Goal: Check status

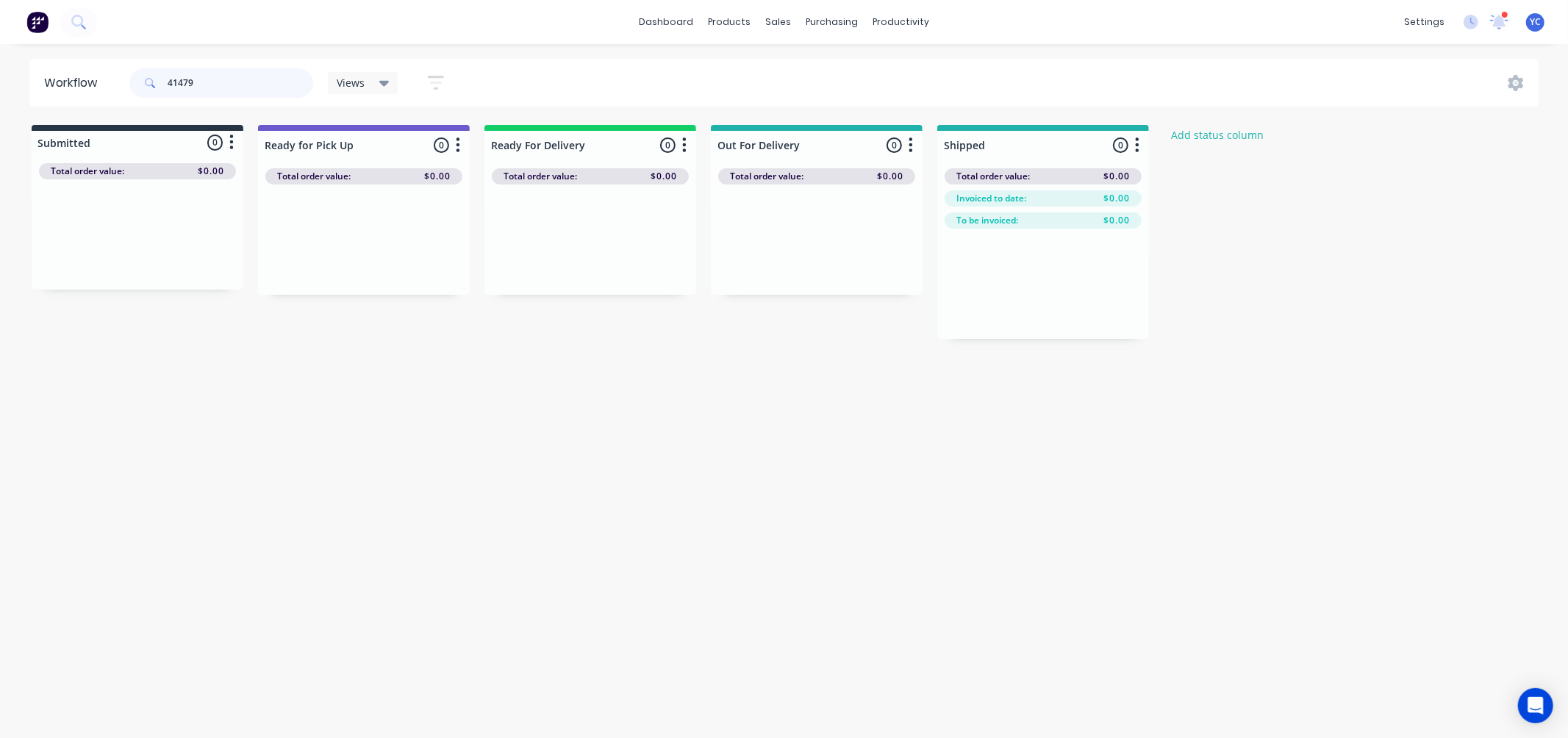
click at [287, 81] on input "41479" at bounding box center [241, 83] width 146 height 29
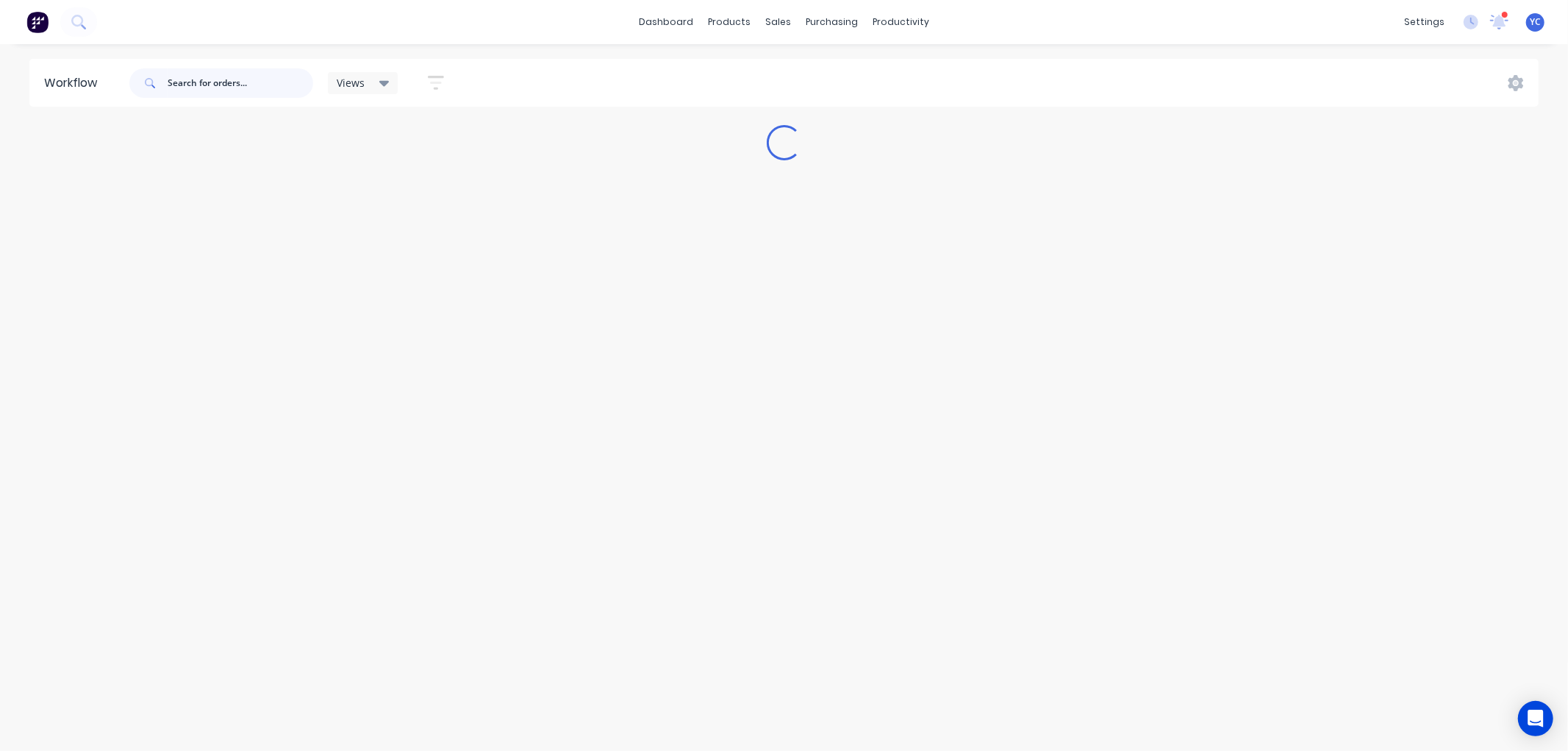
paste input "41529"
type input "41529"
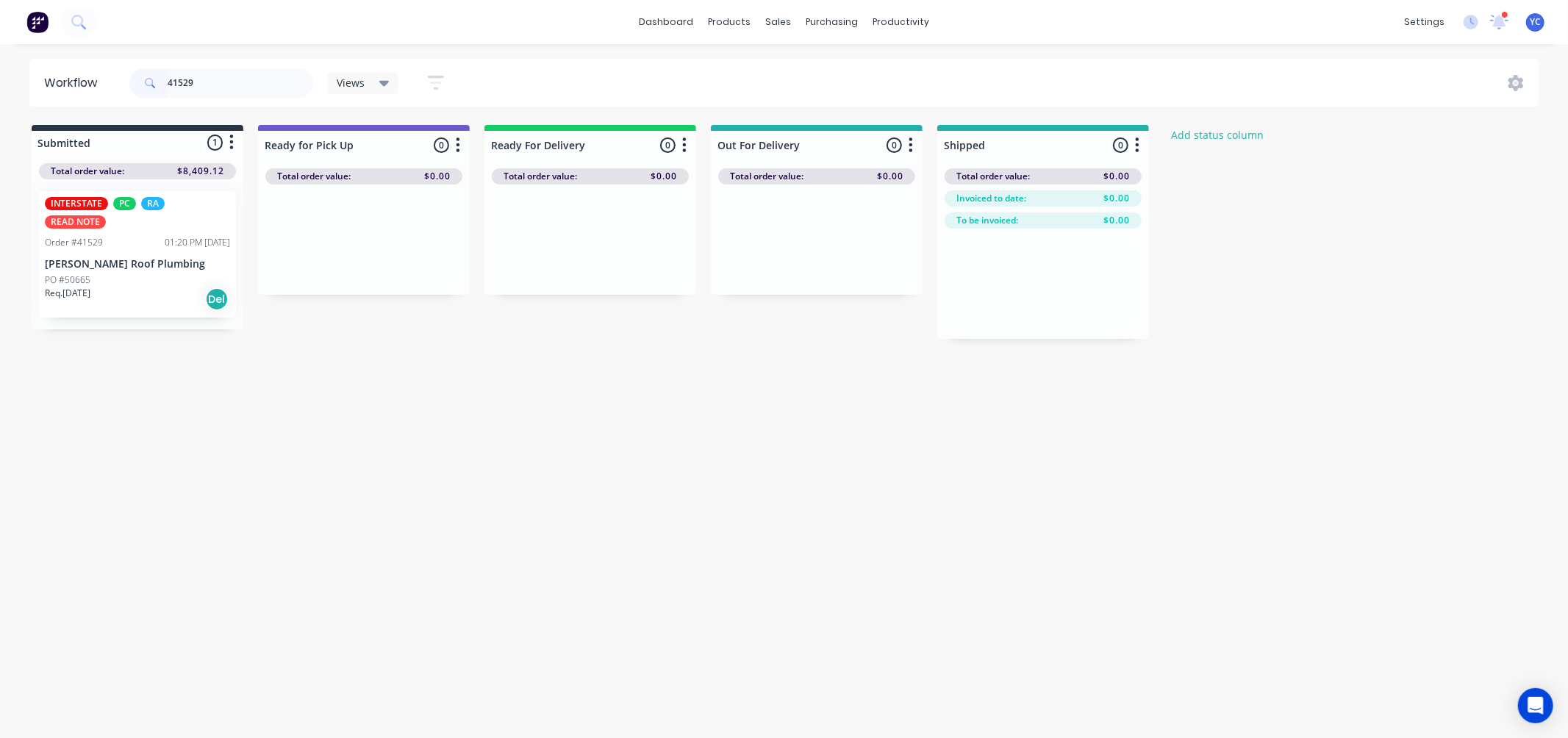
click at [69, 273] on p "PO #50665" at bounding box center [67, 279] width 45 height 13
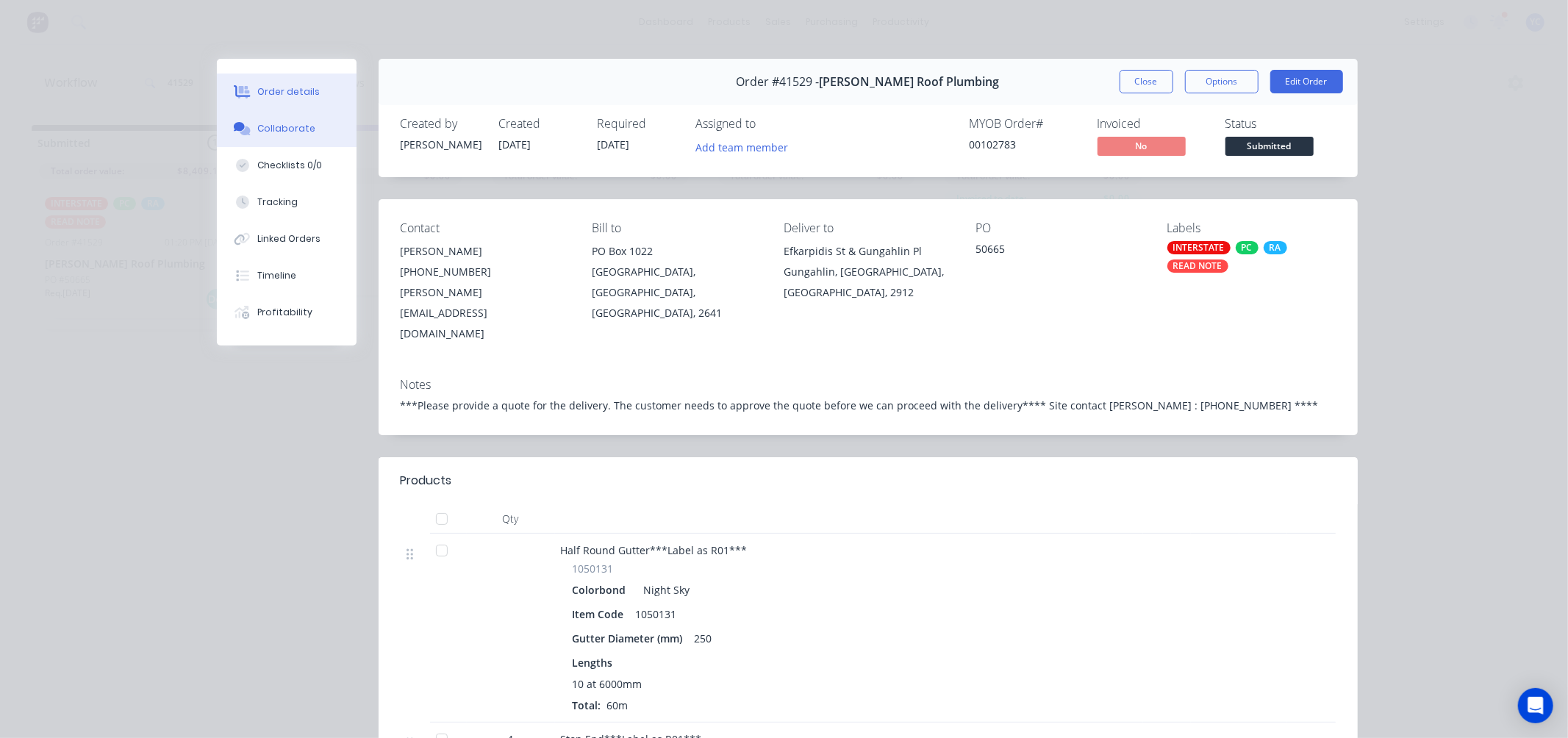
click at [277, 122] on div "Collaborate" at bounding box center [286, 128] width 58 height 13
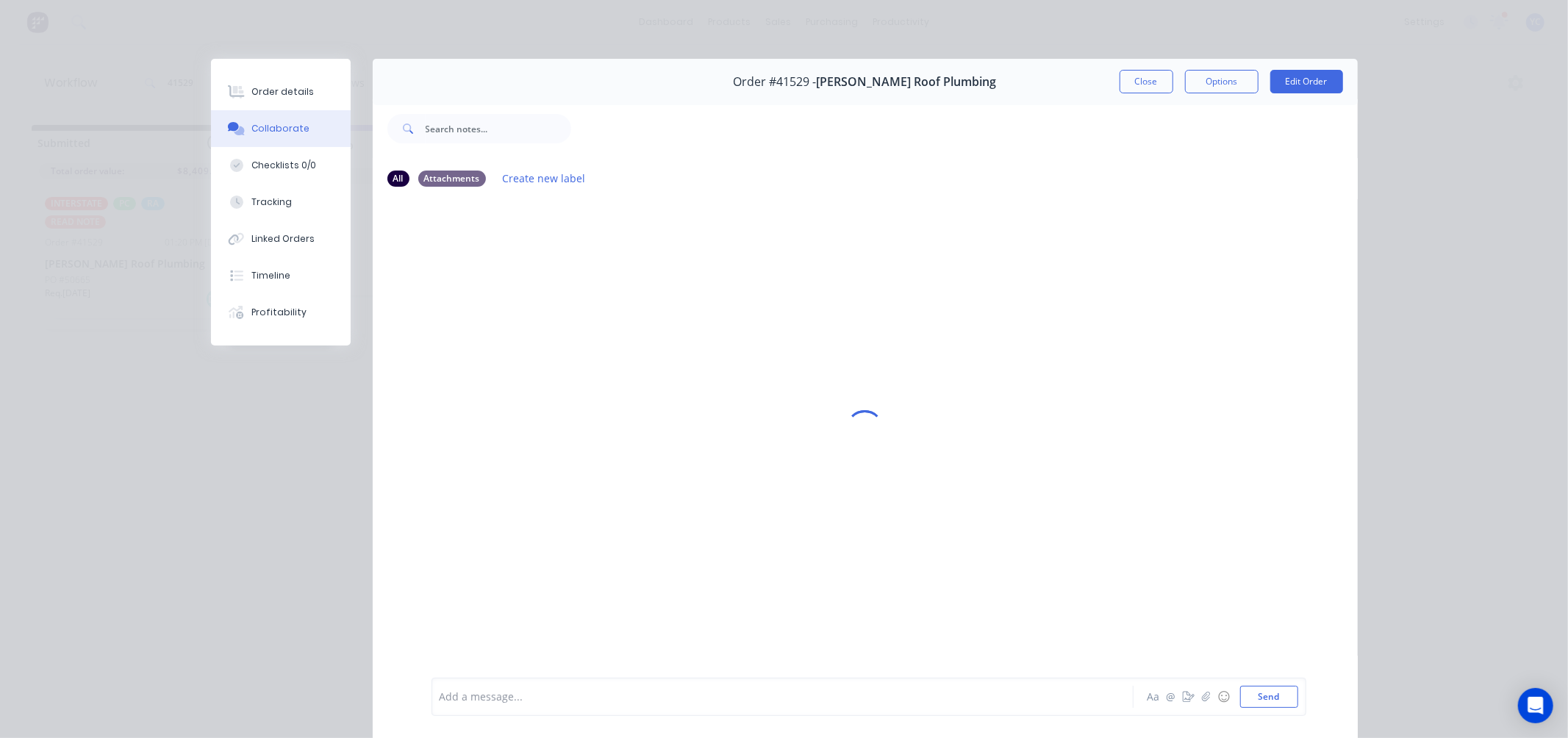
scroll to position [79, 0]
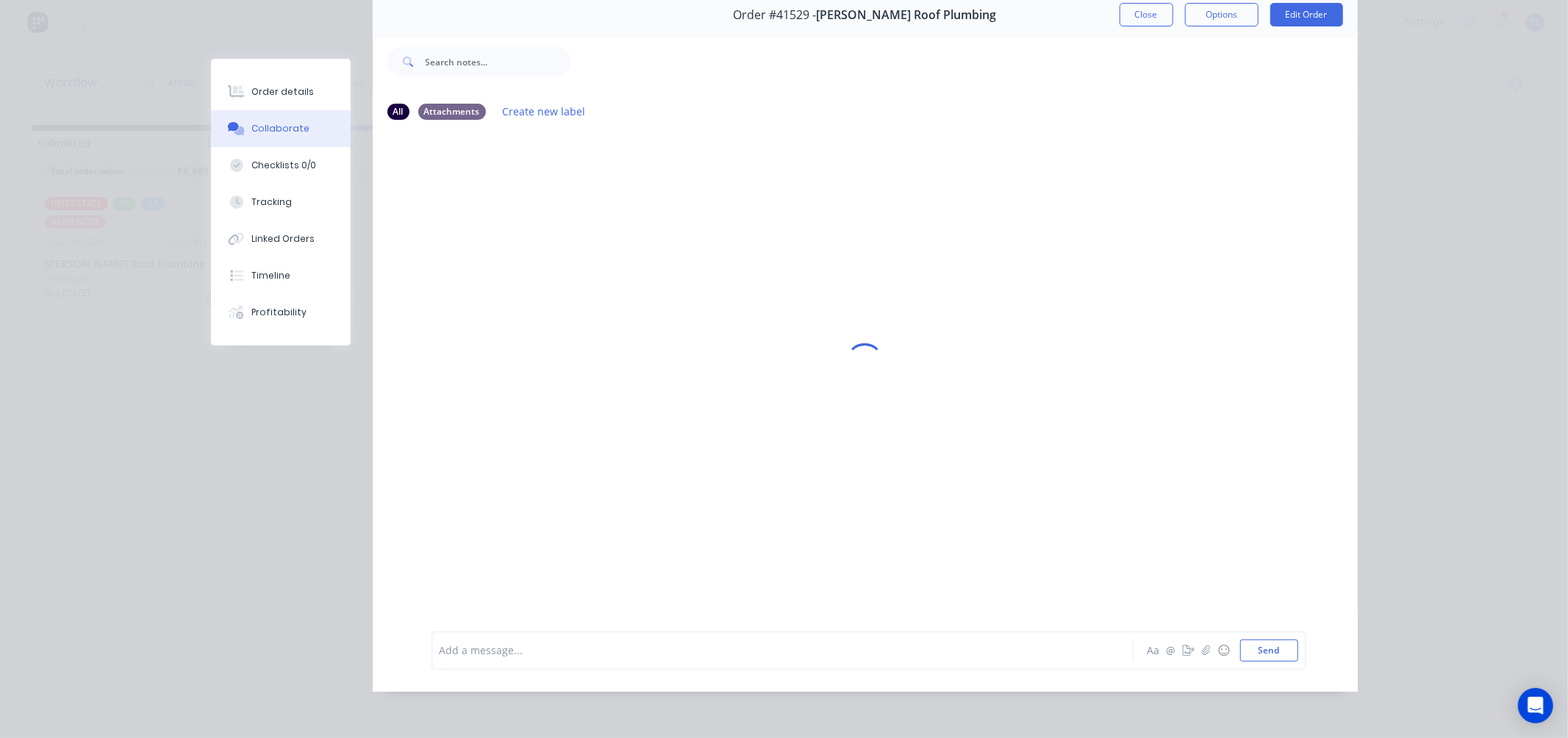
click at [494, 656] on div at bounding box center [762, 651] width 643 height 15
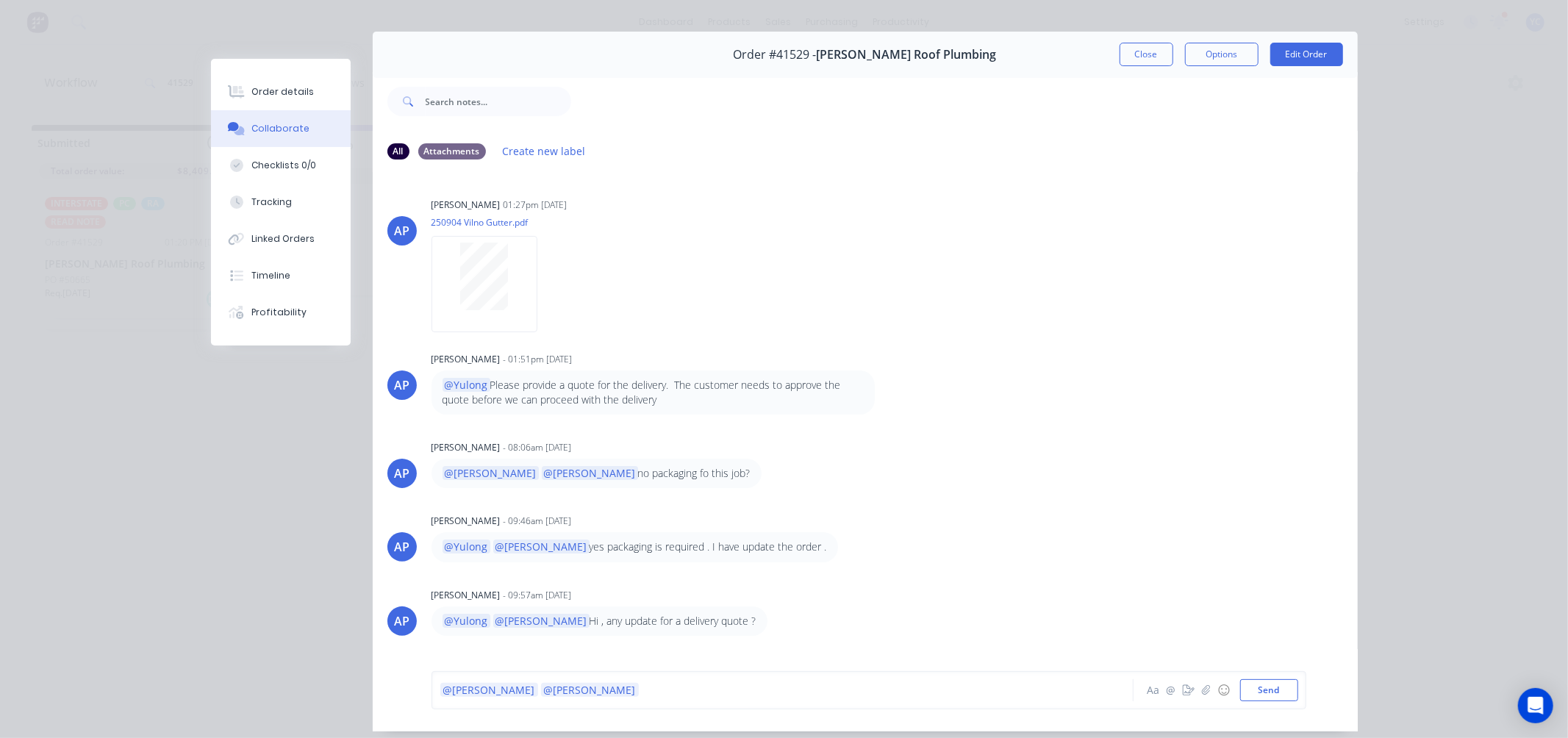
scroll to position [0, 0]
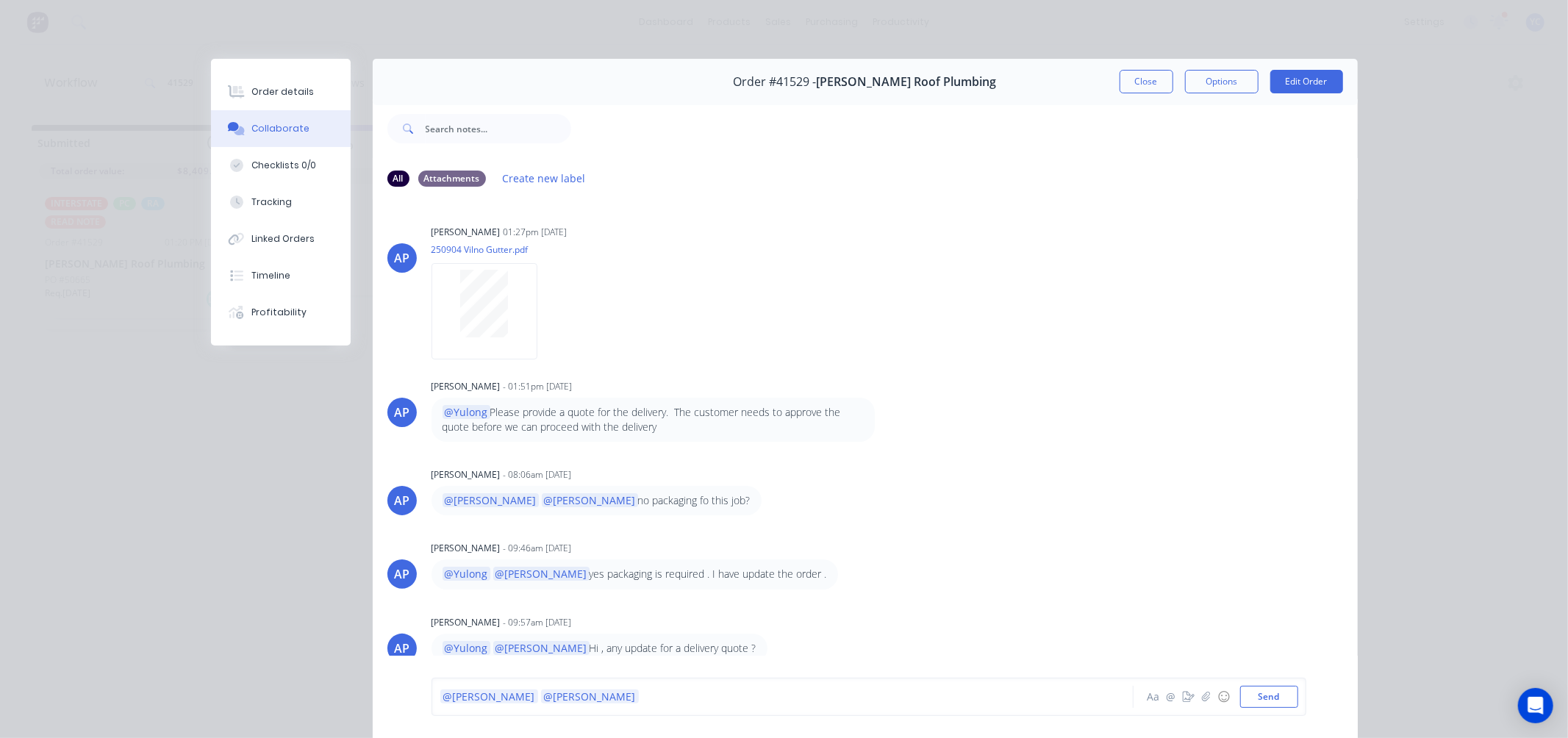
click at [546, 686] on div "@Tobias @Angela" at bounding box center [761, 697] width 643 height 22
click at [643, 699] on span "delivery has been scheduled for Thursday 11/09/2025" at bounding box center [735, 697] width 194 height 14
click at [839, 693] on div "@Tobias @Angela freight has been booked for Thursday 11/09/2025" at bounding box center [762, 698] width 643 height 15
click at [827, 696] on div "@Tobias @Angela freight has been booked for Thursday 11/09/2025 via Jatin" at bounding box center [762, 698] width 643 height 15
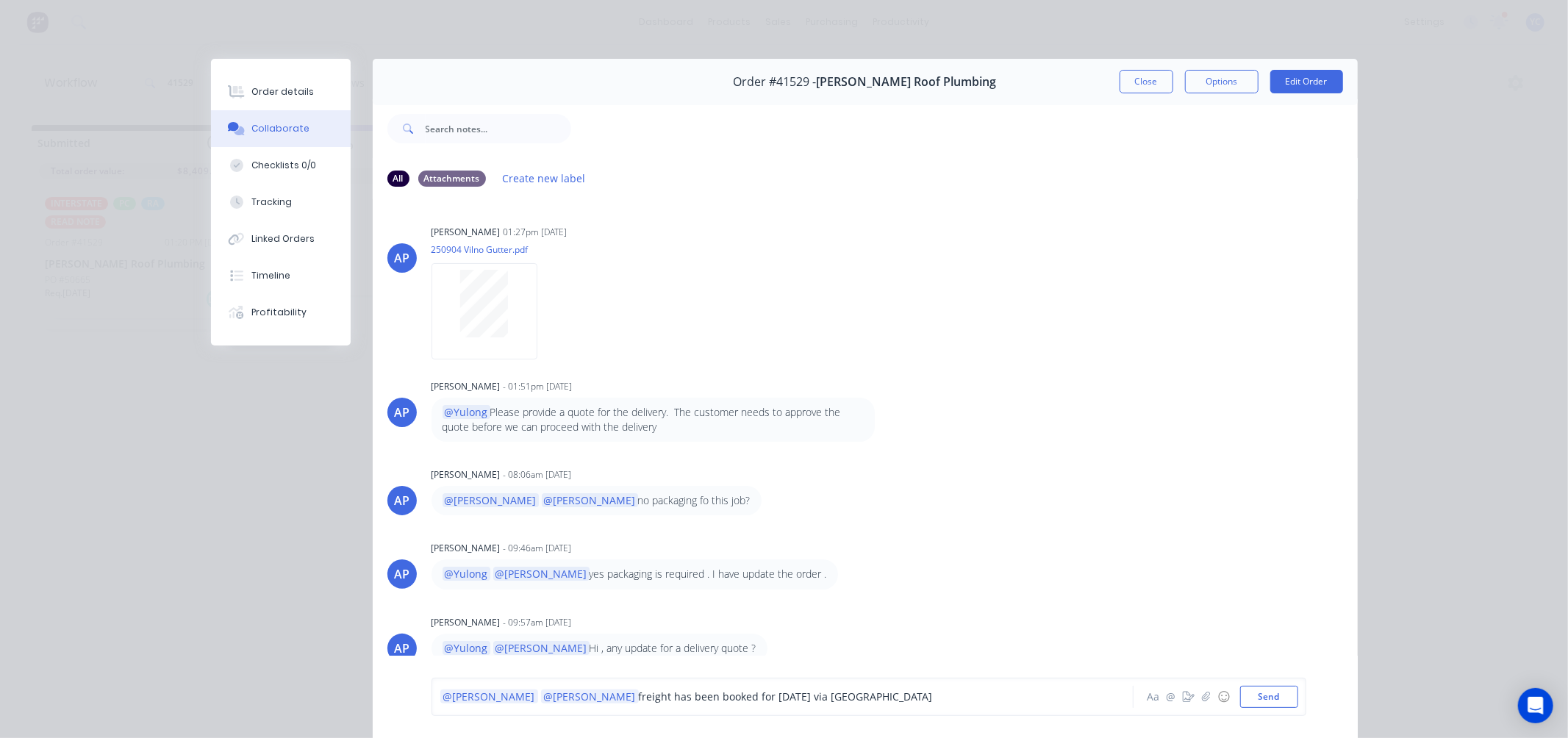
click at [880, 695] on div "@Tobias @Angela freight has been booked for Thursday 11/09/2025 via Jatin" at bounding box center [762, 698] width 643 height 15
click at [871, 701] on div "@Tobias @Angela freight has been booked for Thursday 11/09/2025 via Jatin Dhal" at bounding box center [762, 698] width 643 height 15
click at [904, 697] on div "@Tobias @Angela freight has been booked for Thursday 11/09/2025 via Jatin Dhal …" at bounding box center [762, 698] width 643 height 15
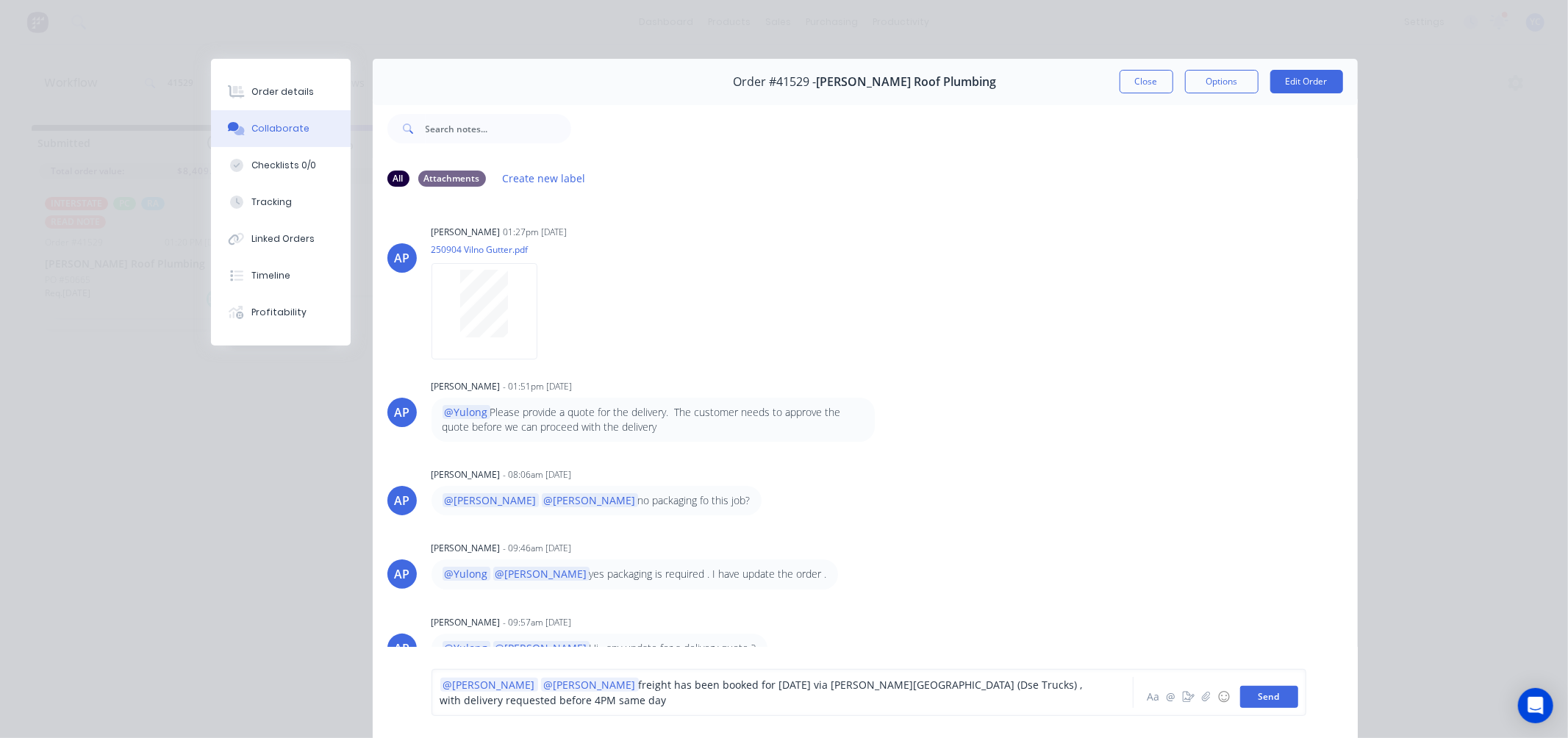
click at [1247, 695] on button "Send" at bounding box center [1269, 697] width 58 height 22
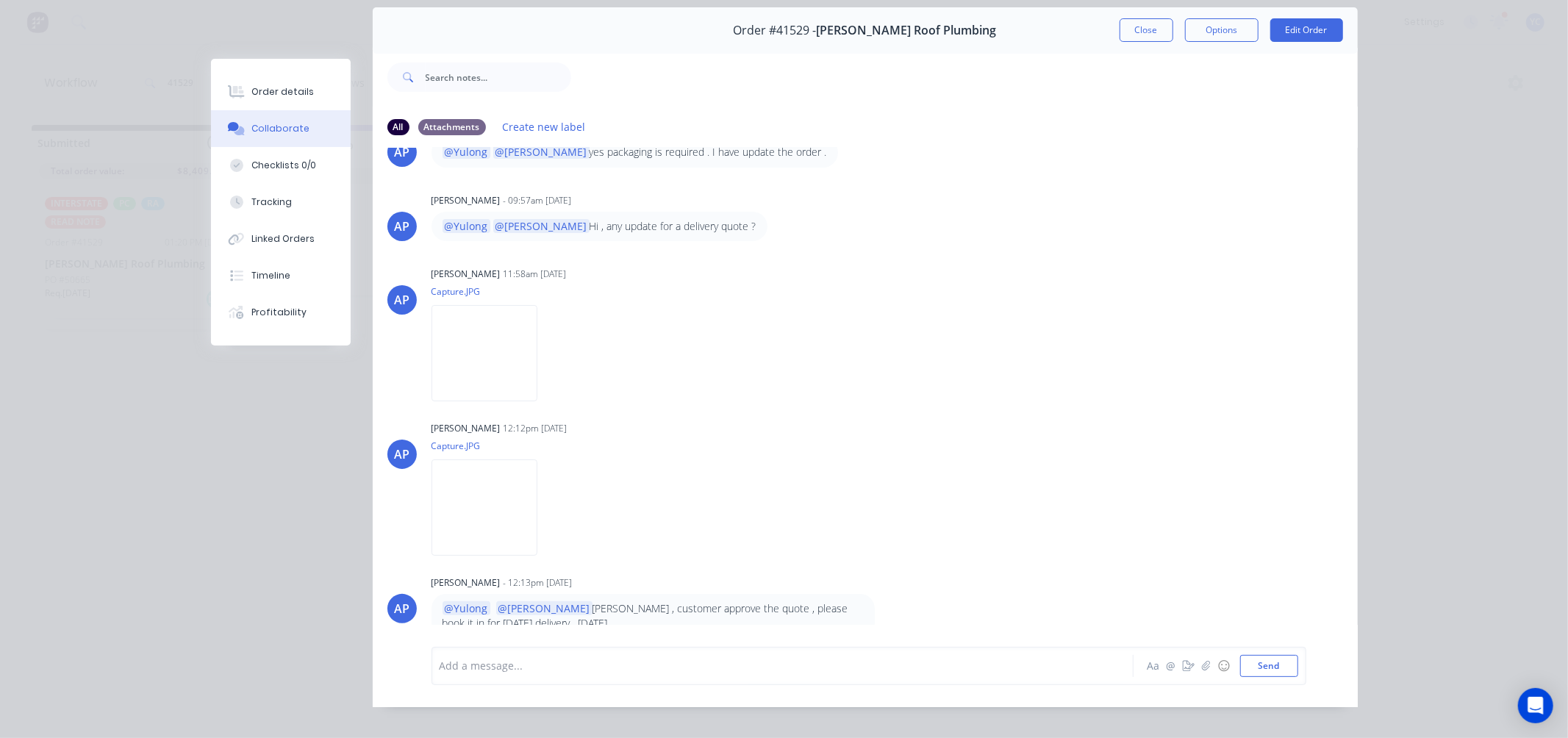
scroll to position [79, 0]
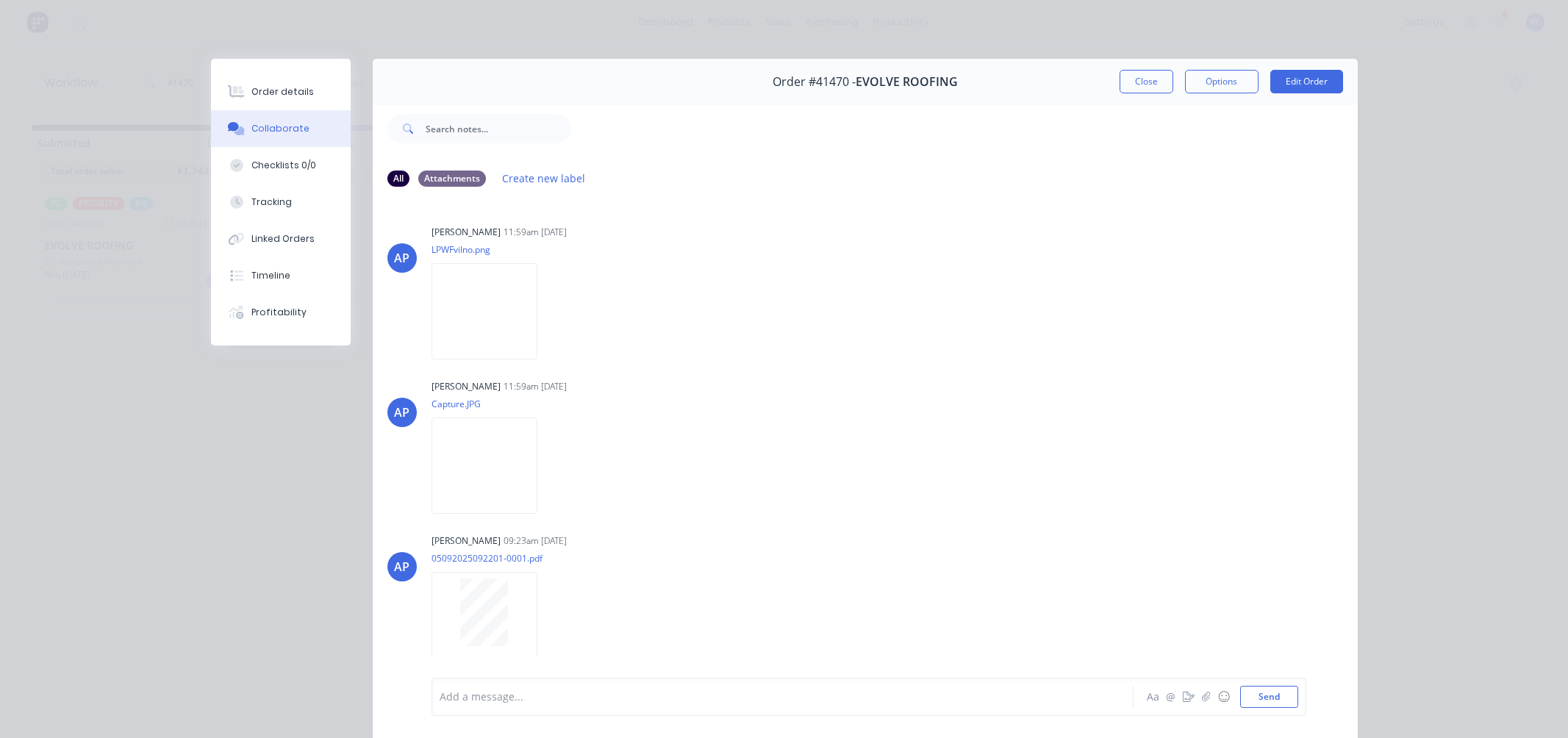
click at [1120, 84] on button "Close" at bounding box center [1146, 81] width 54 height 23
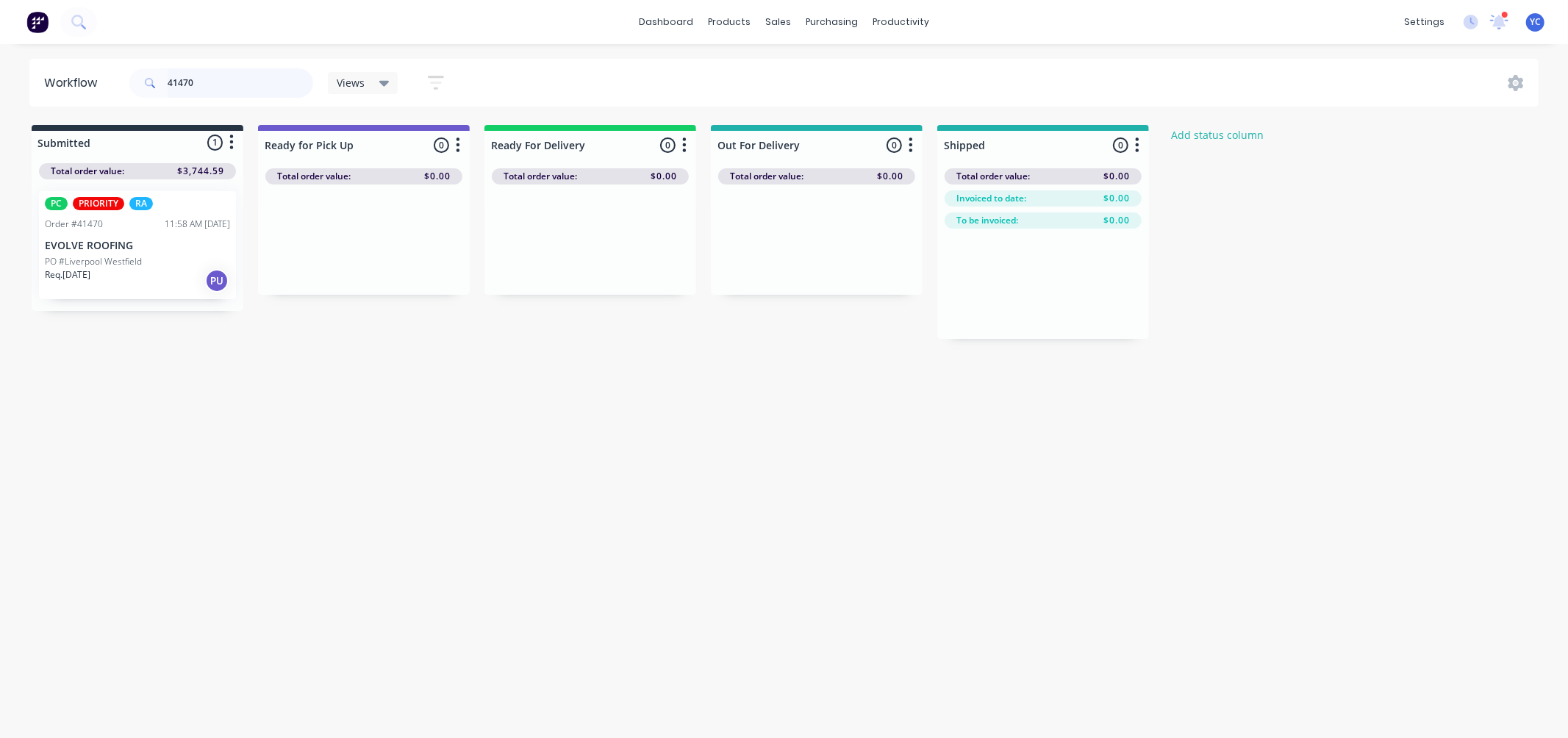
click at [238, 76] on input "41470" at bounding box center [241, 83] width 146 height 29
type input "41526"
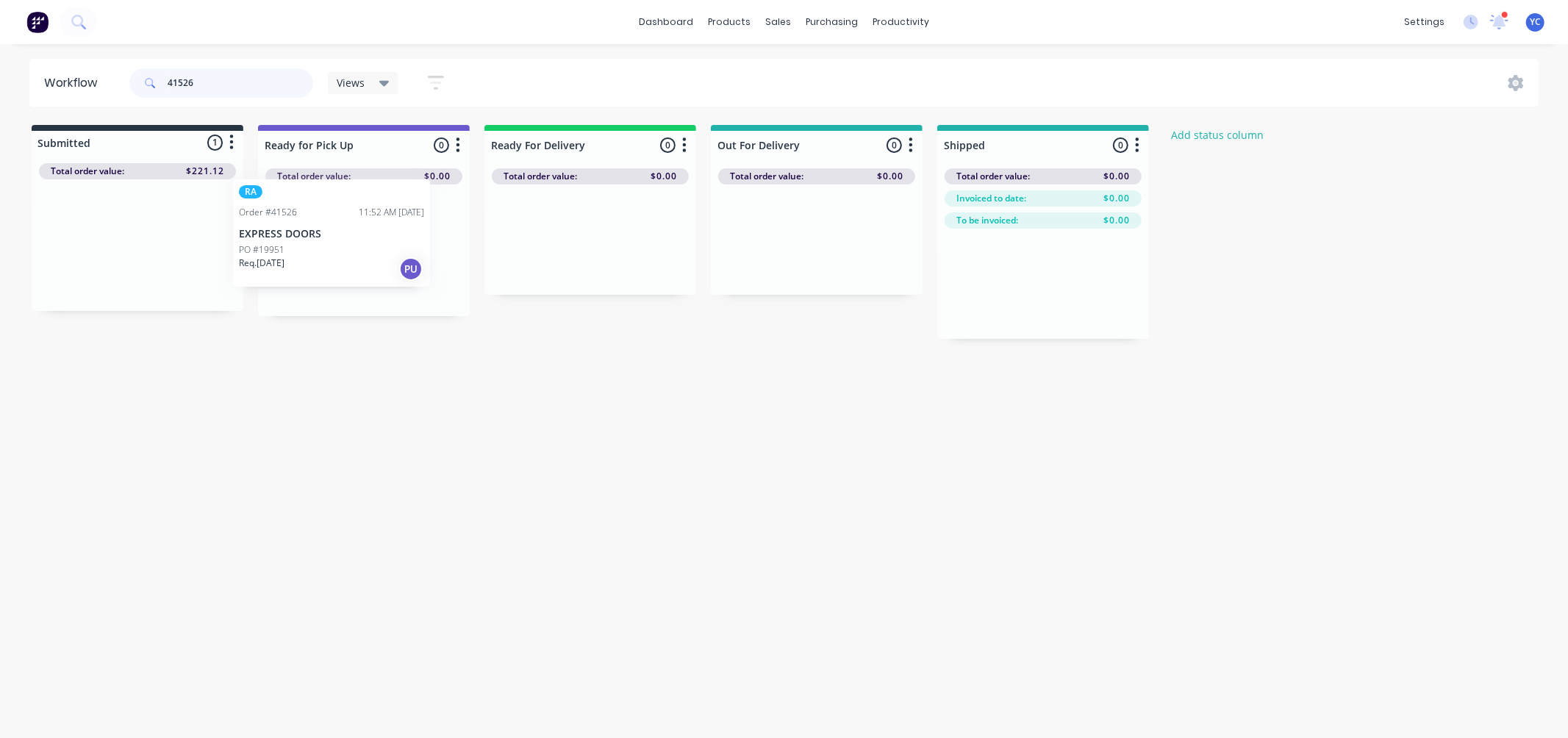
drag, startPoint x: 117, startPoint y: 260, endPoint x: 313, endPoint y: 248, distance: 196.4
click at [313, 248] on div "Submitted 1 Status colour #273444 hex #273444 Save Cancel Summaries Total order…" at bounding box center [788, 232] width 1599 height 214
click at [248, 82] on input "41526" at bounding box center [241, 83] width 146 height 29
type input "41528"
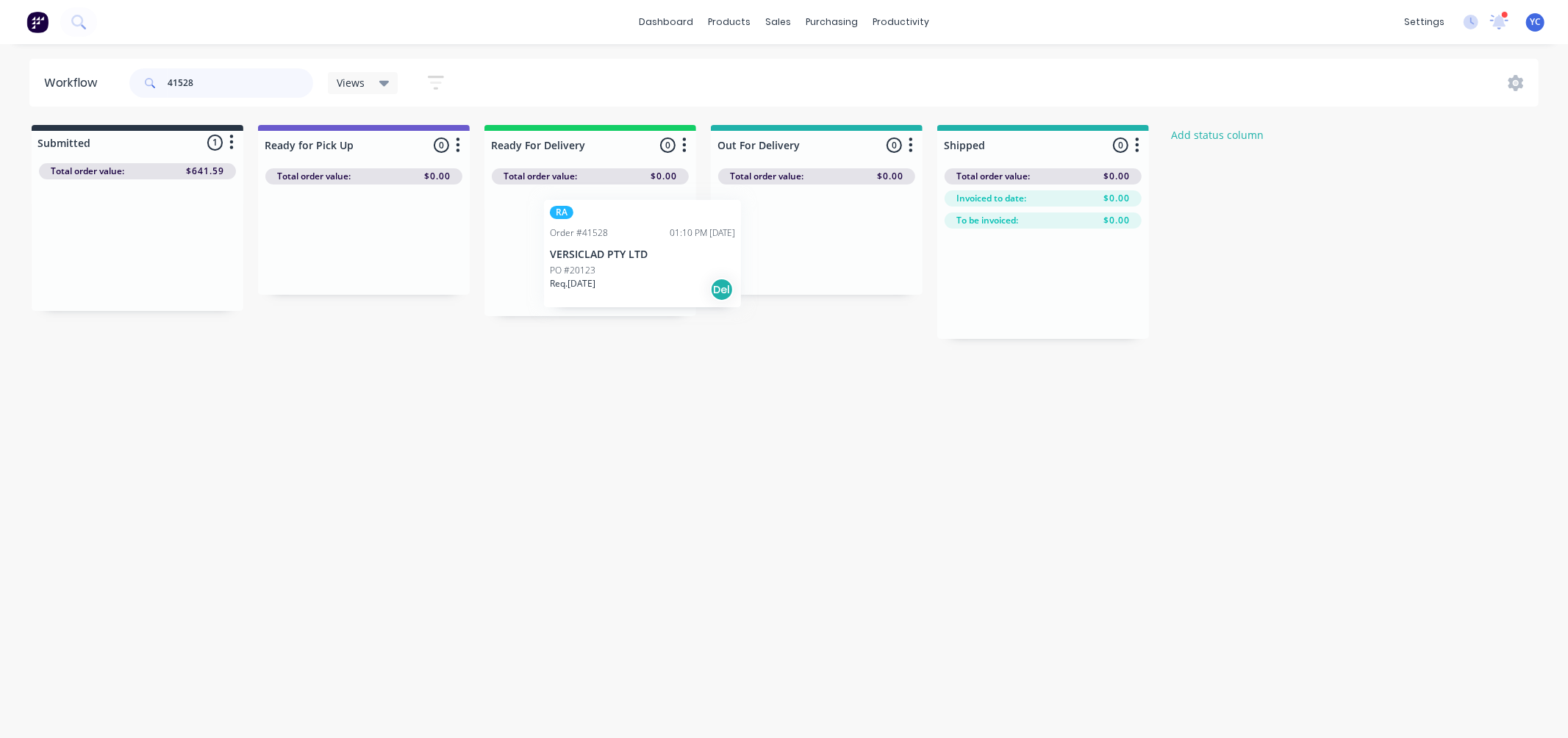
drag, startPoint x: 88, startPoint y: 270, endPoint x: 598, endPoint y: 278, distance: 510.1
click at [598, 278] on div "Submitted 1 Status colour #273444 hex #273444 Save Cancel Summaries Total order…" at bounding box center [788, 232] width 1599 height 214
click at [248, 82] on input "41528" at bounding box center [241, 83] width 146 height 29
type input "41540"
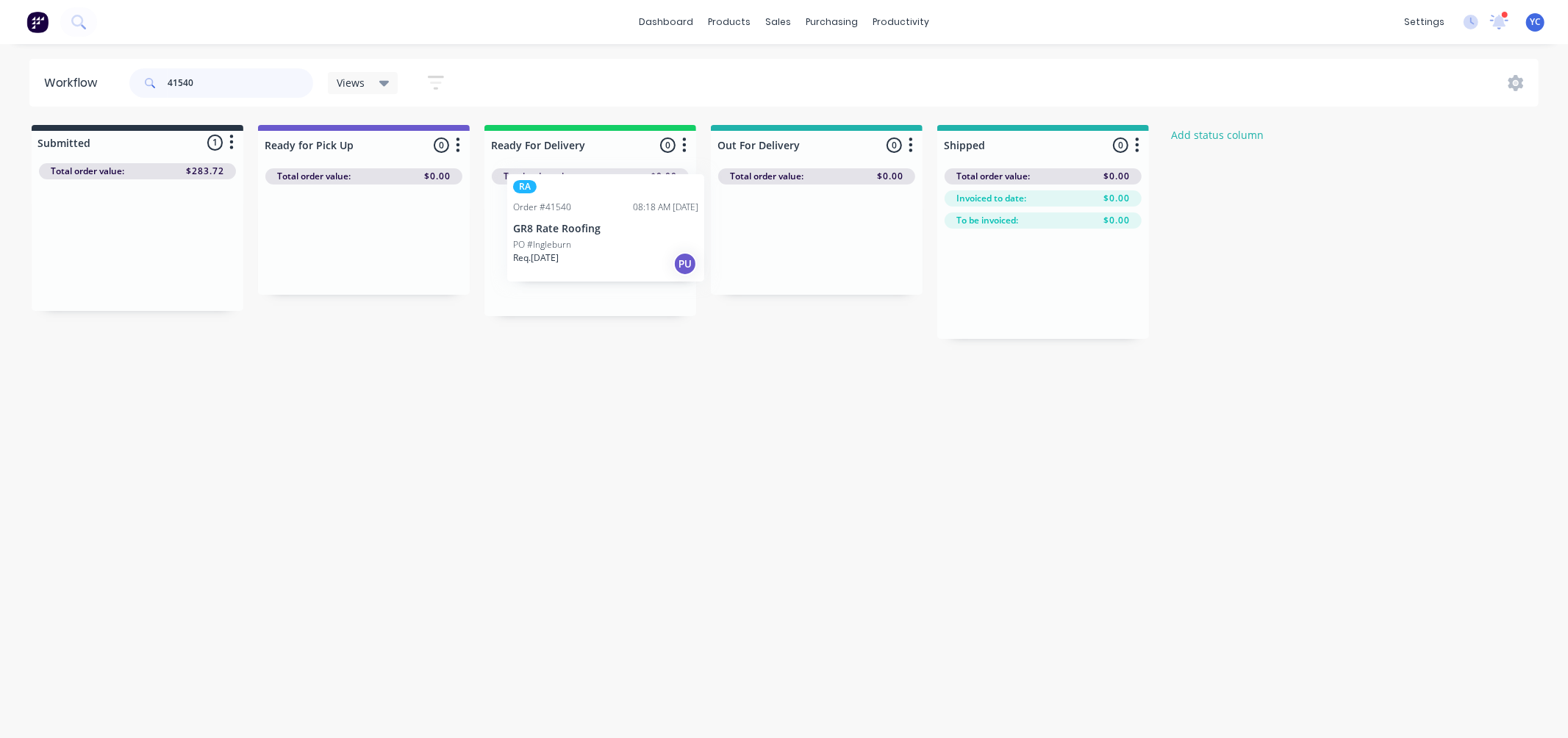
drag, startPoint x: 131, startPoint y: 251, endPoint x: 604, endPoint y: 234, distance: 473.3
click at [604, 234] on div "Submitted 1 Status colour #273444 hex #273444 Save Cancel Summaries Total order…" at bounding box center [788, 232] width 1599 height 214
click at [276, 78] on input "41540" at bounding box center [241, 83] width 146 height 29
drag, startPoint x: 141, startPoint y: 254, endPoint x: 603, endPoint y: 250, distance: 462.0
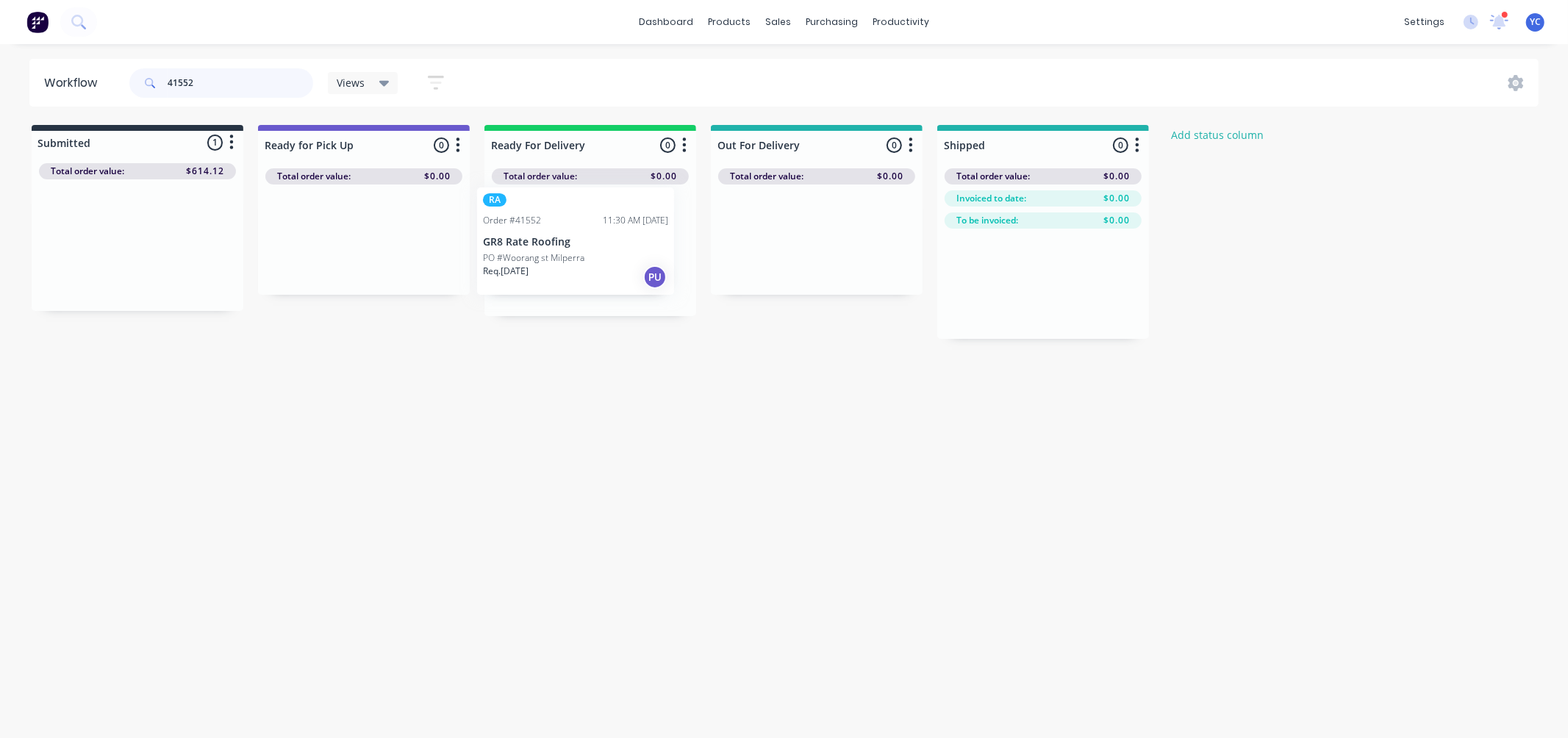
click at [603, 250] on div "Submitted 1 Status colour #273444 hex #273444 Save Cancel Summaries Total order…" at bounding box center [788, 232] width 1599 height 214
drag, startPoint x: 515, startPoint y: 245, endPoint x: 266, endPoint y: 255, distance: 249.2
click at [266, 255] on div "Submitted 0 Status colour #273444 hex #273444 Save Cancel Summaries Total order…" at bounding box center [788, 232] width 1599 height 214
click at [232, 85] on input "41552" at bounding box center [241, 83] width 146 height 29
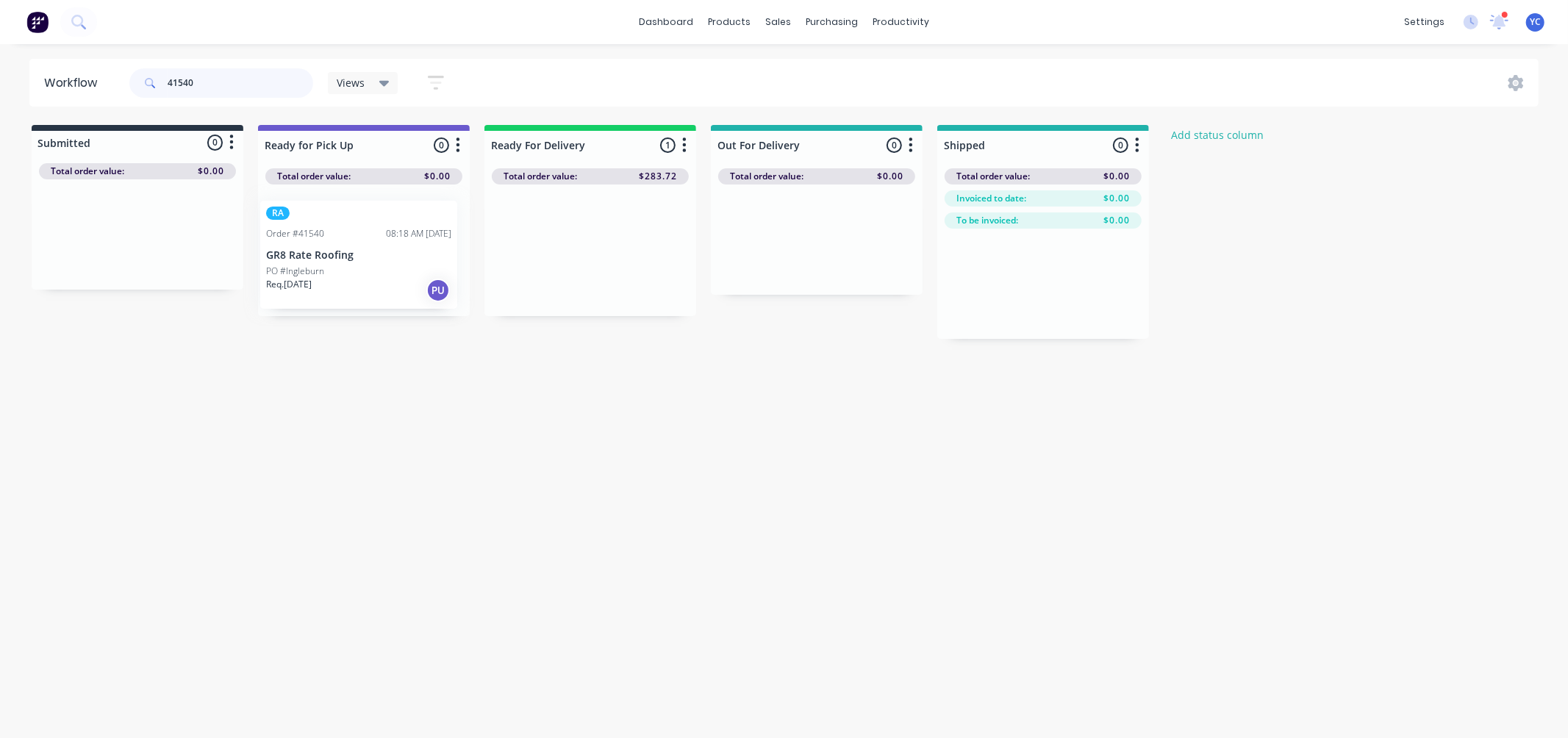
drag, startPoint x: 547, startPoint y: 249, endPoint x: 307, endPoint y: 255, distance: 240.1
click at [307, 255] on div "Submitted 0 Status colour #273444 hex #273444 Save Cancel Summaries Total order…" at bounding box center [788, 232] width 1599 height 214
drag, startPoint x: 134, startPoint y: 255, endPoint x: 356, endPoint y: 263, distance: 222.1
click at [356, 263] on div "Submitted 1 Status colour #273444 hex #273444 Save Cancel Summaries Total order…" at bounding box center [788, 232] width 1599 height 214
type input "41526"
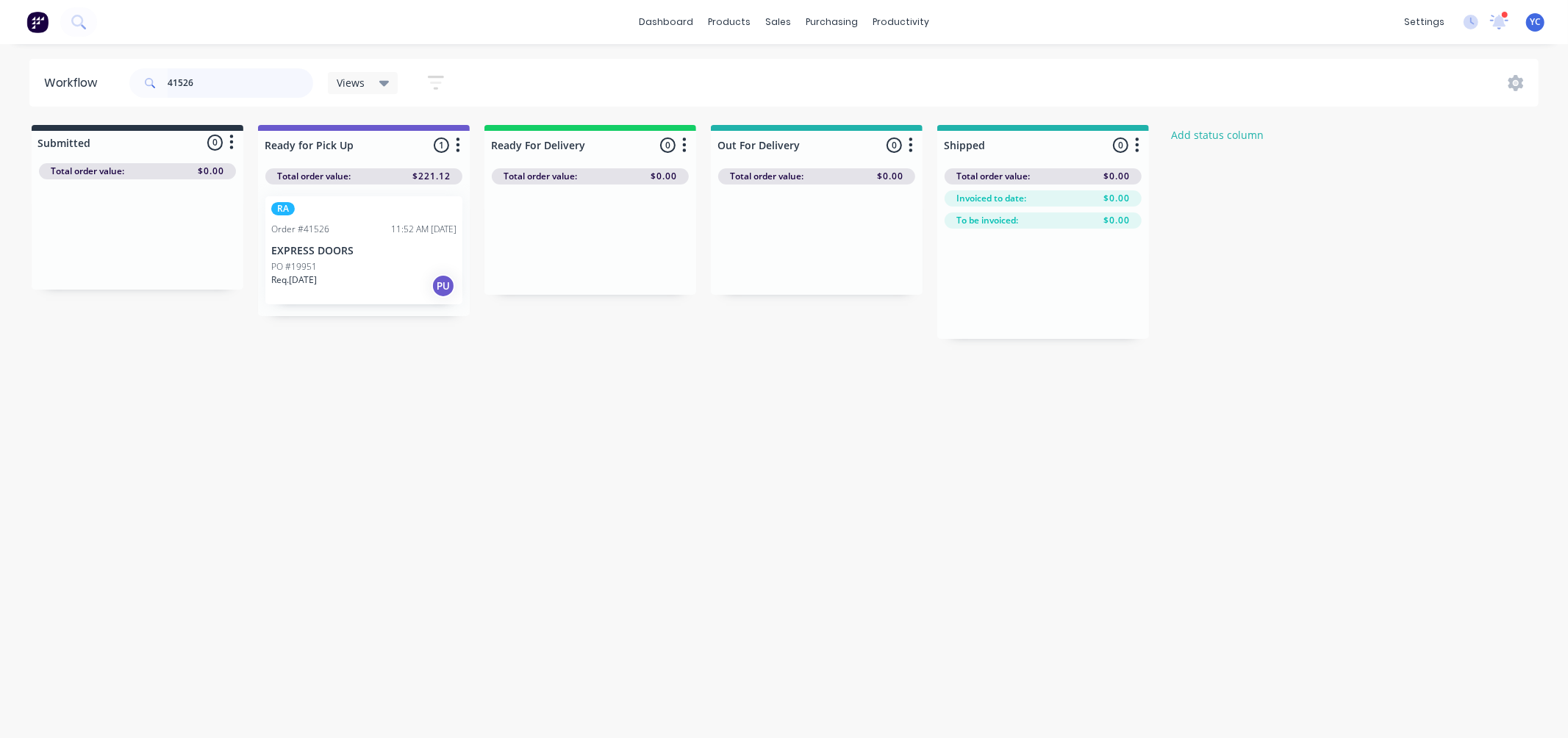
click at [230, 81] on input "41526" at bounding box center [241, 83] width 146 height 29
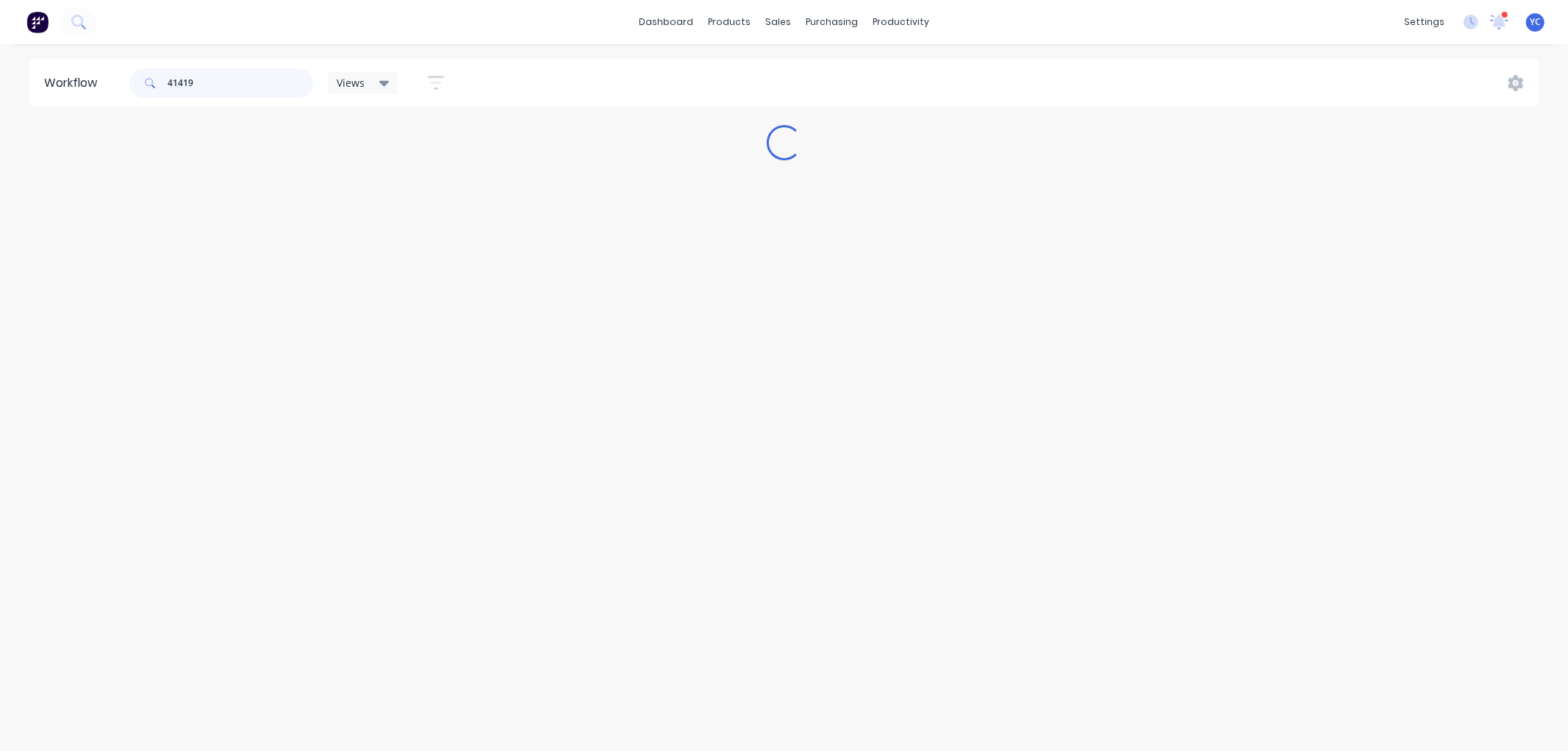
type input "41419"
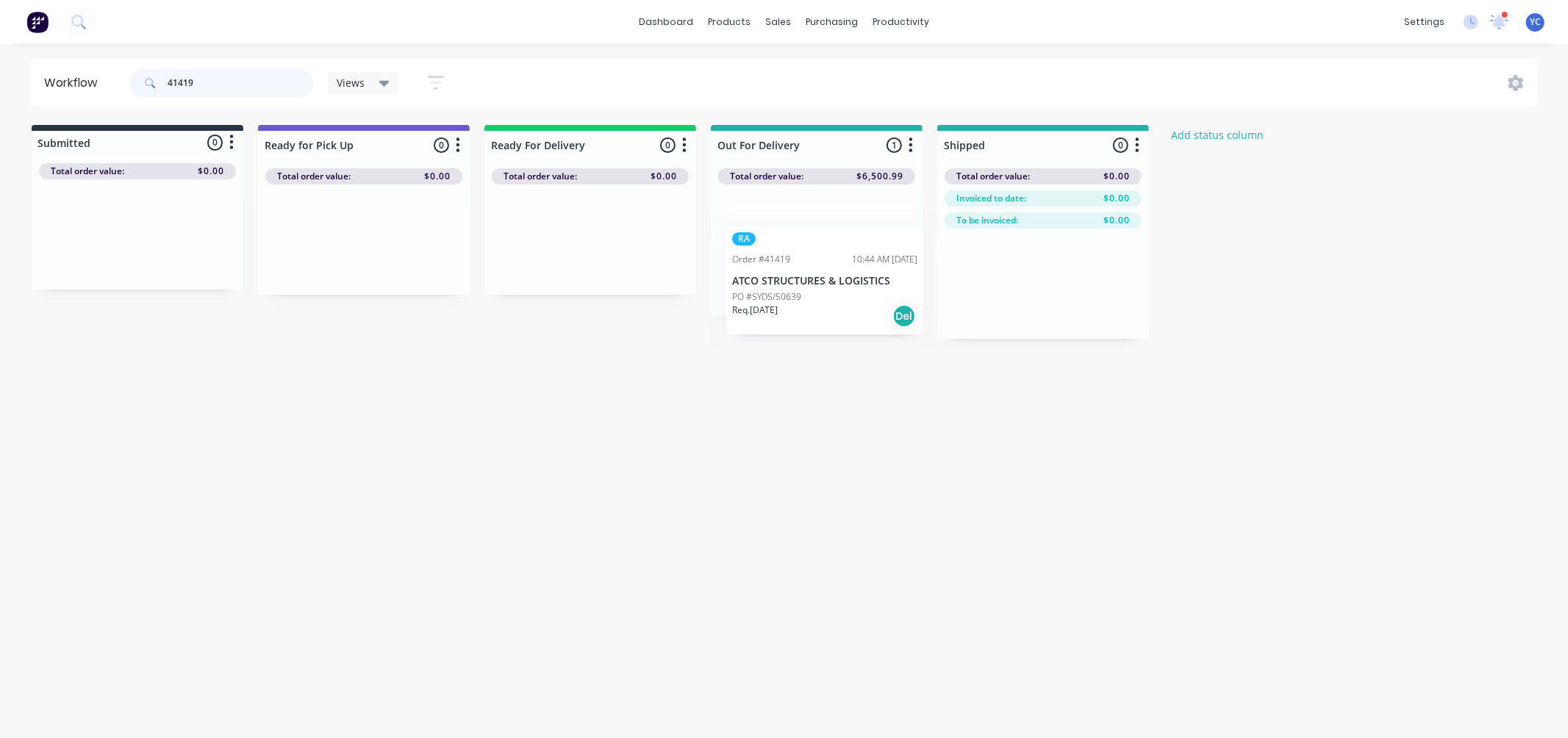
drag, startPoint x: 772, startPoint y: 265, endPoint x: 780, endPoint y: 295, distance: 31.0
click at [779, 297] on div "RA Order #41419 10:44 AM 29/08/25 ATCO STRUCTURES & LOGISTICS PO #SYDS/50639 Re…" at bounding box center [816, 250] width 212 height 132
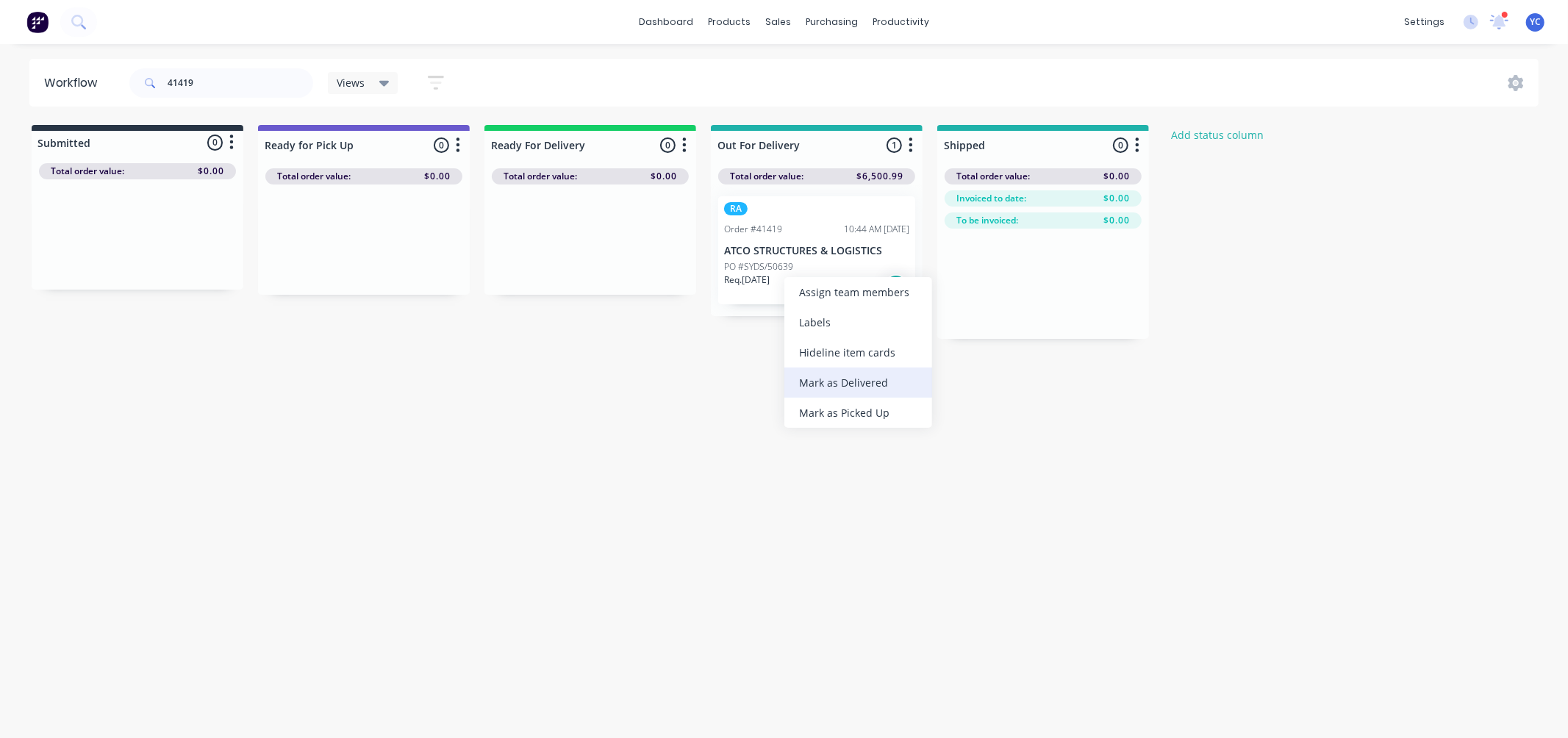
click at [845, 383] on div "Mark as Delivered" at bounding box center [858, 382] width 147 height 30
click at [262, 80] on input "41419" at bounding box center [241, 83] width 146 height 29
type input "41501"
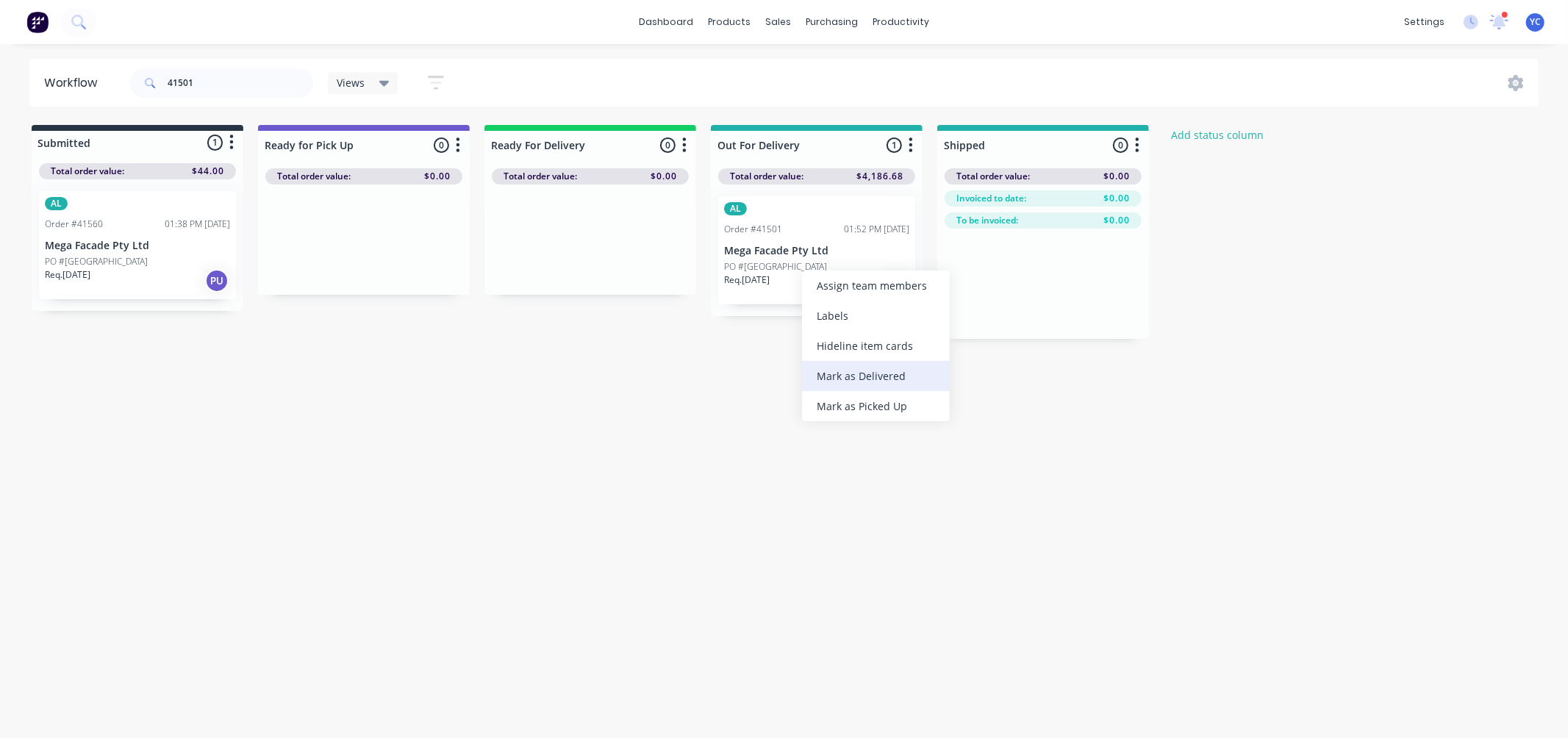
click at [853, 377] on div "Mark as Delivered" at bounding box center [876, 375] width 147 height 30
click at [244, 75] on input "41501" at bounding box center [241, 83] width 146 height 29
type input "41419"
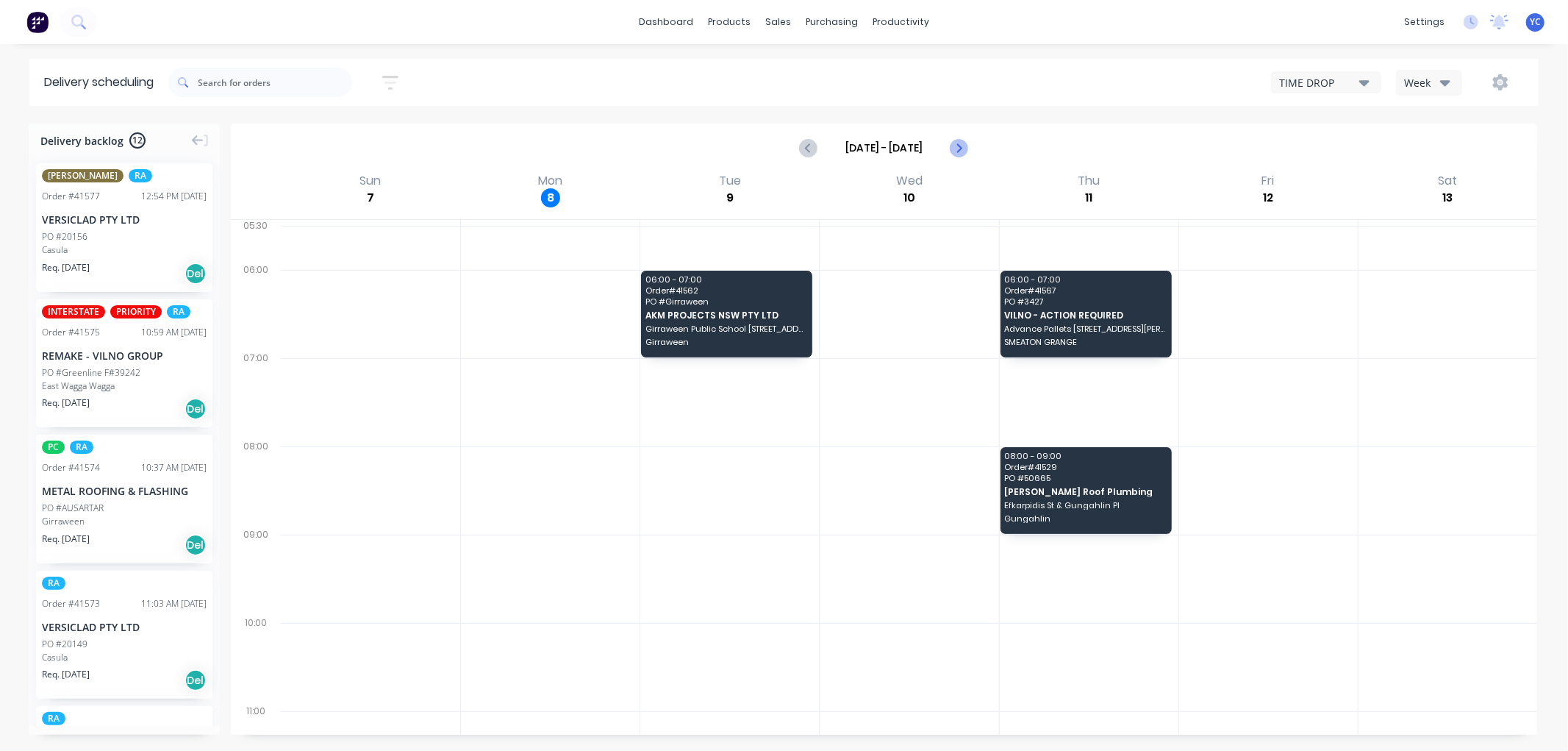
click at [960, 152] on icon "Next page" at bounding box center [958, 147] width 18 height 18
type input "Sep 14 - Sep 20"
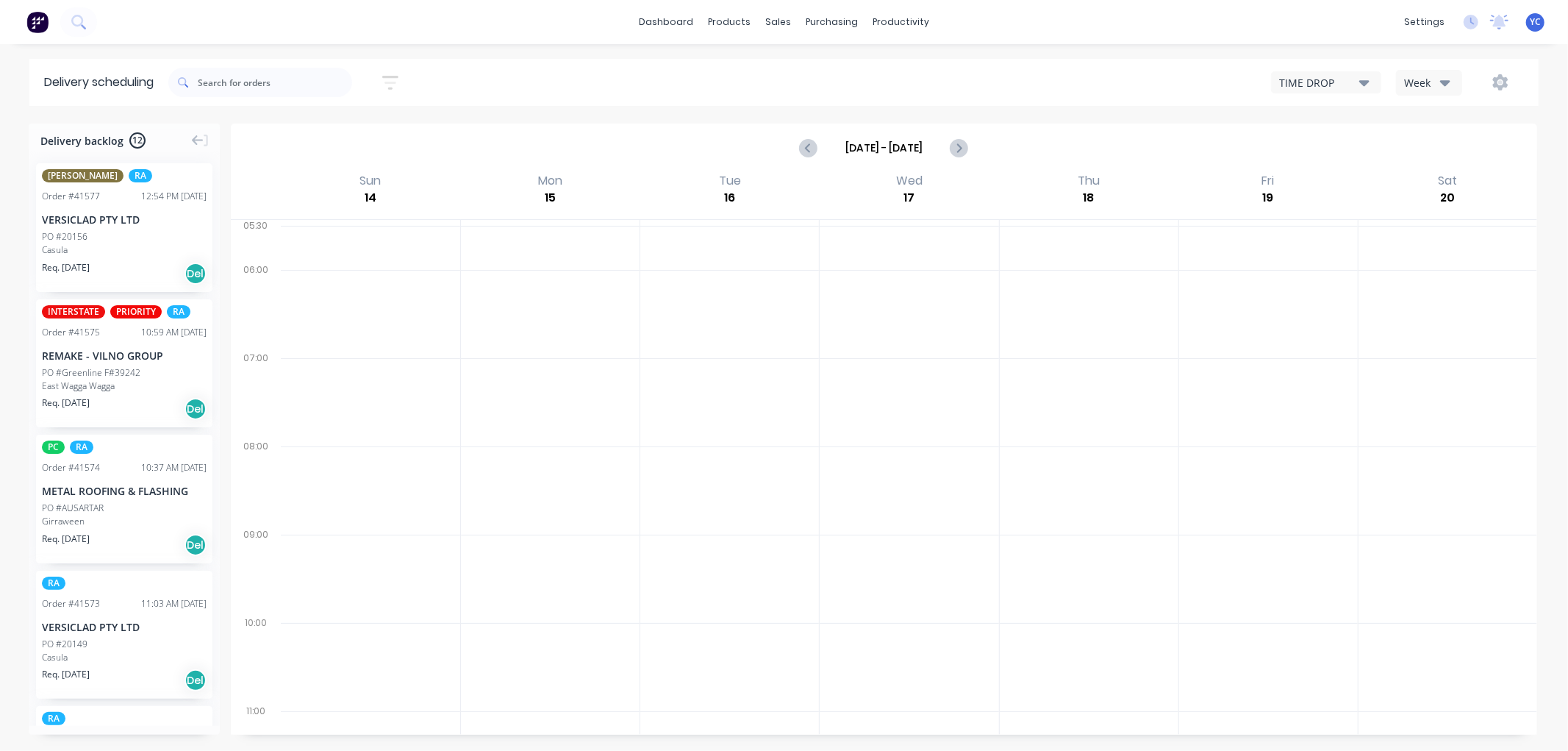
click at [1442, 75] on icon "button" at bounding box center [1445, 82] width 10 height 16
click at [1422, 142] on div "Vehicle" at bounding box center [1469, 151] width 146 height 29
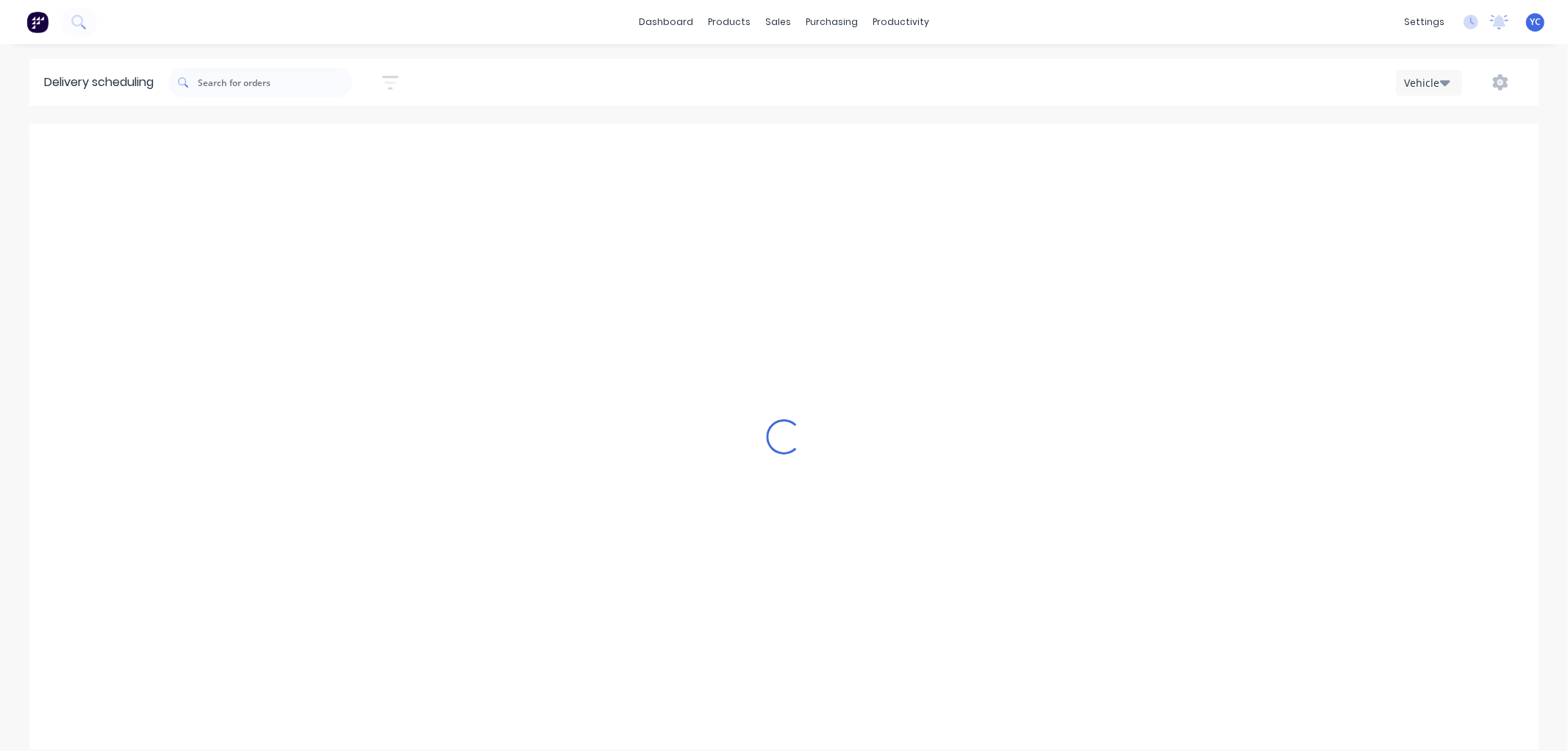
scroll to position [0, 1]
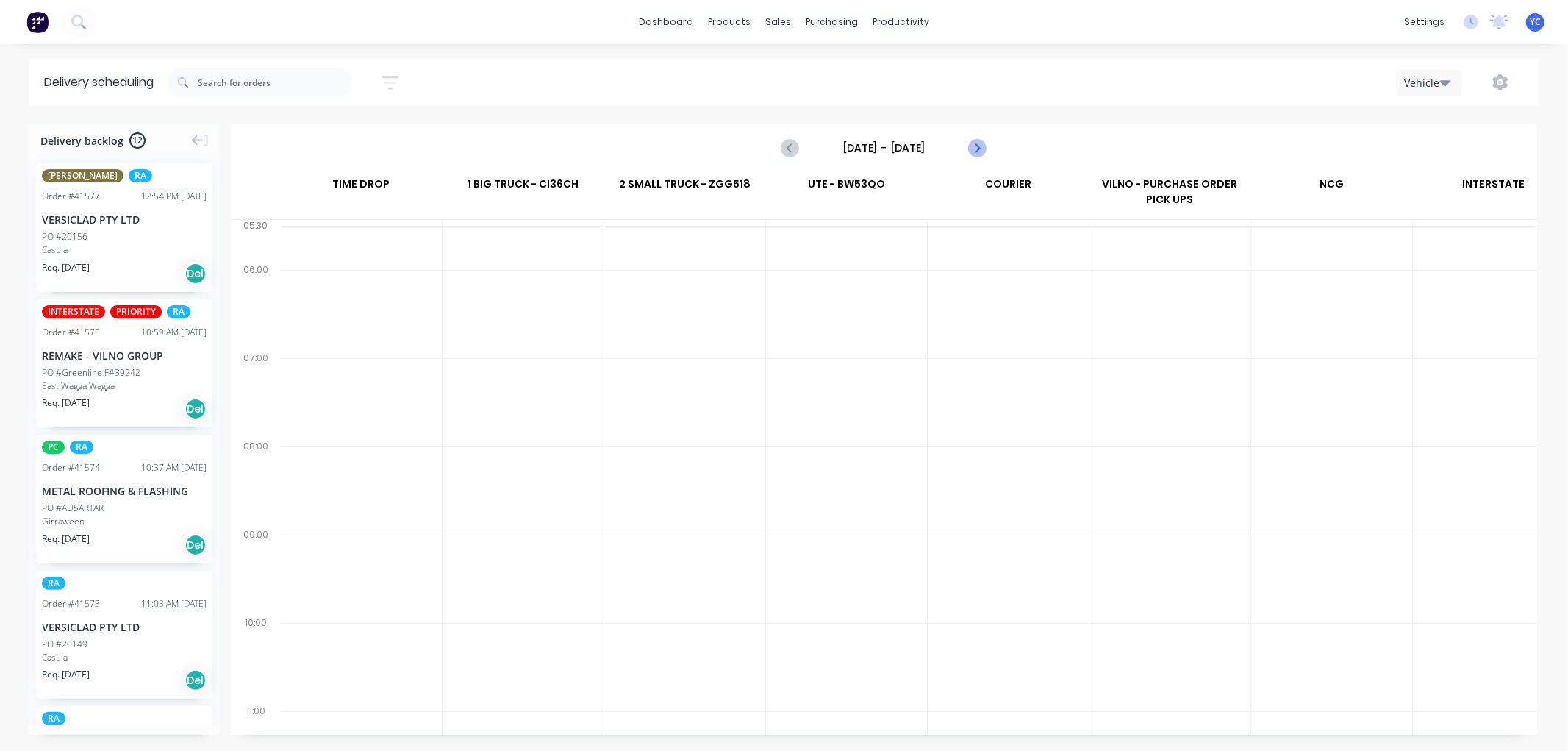
click at [979, 146] on icon "Next page" at bounding box center [977, 147] width 18 height 18
type input "Monday - 15/09/25"
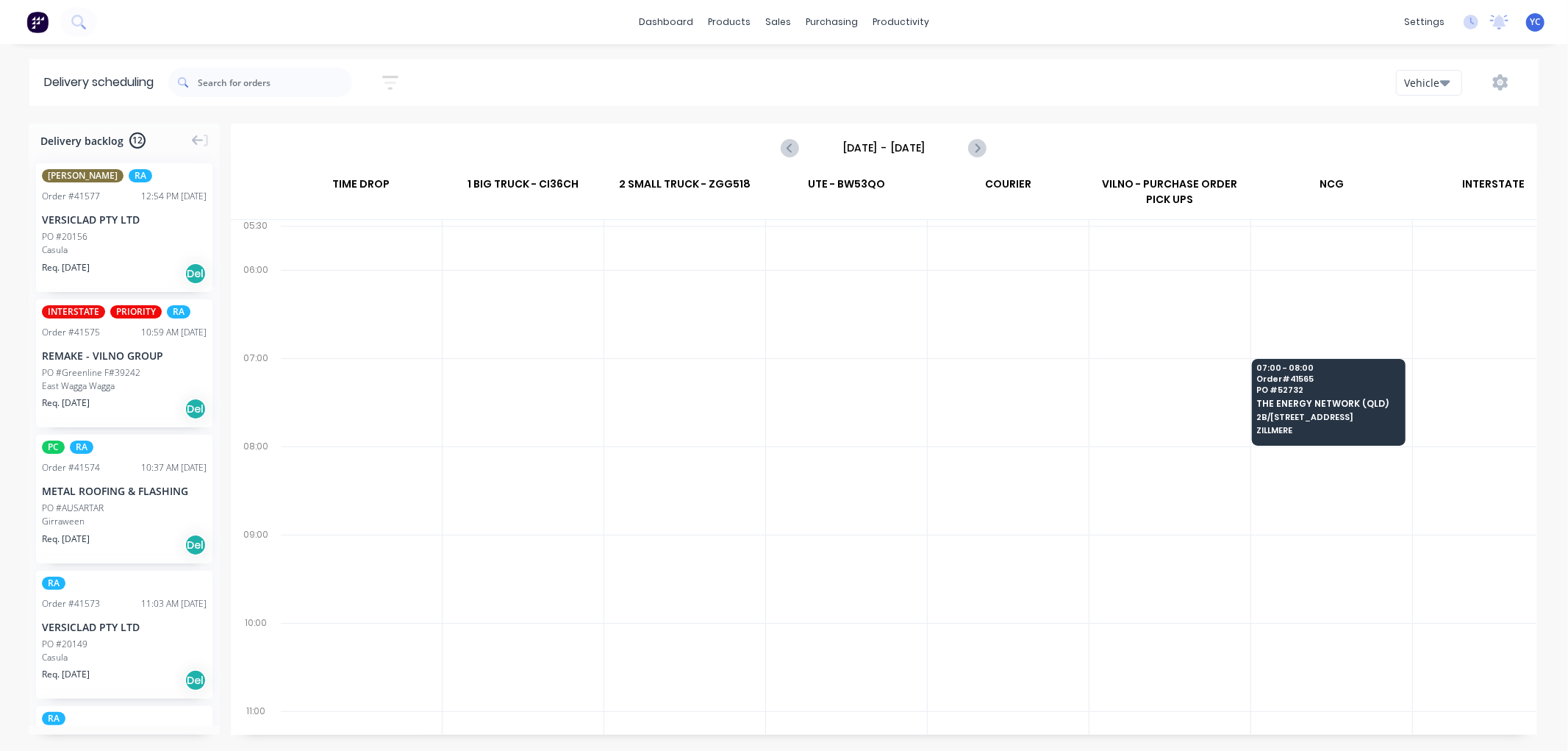
click at [1440, 87] on icon "button" at bounding box center [1445, 82] width 10 height 16
click at [1424, 81] on div "Vehicle" at bounding box center [1425, 82] width 43 height 15
click at [1423, 85] on div "Vehicle" at bounding box center [1425, 82] width 43 height 15
click at [1421, 115] on div "Week" at bounding box center [1469, 121] width 146 height 29
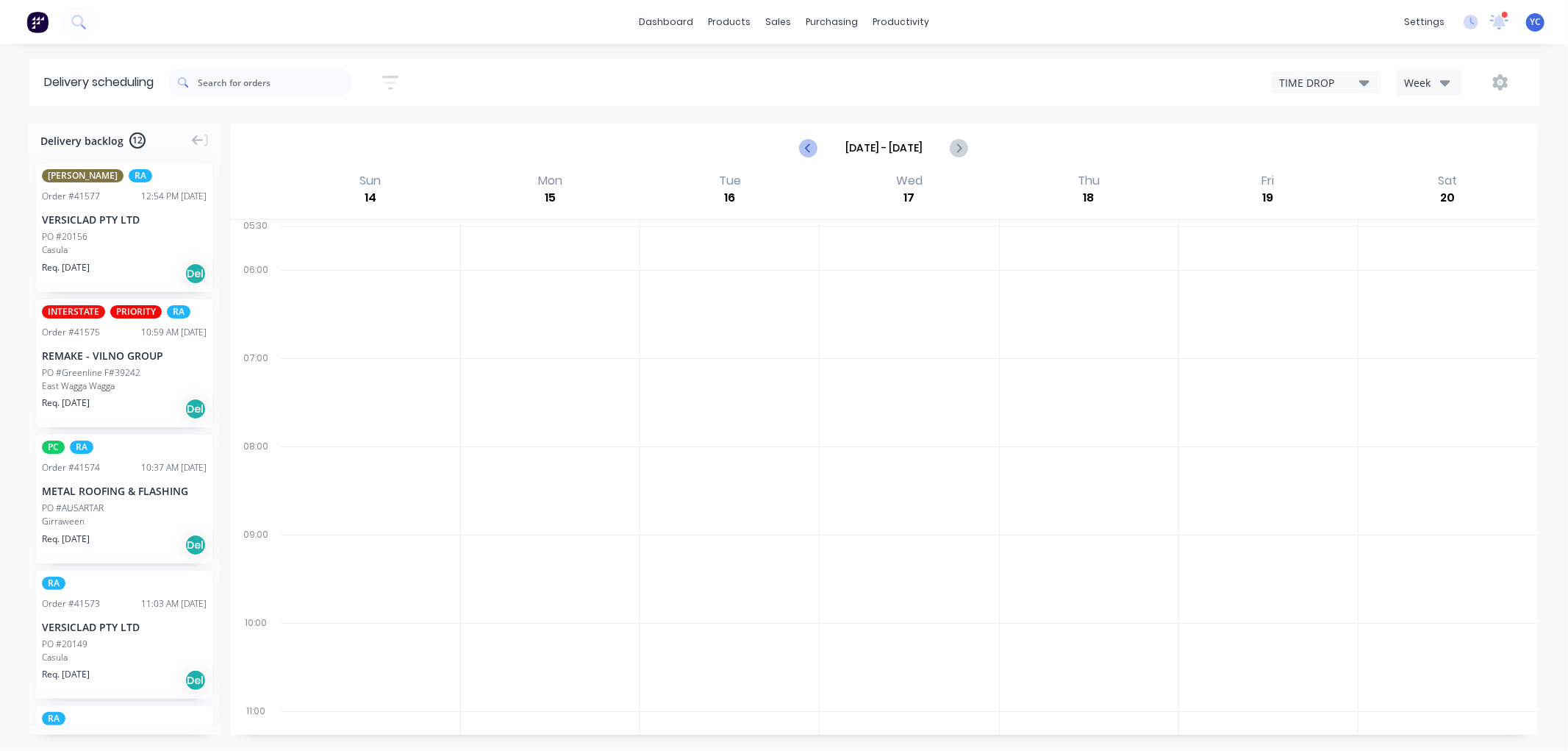
click at [814, 147] on icon "Previous page" at bounding box center [809, 147] width 18 height 18
type input "Sep 7 - Sep 13"
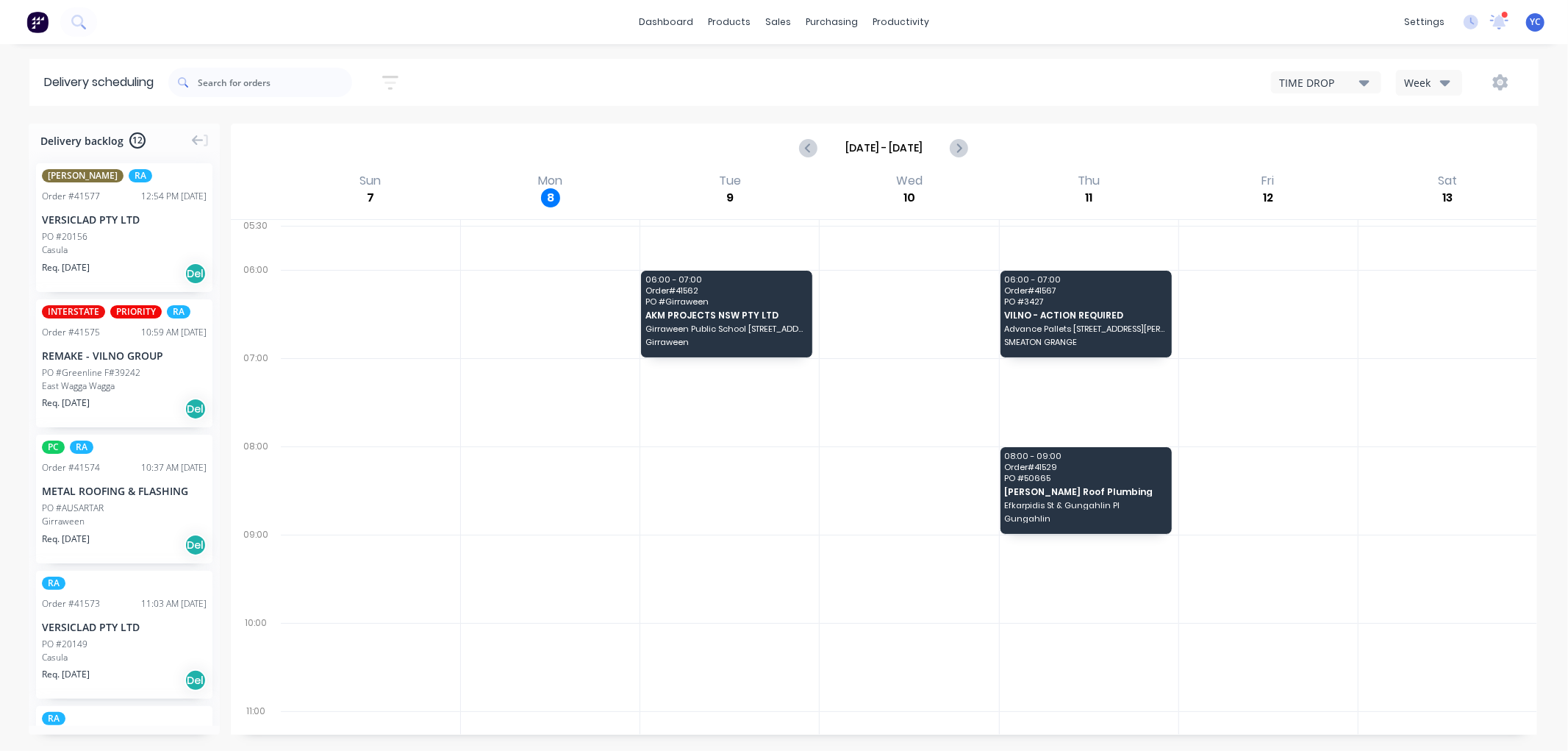
click at [1421, 91] on button "Week" at bounding box center [1428, 82] width 66 height 26
click at [1421, 140] on div "Vehicle" at bounding box center [1469, 151] width 146 height 29
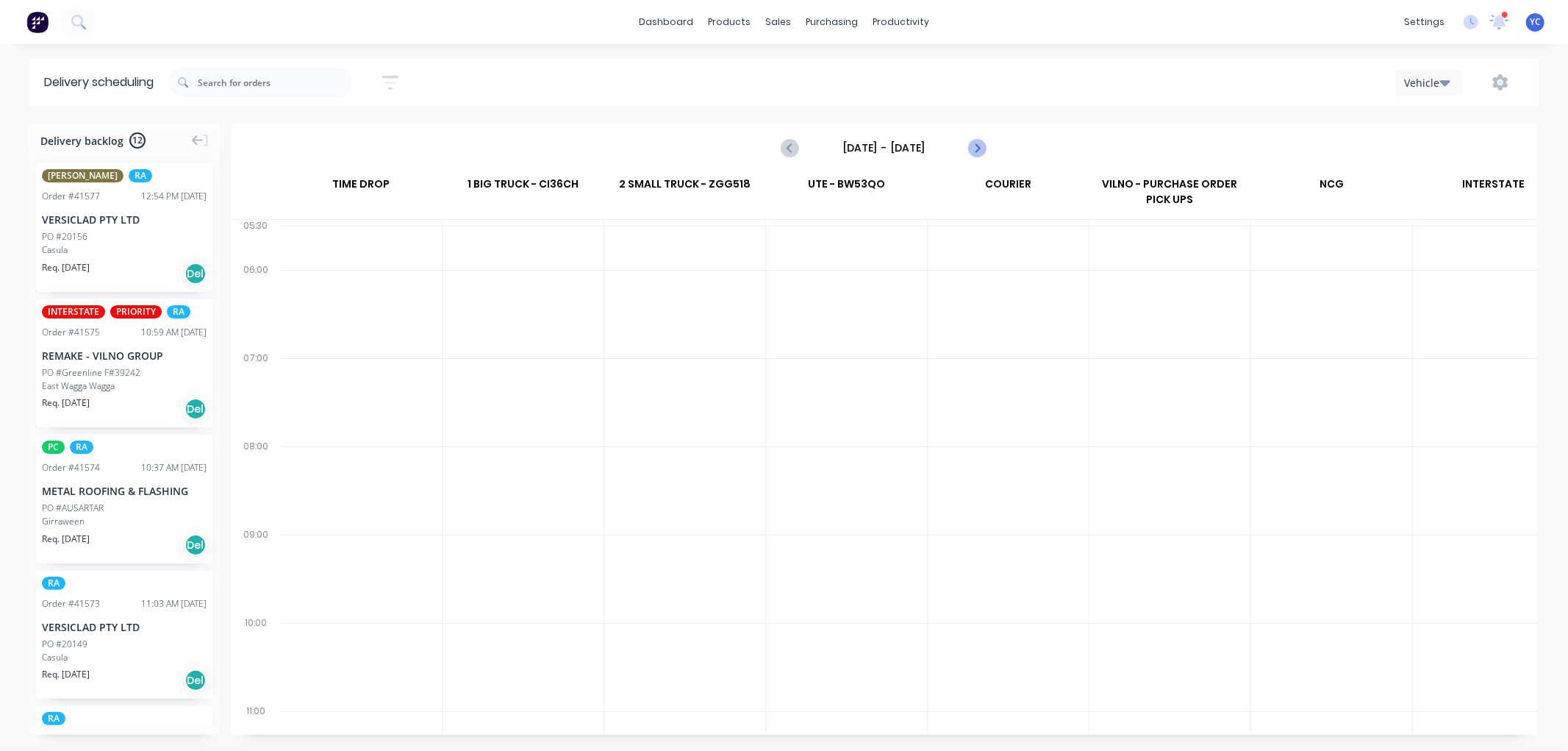
click at [974, 154] on icon "Next page" at bounding box center [977, 147] width 18 height 18
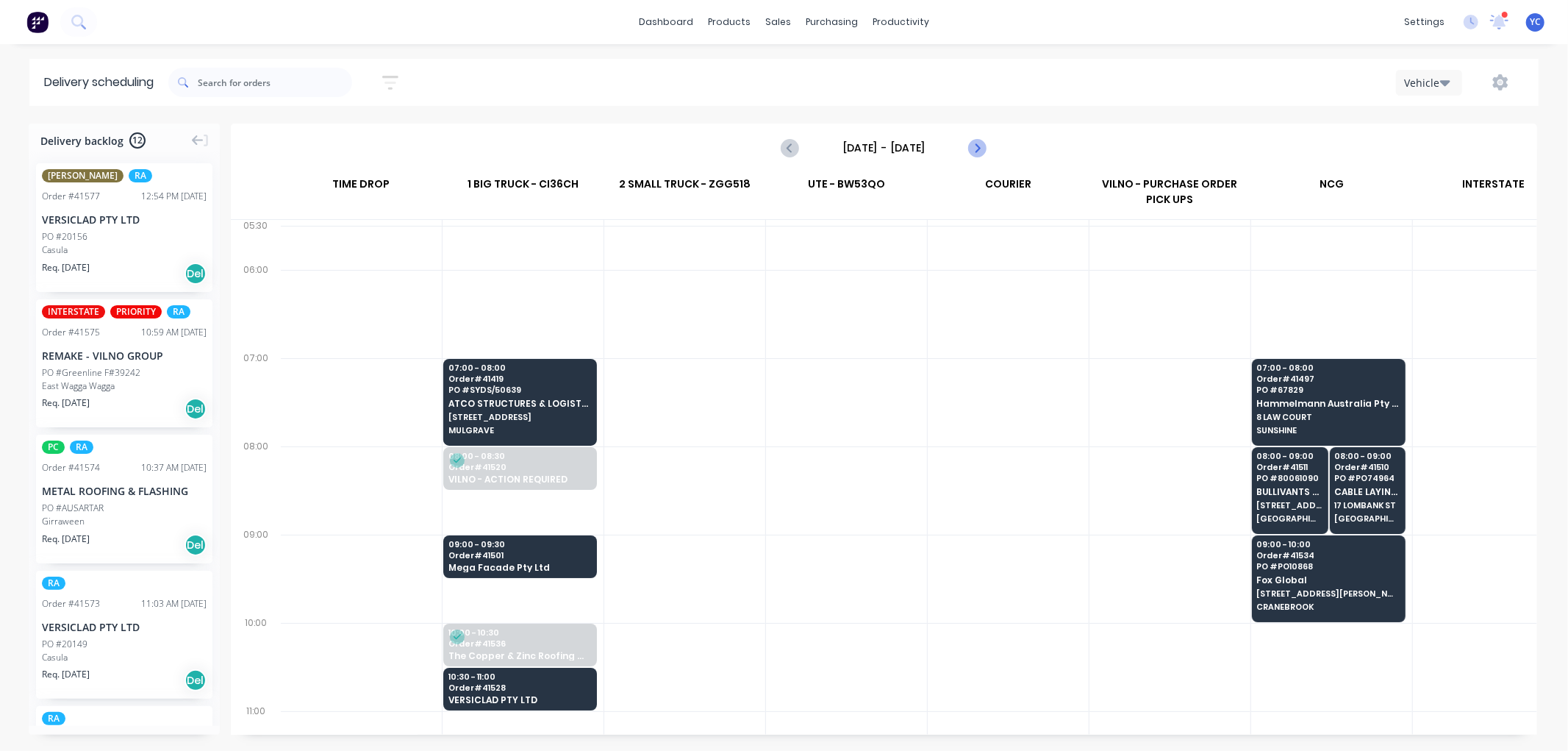
click at [976, 153] on icon "Next page" at bounding box center [977, 147] width 18 height 18
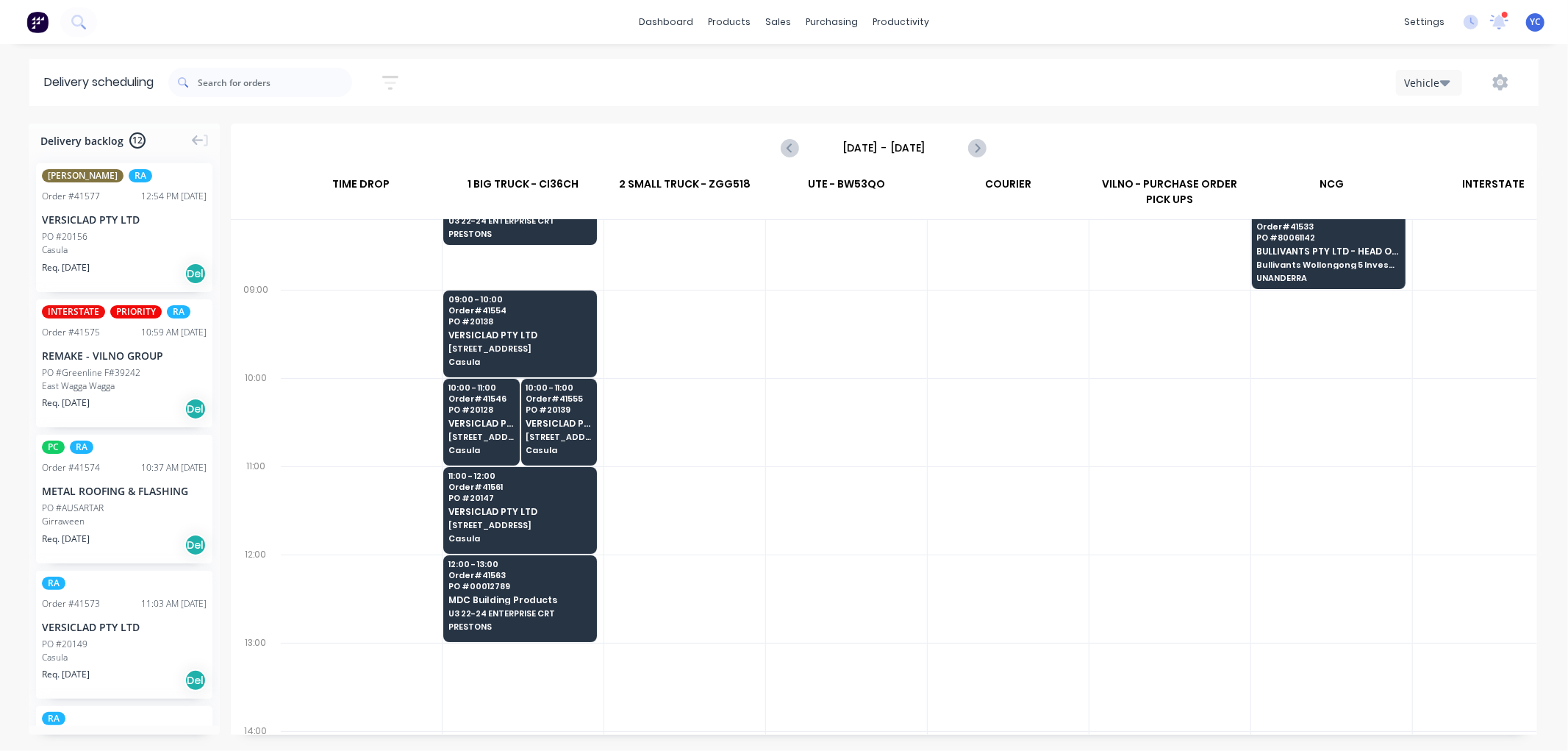
scroll to position [163, 1]
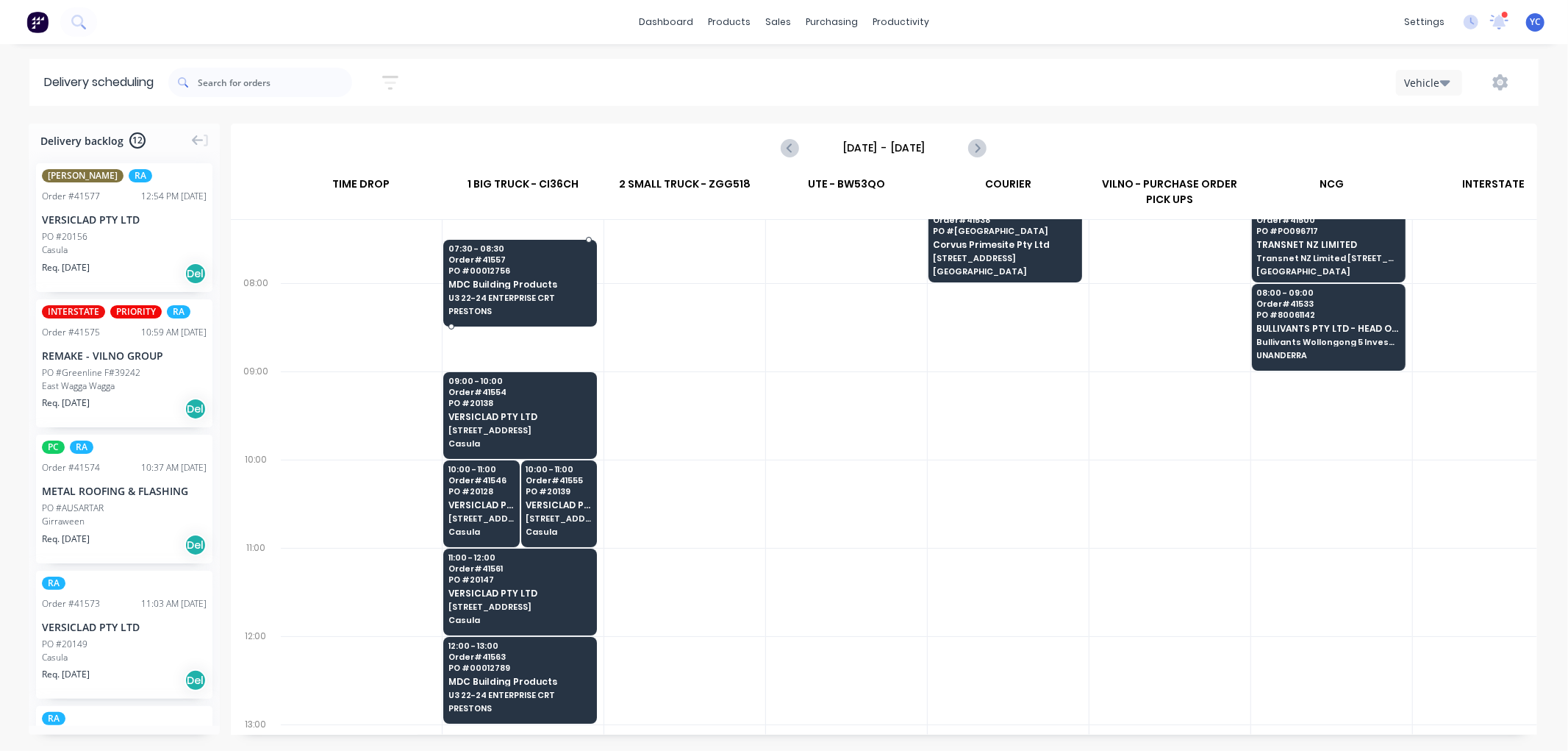
click at [571, 297] on span "U3 22-24 ENTERPRISE CRT" at bounding box center [519, 297] width 142 height 9
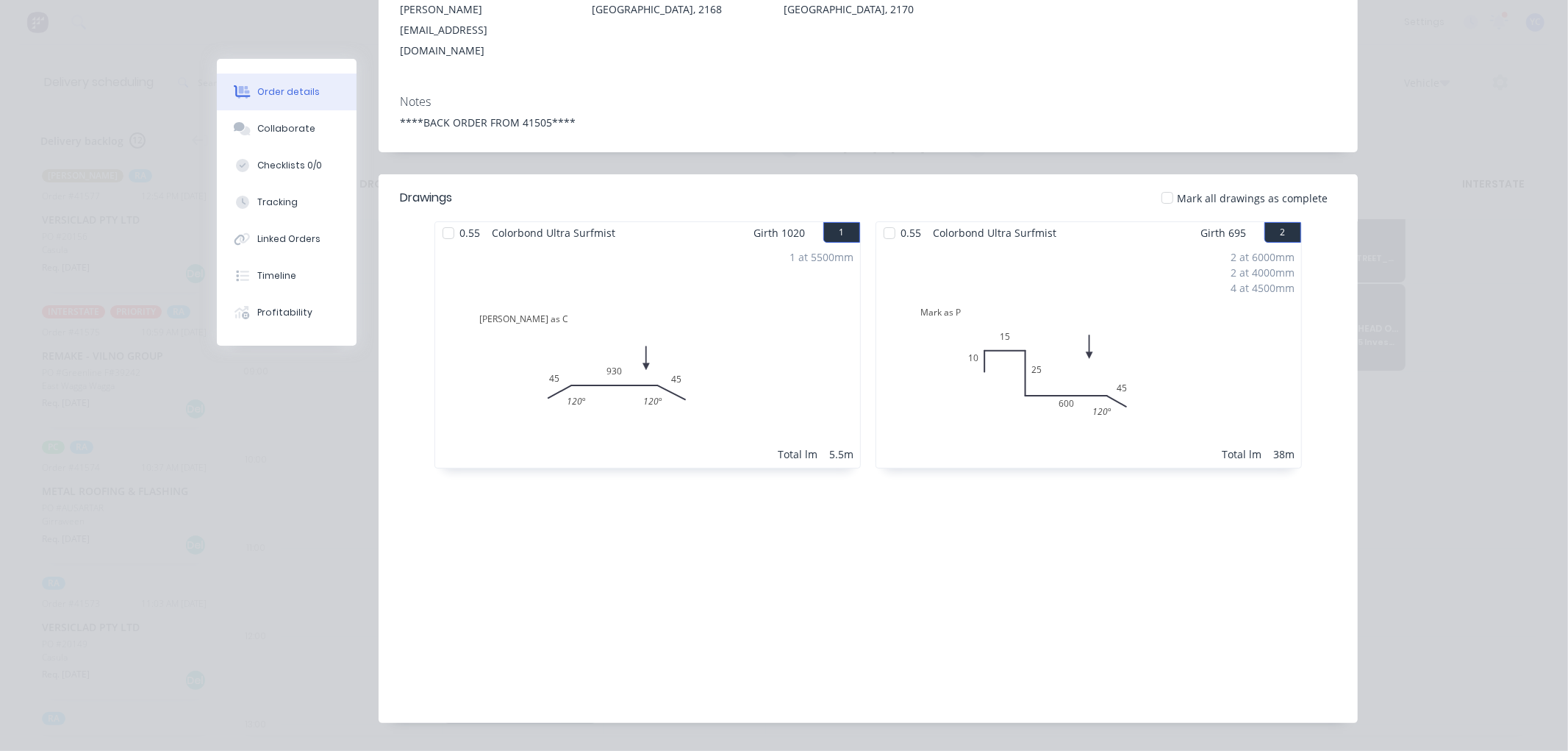
scroll to position [0, 0]
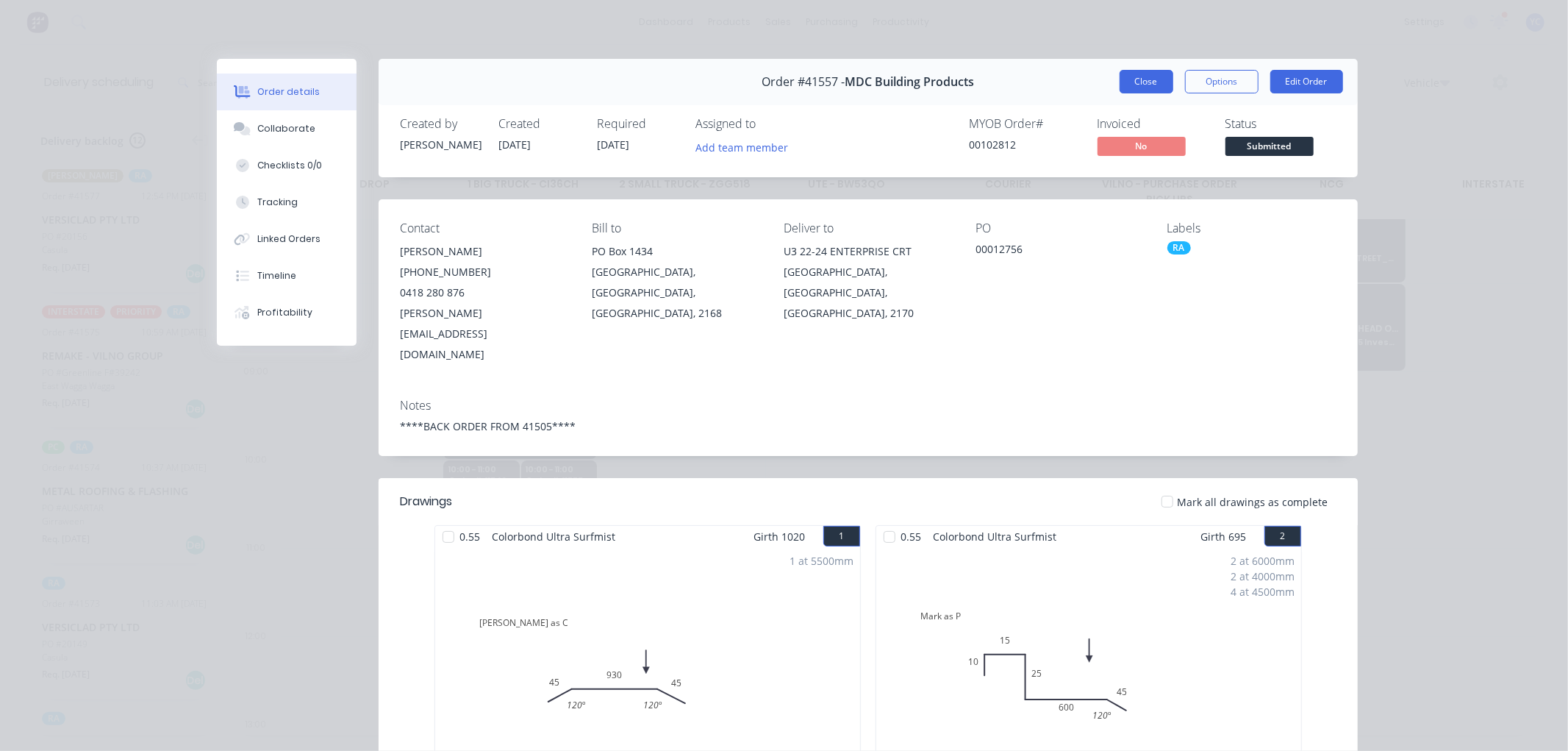
click at [1132, 80] on button "Close" at bounding box center [1146, 81] width 54 height 23
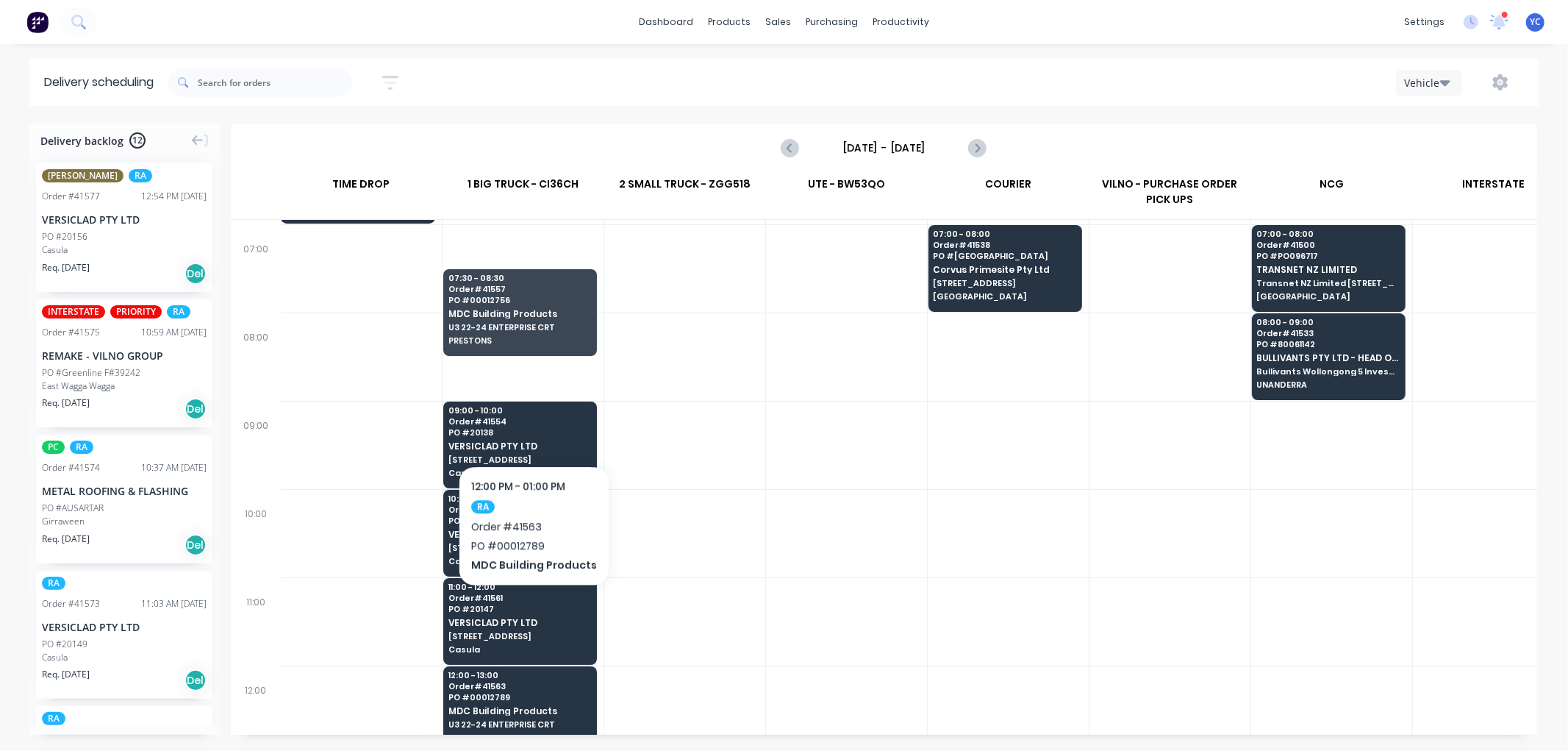
scroll to position [81, 1]
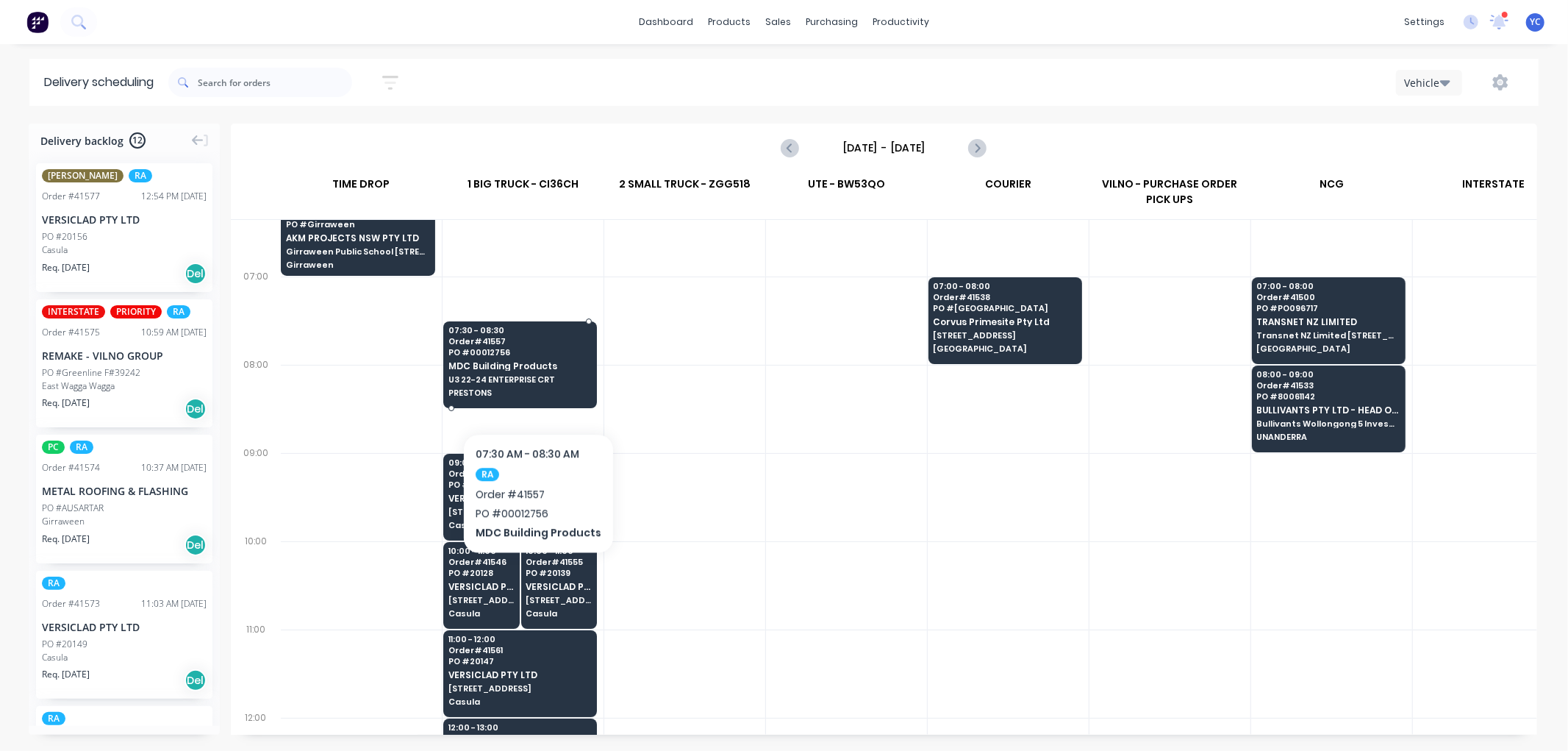
click at [535, 388] on span "PRESTONS" at bounding box center [519, 393] width 142 height 9
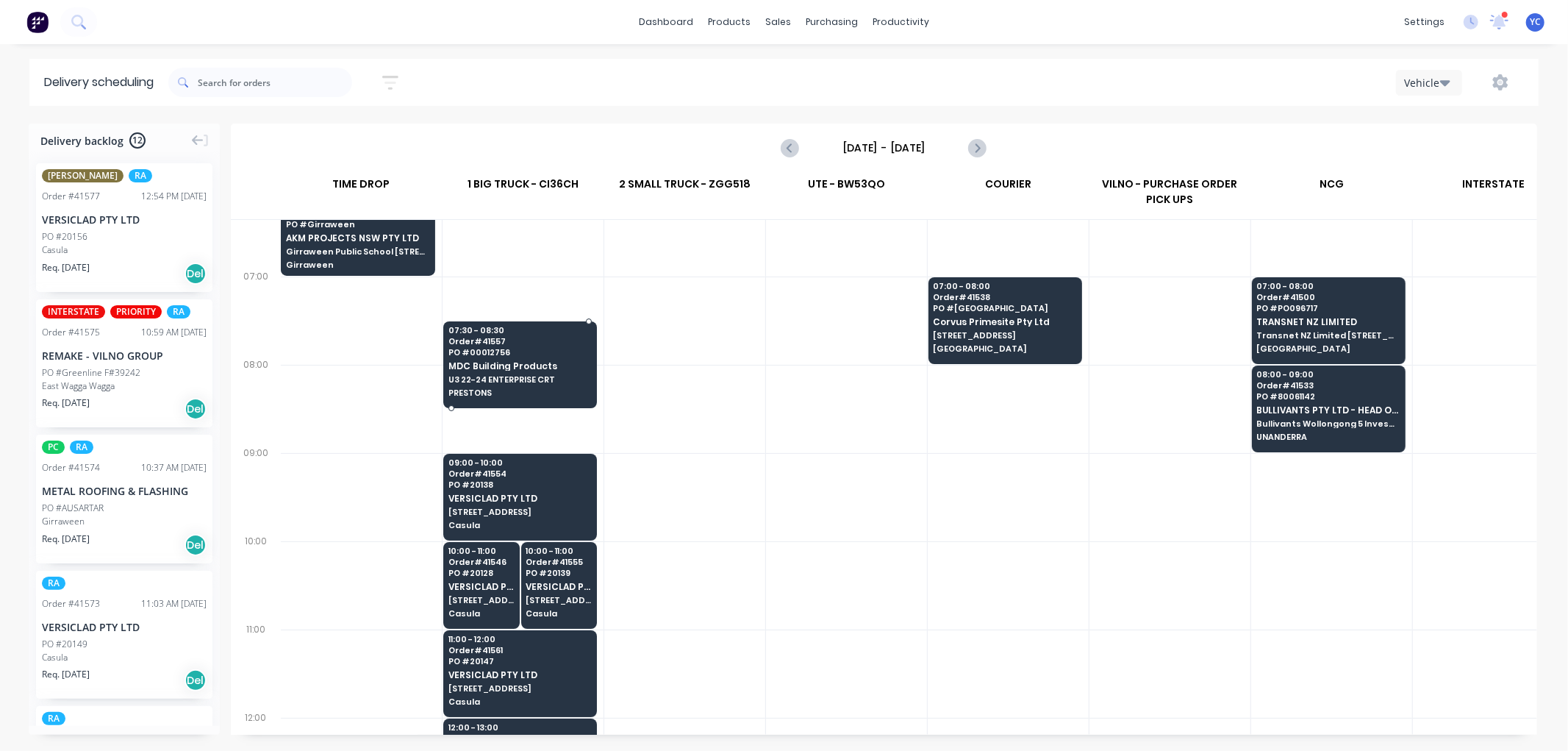
click at [535, 388] on body "dashboard products sales purchasing productivity dashboard products Product Cat…" at bounding box center [784, 376] width 1568 height 751
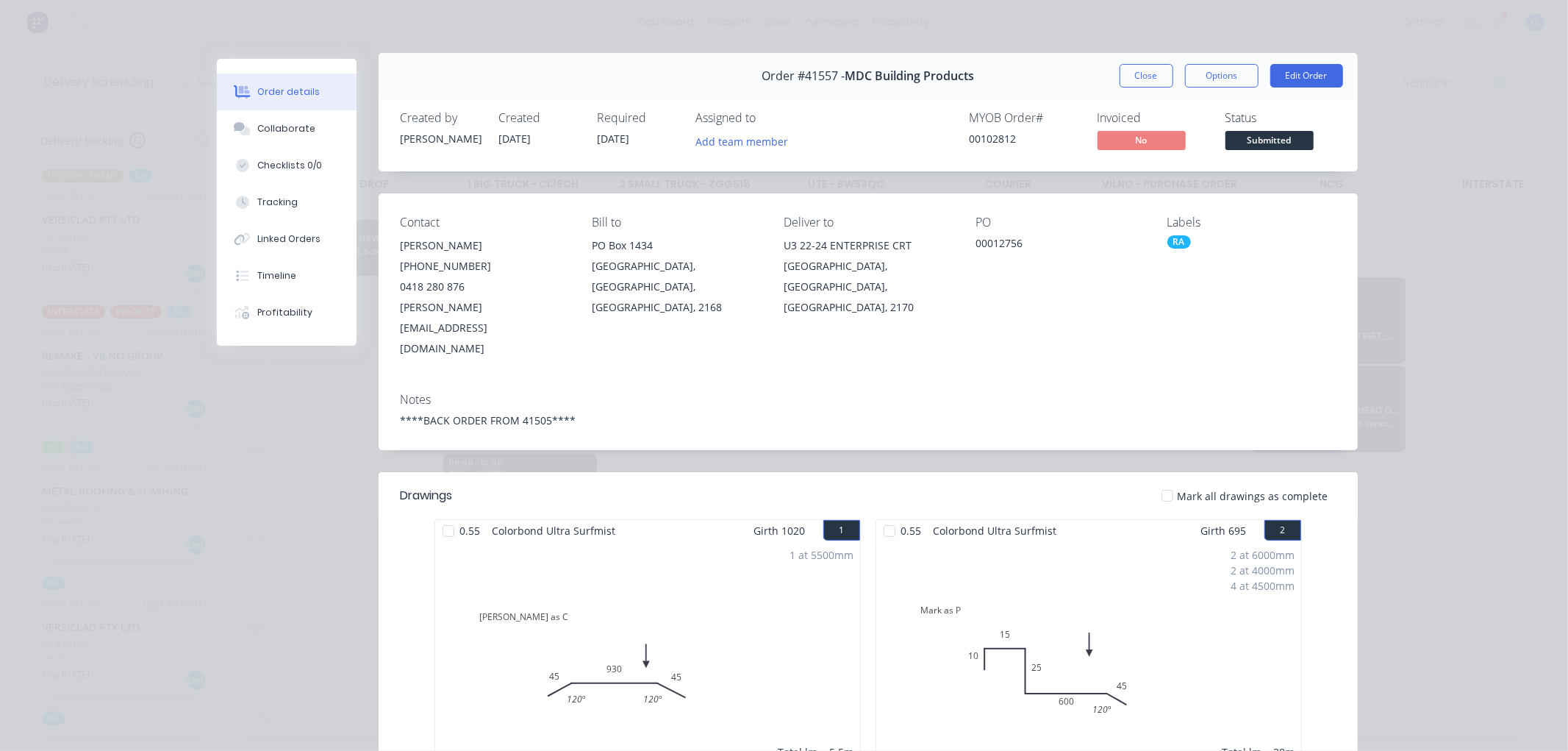
scroll to position [0, 0]
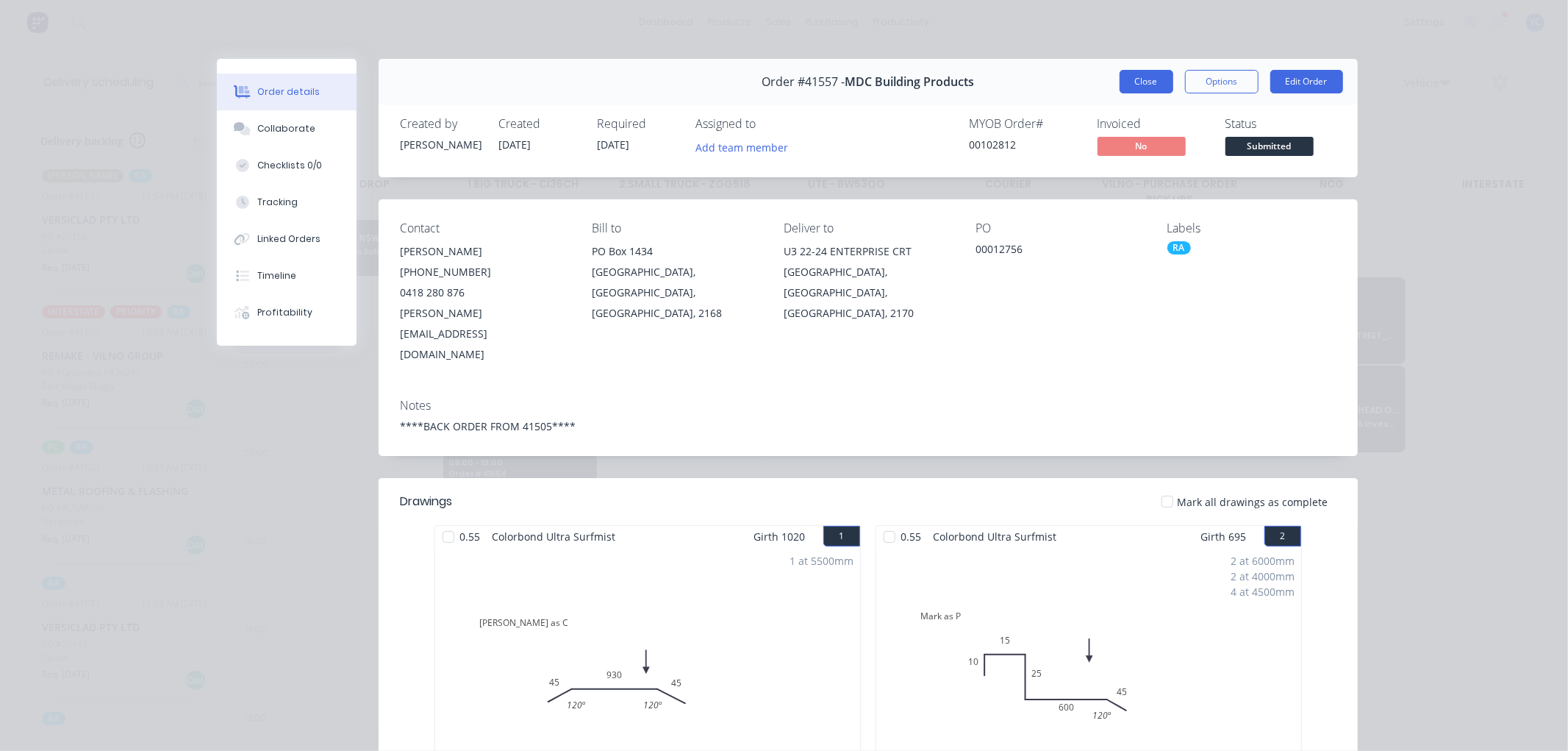
click at [1124, 81] on button "Close" at bounding box center [1146, 81] width 54 height 23
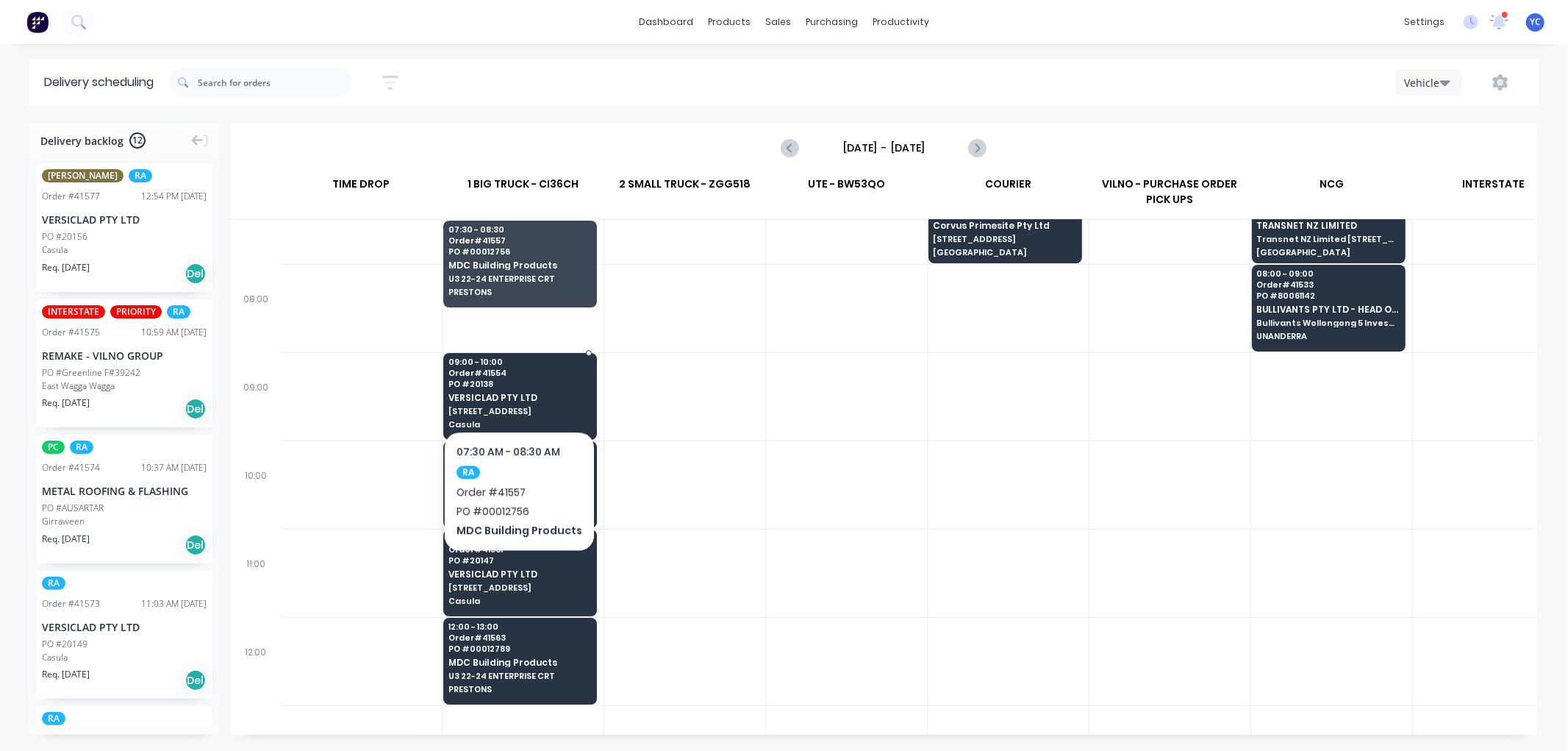
scroll to position [327, 1]
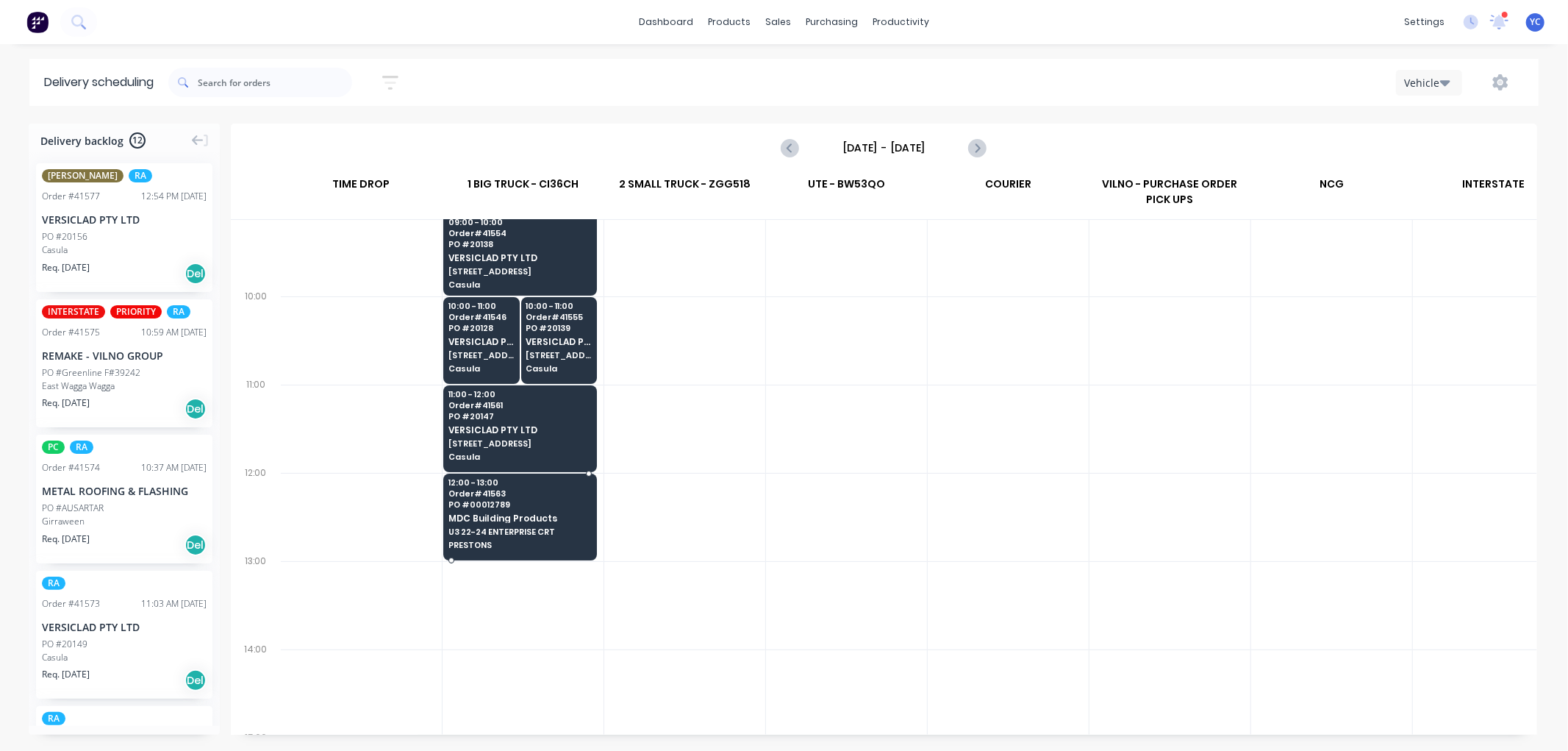
click at [530, 518] on span "MDC Building Products" at bounding box center [519, 518] width 142 height 9
click at [530, 518] on body "dashboard products sales purchasing productivity dashboard products Product Cat…" at bounding box center [784, 376] width 1568 height 751
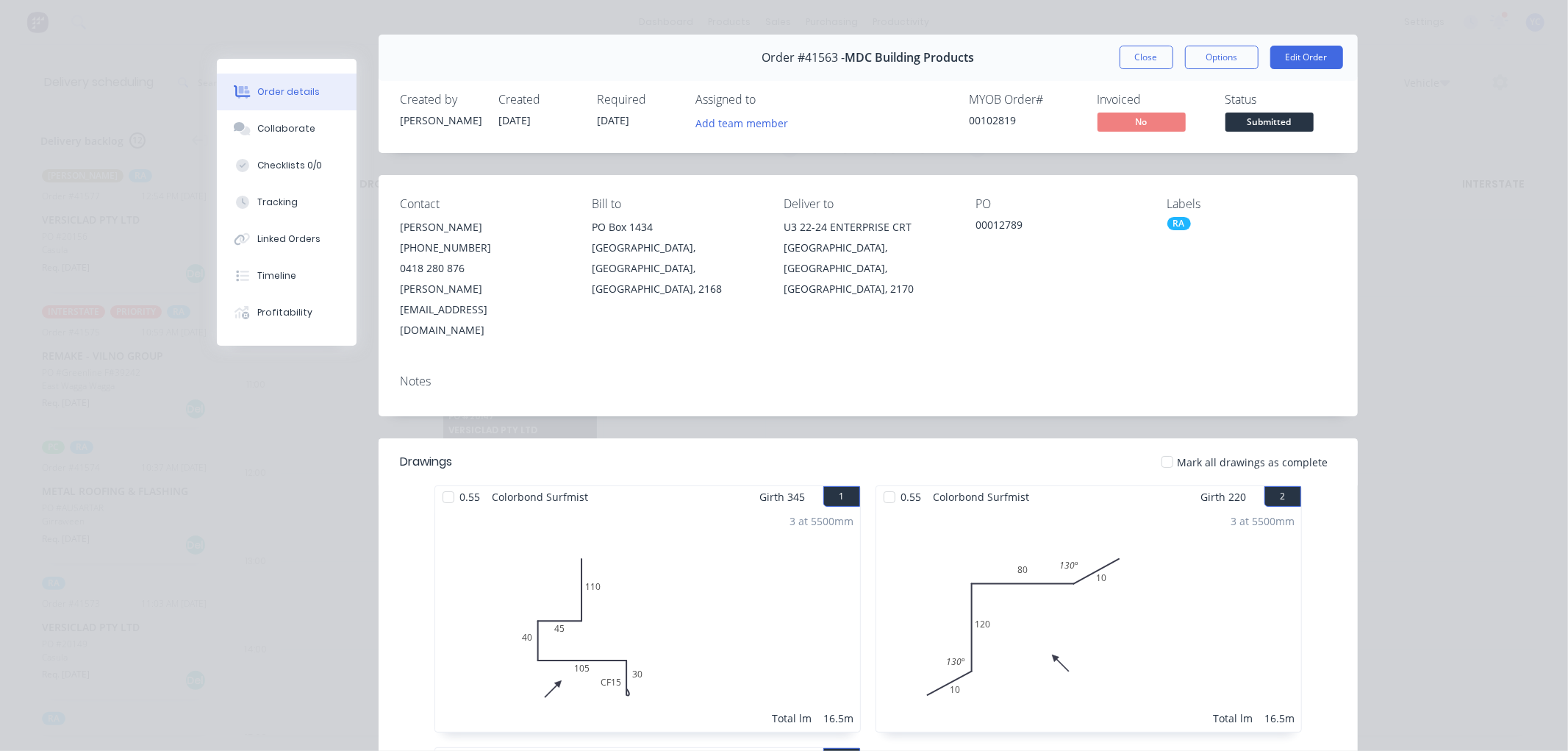
scroll to position [0, 0]
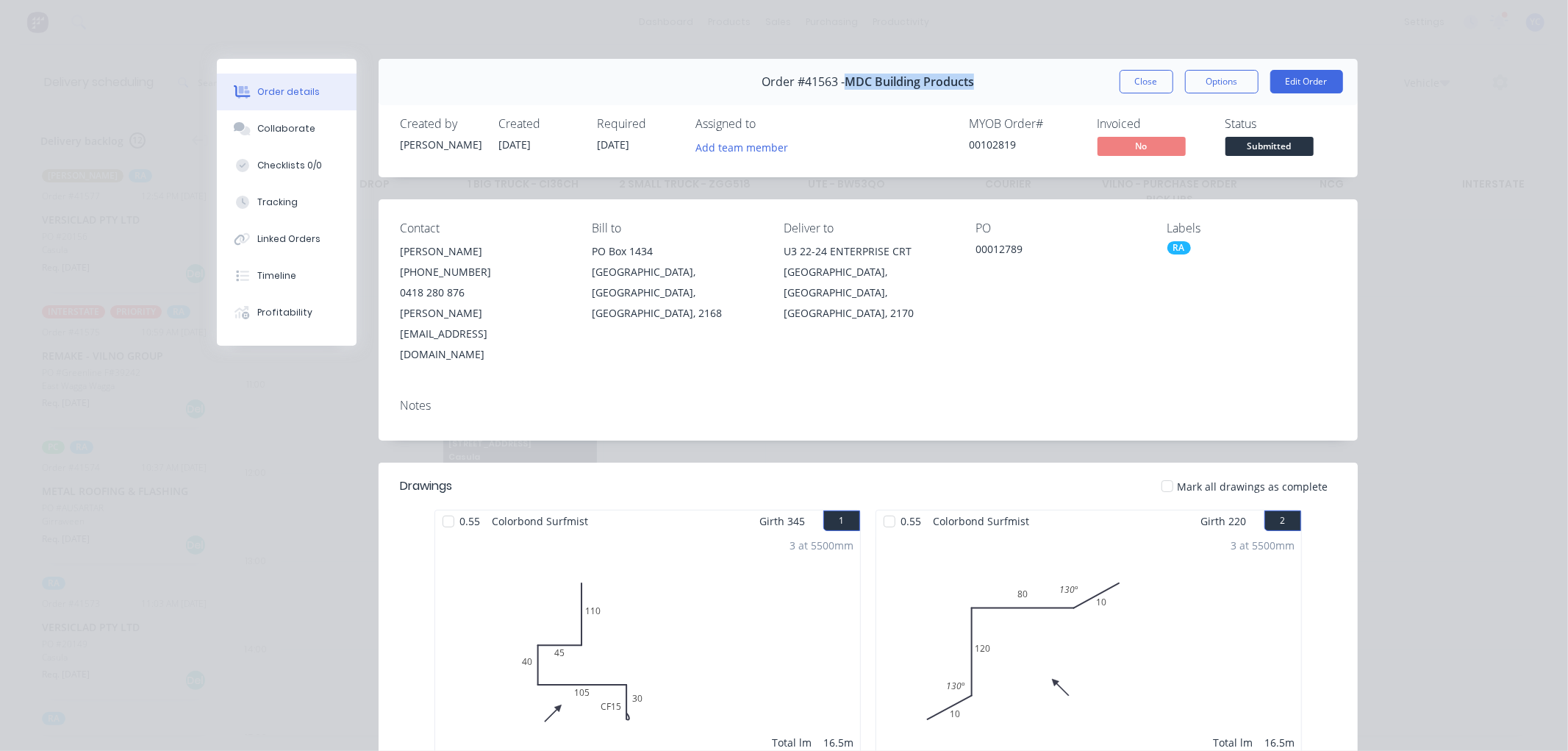
drag, startPoint x: 974, startPoint y: 77, endPoint x: 841, endPoint y: 87, distance: 133.4
click at [841, 87] on div "Order #41563 - MDC Building Products Close Options Edit Order" at bounding box center [868, 82] width 979 height 46
click at [747, 255] on div "PO Box 1434" at bounding box center [676, 251] width 168 height 21
drag, startPoint x: 1199, startPoint y: 477, endPoint x: 1238, endPoint y: 475, distance: 39.1
click at [1238, 510] on span "Girth 220" at bounding box center [1224, 520] width 45 height 21
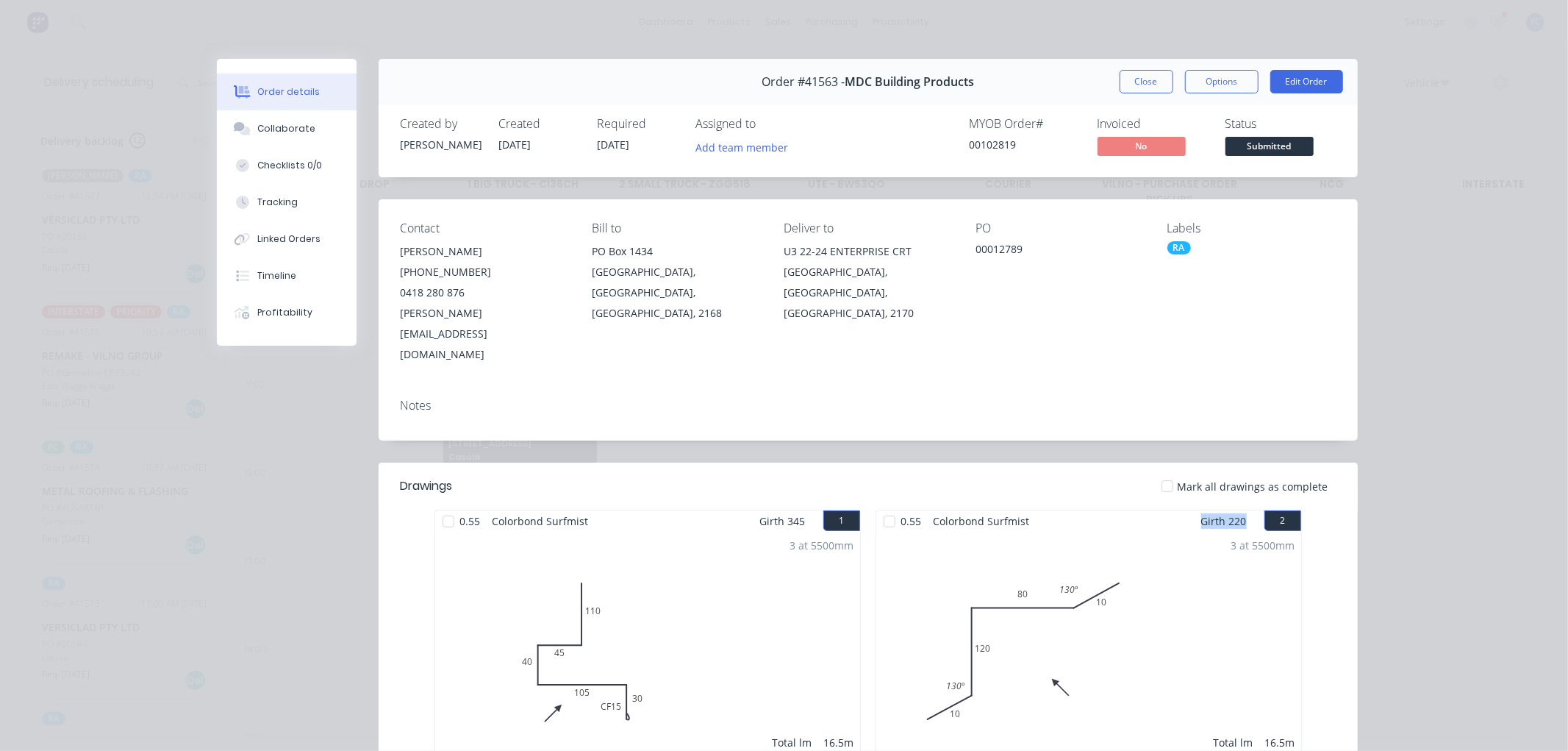
click at [1134, 81] on button "Close" at bounding box center [1146, 81] width 54 height 23
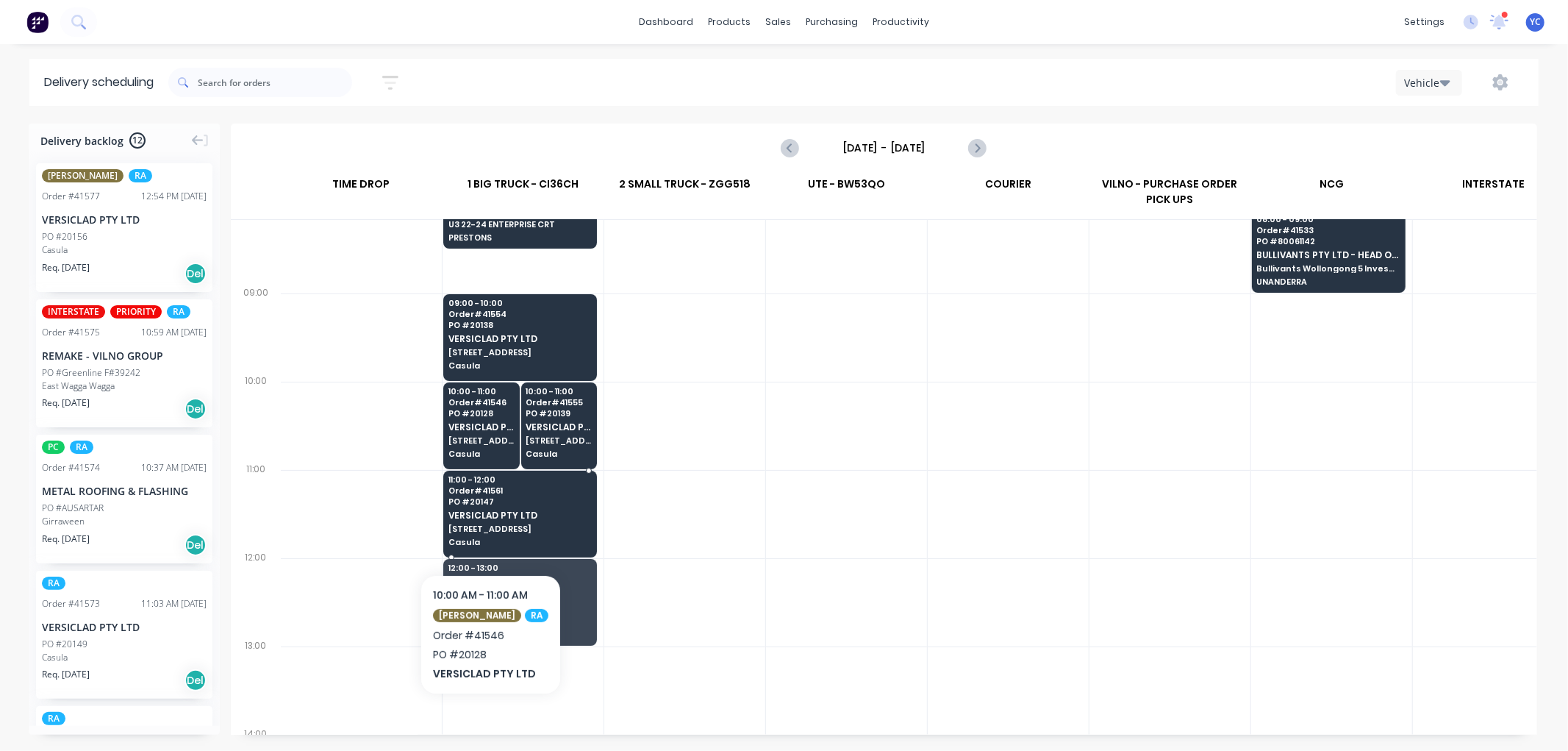
scroll to position [245, 1]
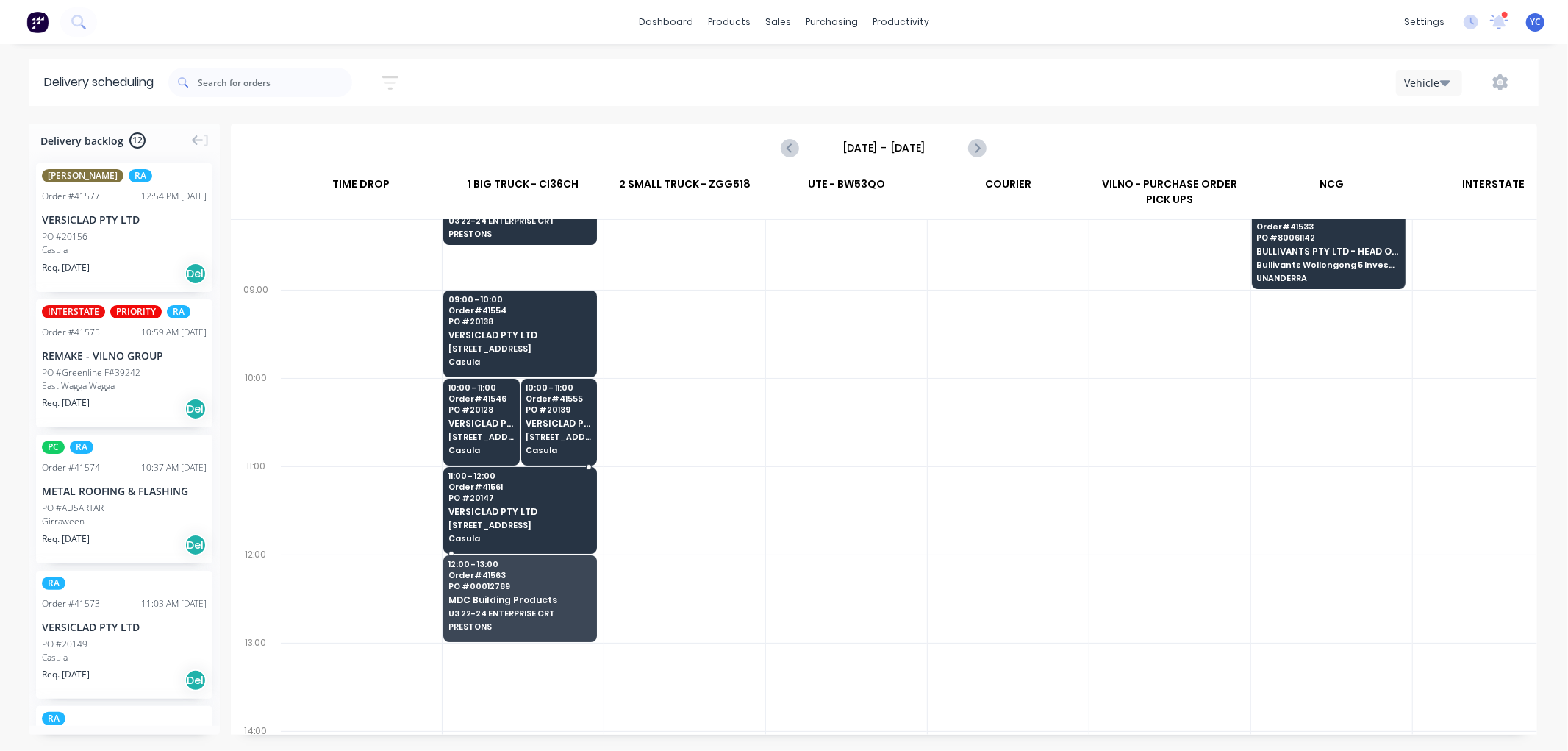
click at [511, 479] on span "11:00 - 12:00" at bounding box center [519, 476] width 142 height 9
click at [511, 479] on body "dashboard products sales purchasing productivity dashboard products Product Cat…" at bounding box center [784, 376] width 1568 height 751
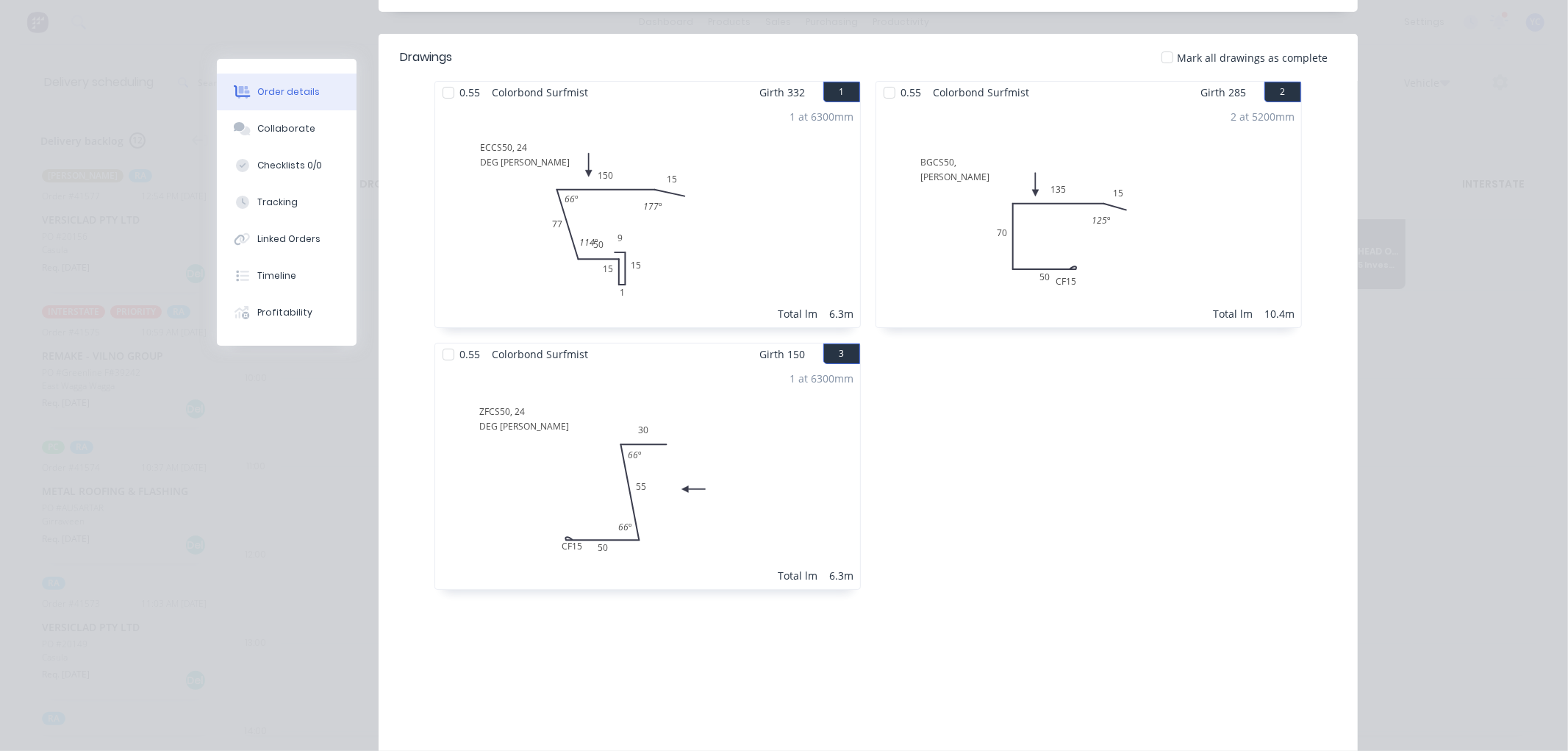
scroll to position [0, 0]
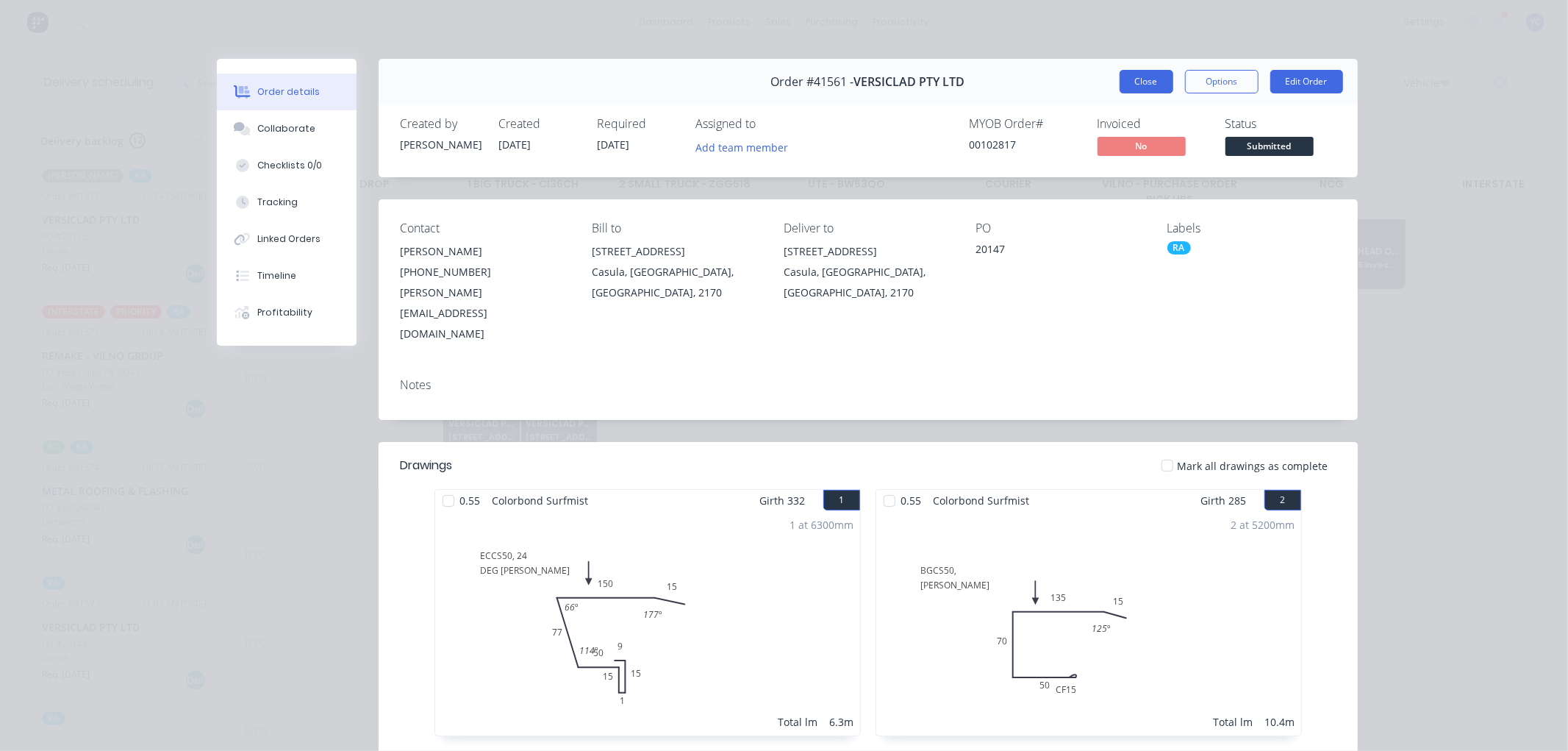
click at [1145, 86] on button "Close" at bounding box center [1146, 81] width 54 height 23
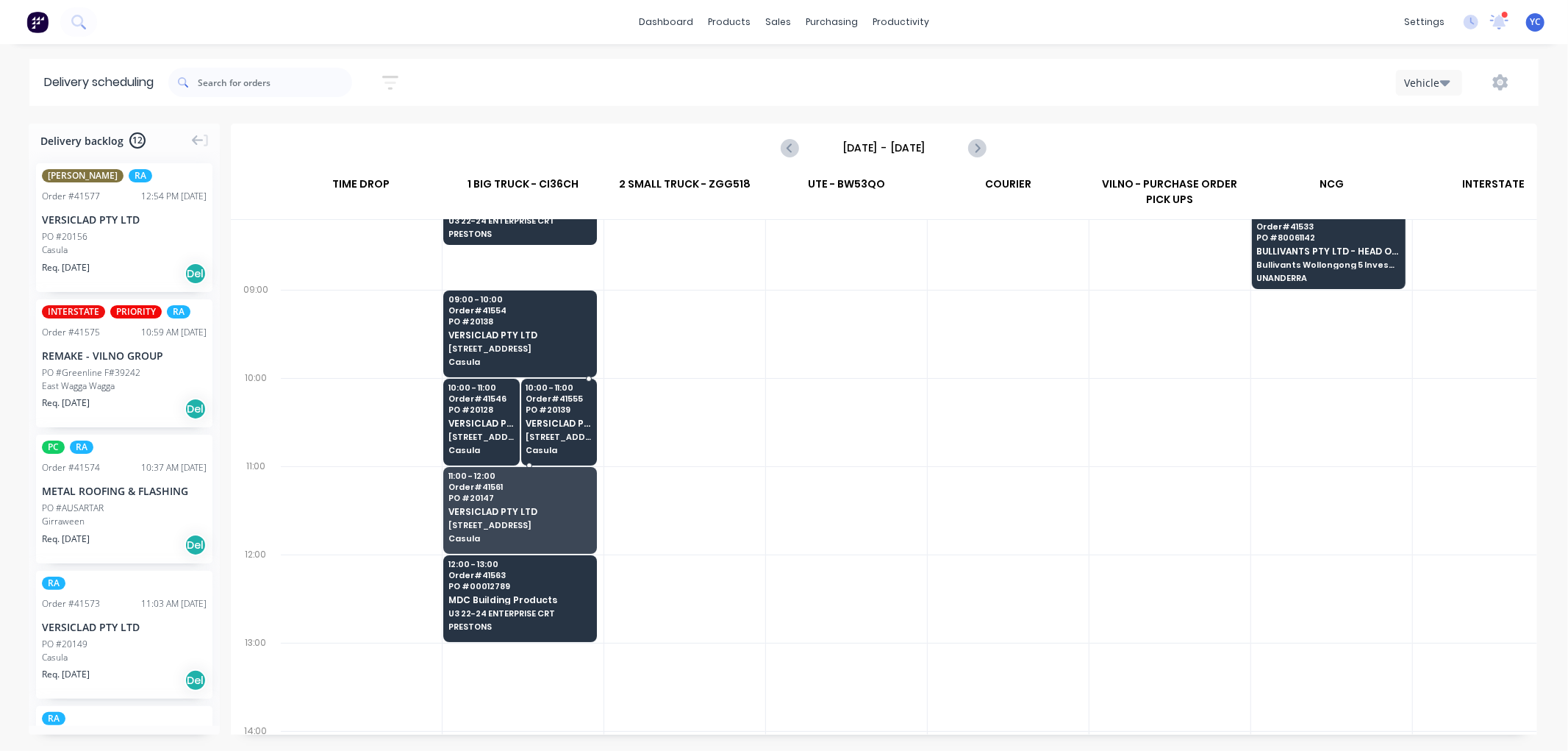
click at [555, 417] on div "10:00 - 11:00 Order # 41555 PO # 20139 VERSICLAD PTY LTD 3 Berriwerri Place Cas…" at bounding box center [559, 420] width 75 height 82
click at [555, 417] on body "dashboard products sales purchasing productivity dashboard products Product Cat…" at bounding box center [784, 376] width 1568 height 751
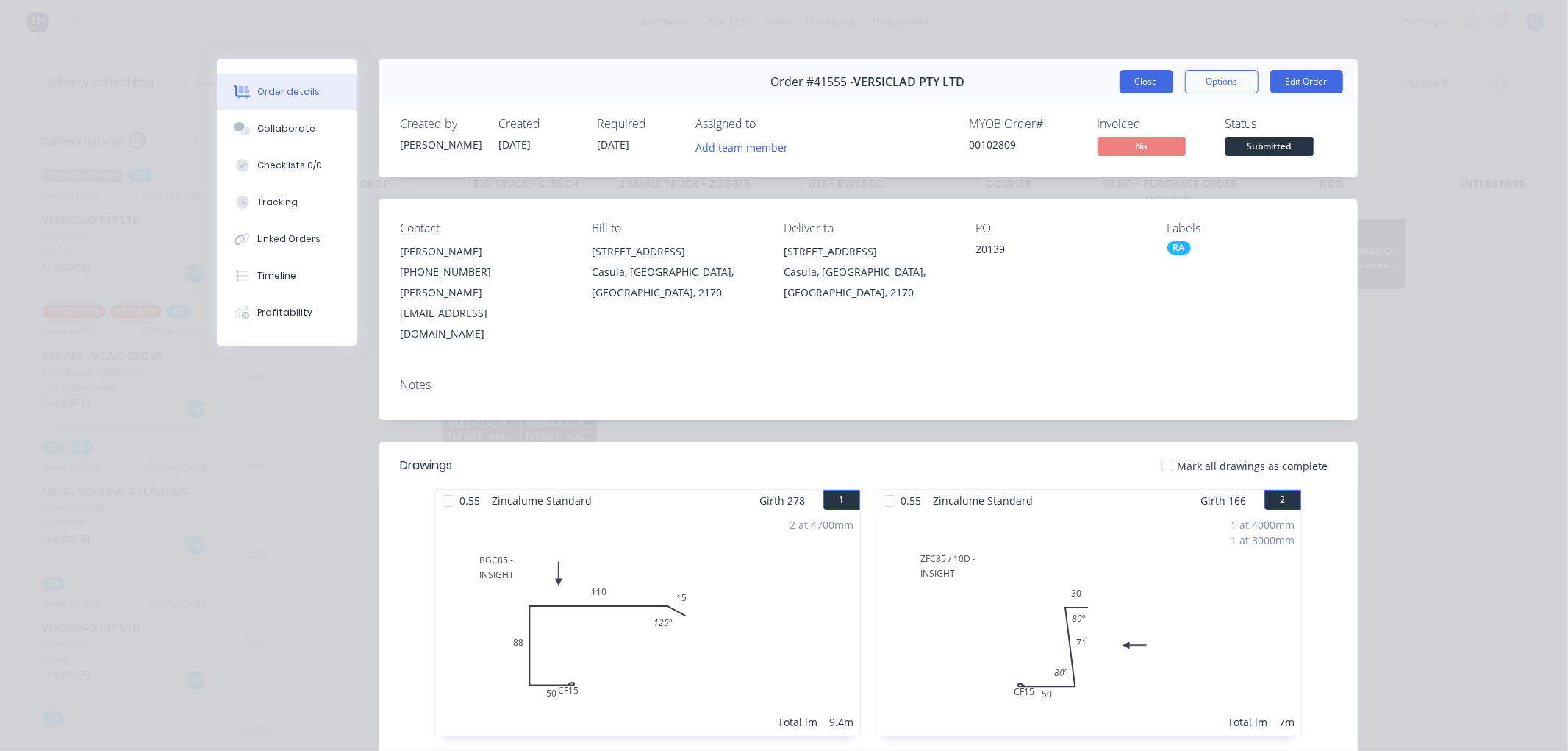
click at [1122, 77] on button "Close" at bounding box center [1146, 81] width 54 height 23
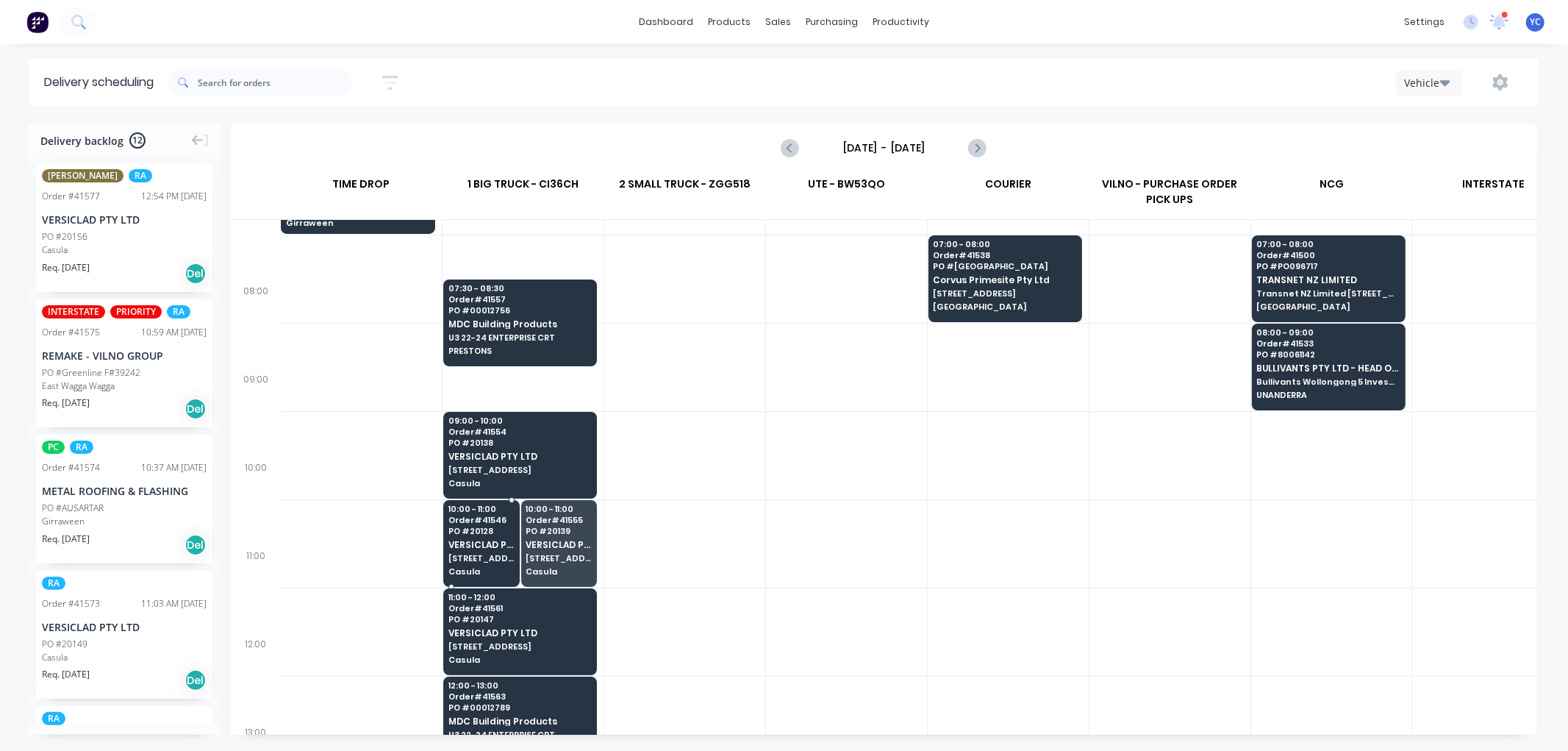
scroll to position [163, 1]
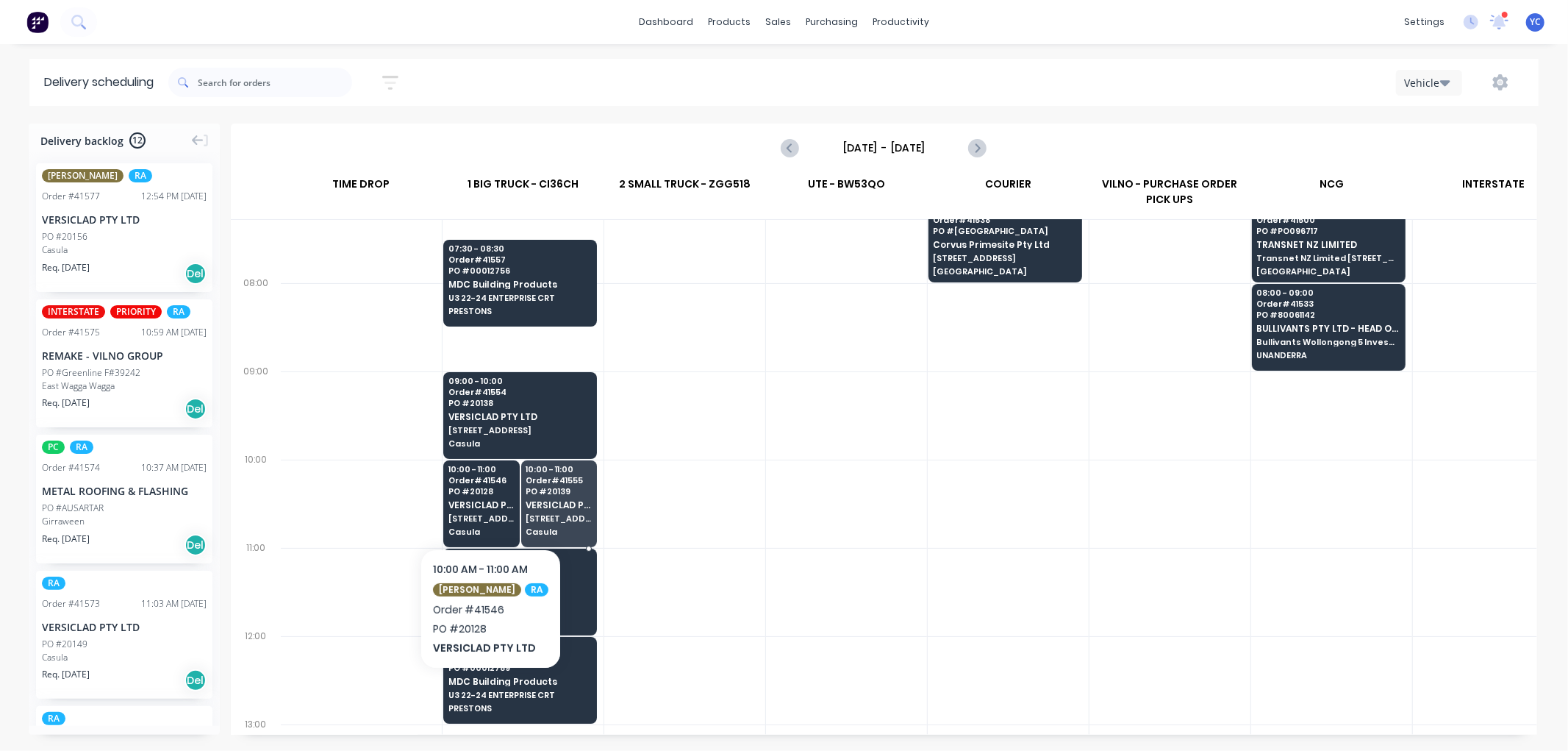
click at [501, 584] on div "11:00 - 12:00 Order # 41561 PO # 20147 VERSICLAD PTY LTD 3 Berriwerri Place Cas…" at bounding box center [520, 590] width 153 height 82
click at [501, 584] on body "dashboard products sales purchasing productivity dashboard products Product Cat…" at bounding box center [784, 376] width 1568 height 751
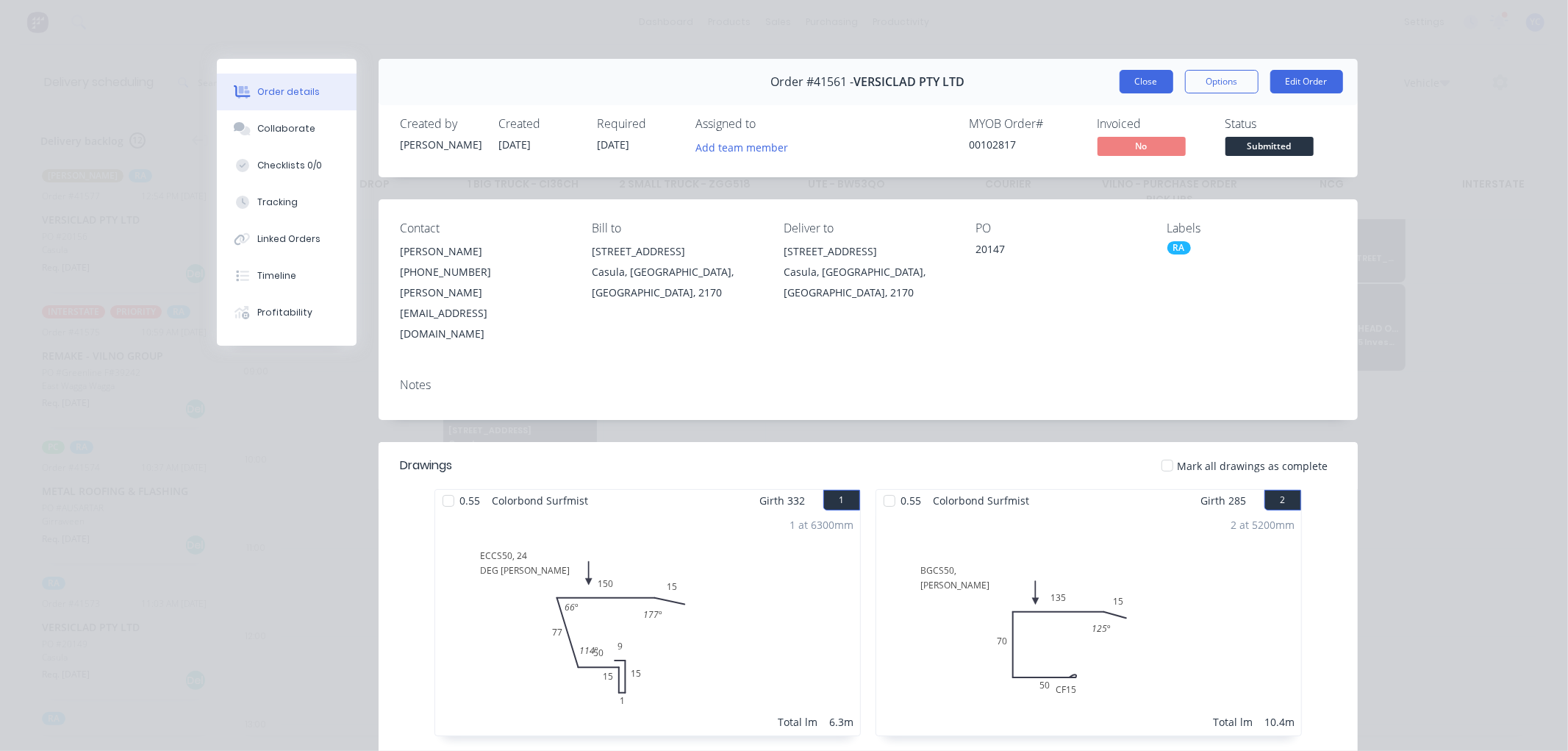
click at [1128, 83] on button "Close" at bounding box center [1146, 81] width 54 height 23
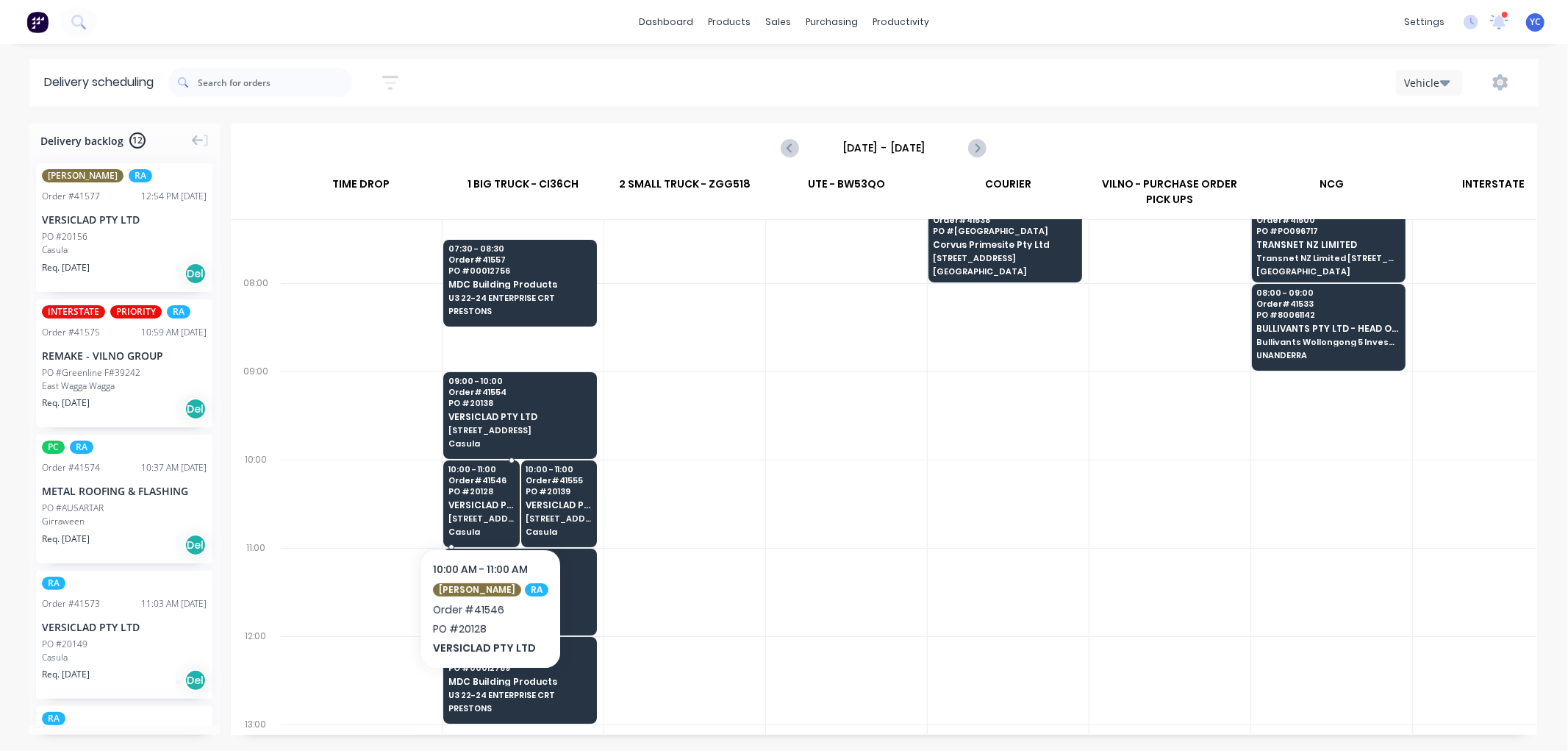
click at [501, 512] on div "10:00 - 11:00 Order # 41546 PO # 20128 VERSICLAD PTY LTD 3 Berriwerri Place Cas…" at bounding box center [481, 502] width 75 height 82
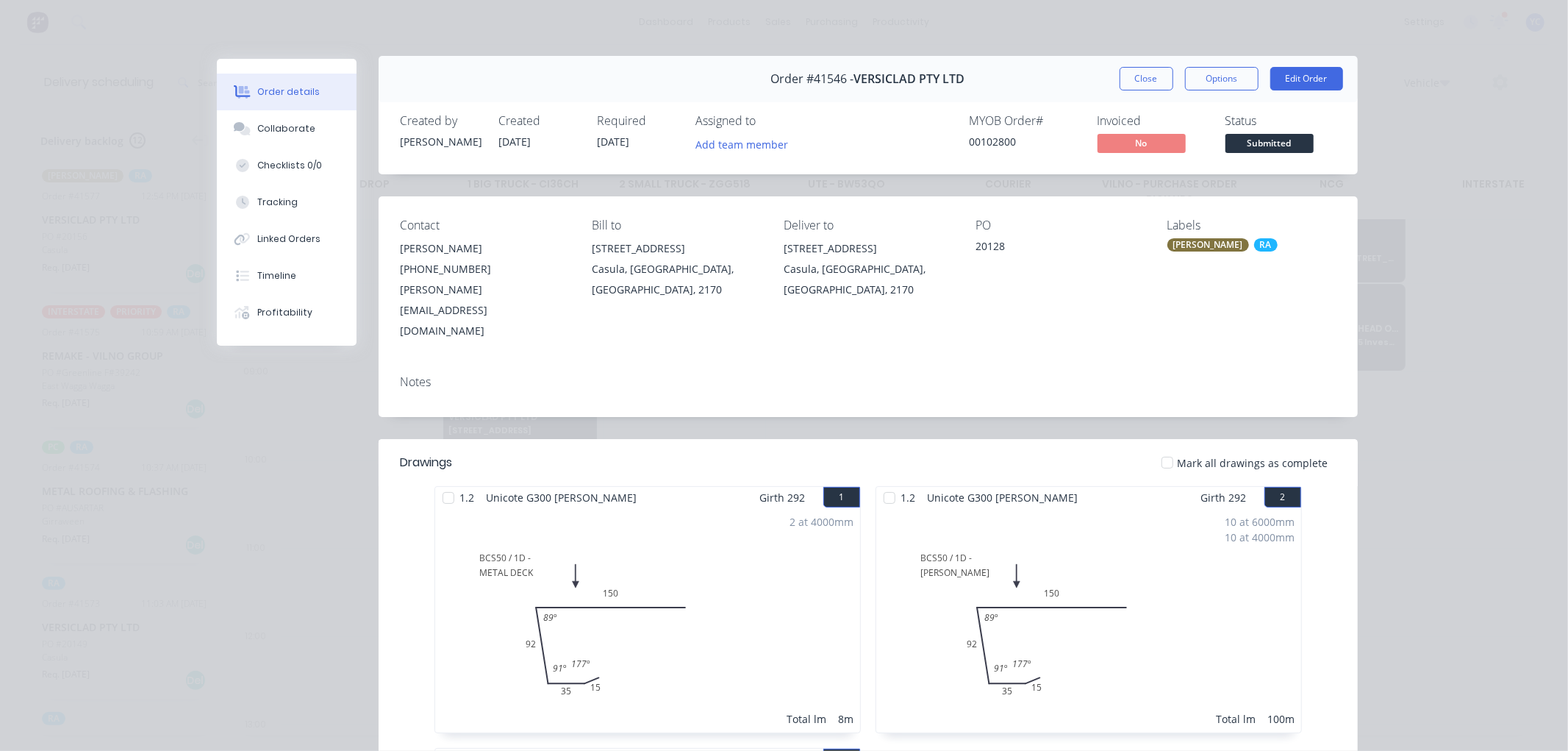
scroll to position [0, 0]
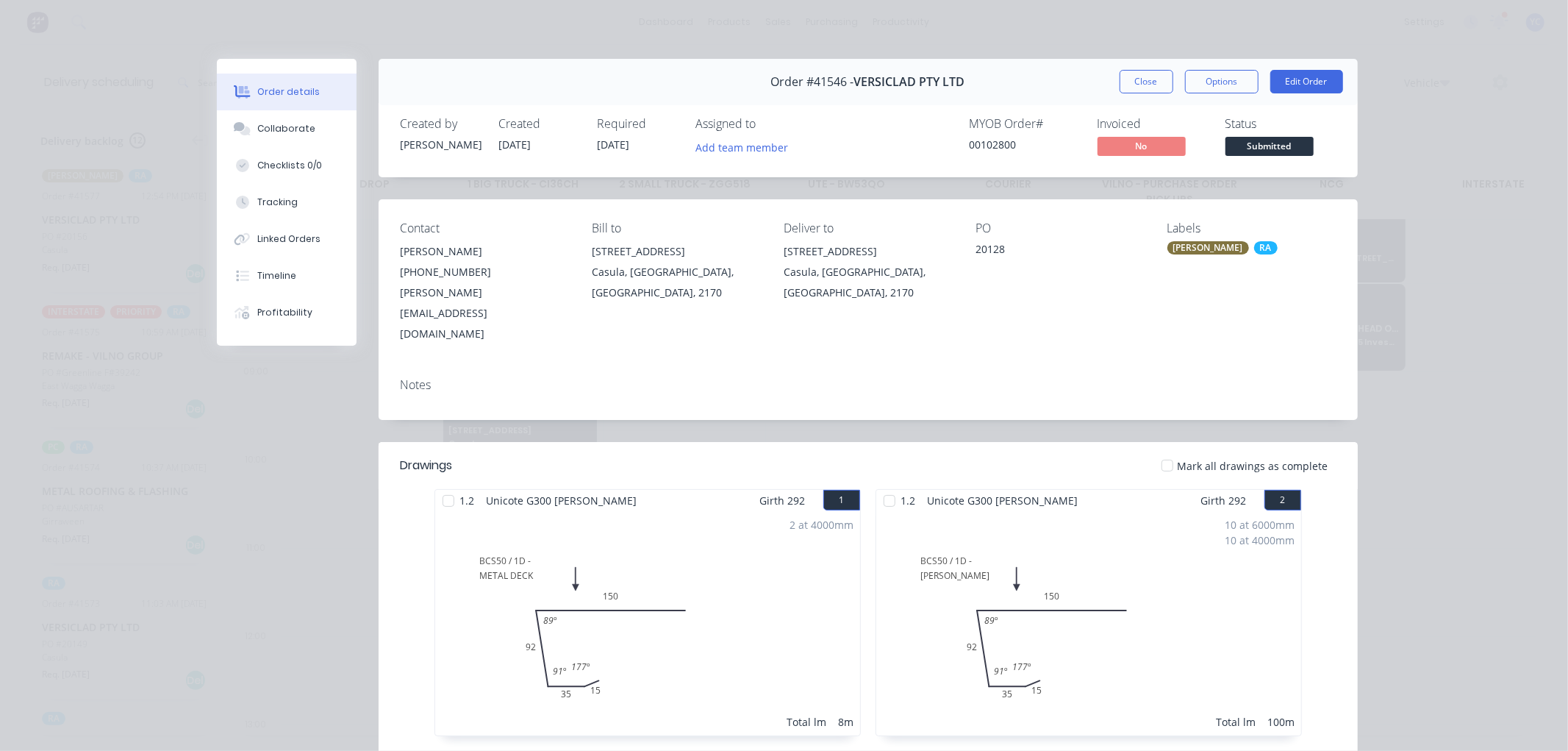
click at [834, 78] on span "Order #41546 -" at bounding box center [812, 81] width 83 height 14
click at [1143, 79] on button "Close" at bounding box center [1146, 81] width 54 height 23
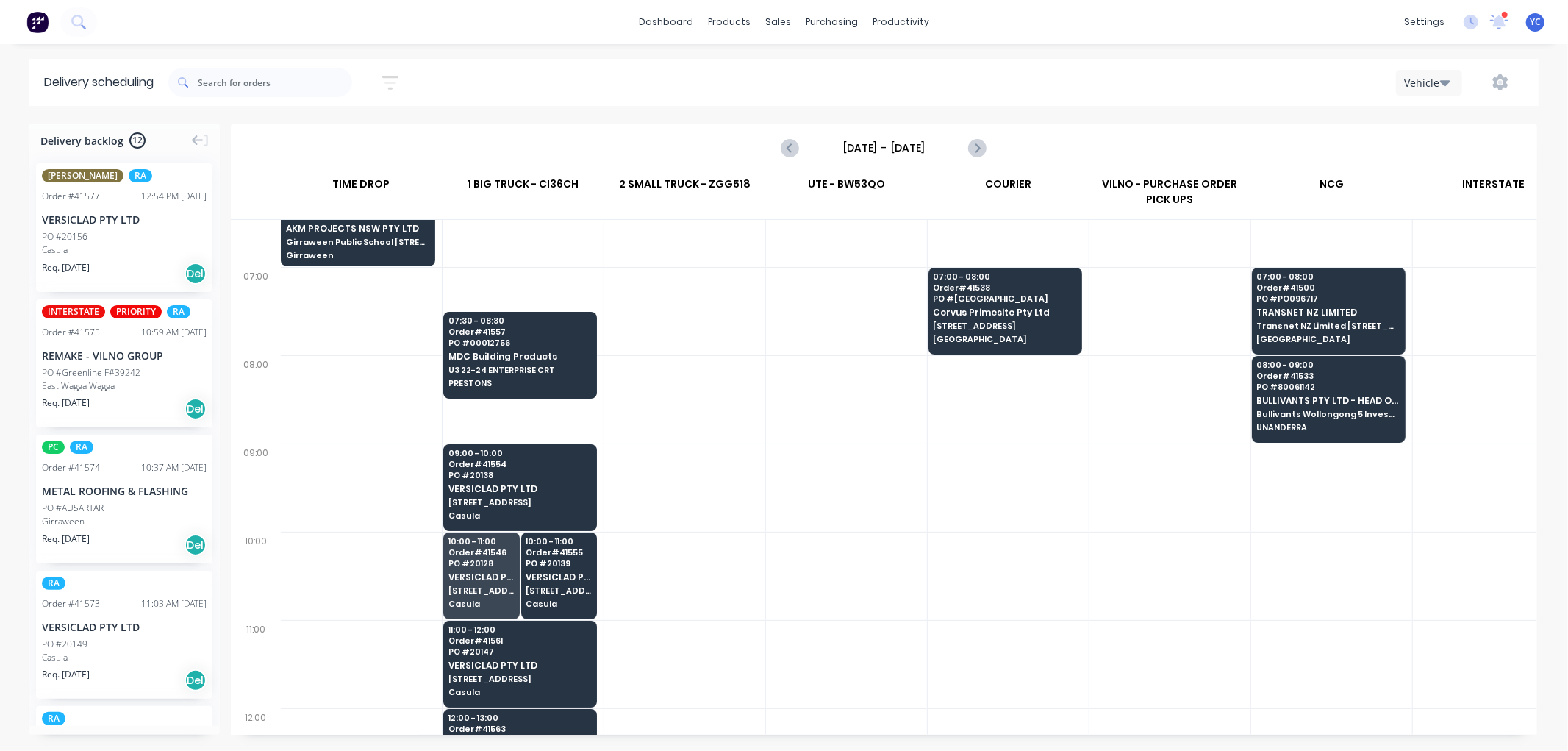
scroll to position [81, 1]
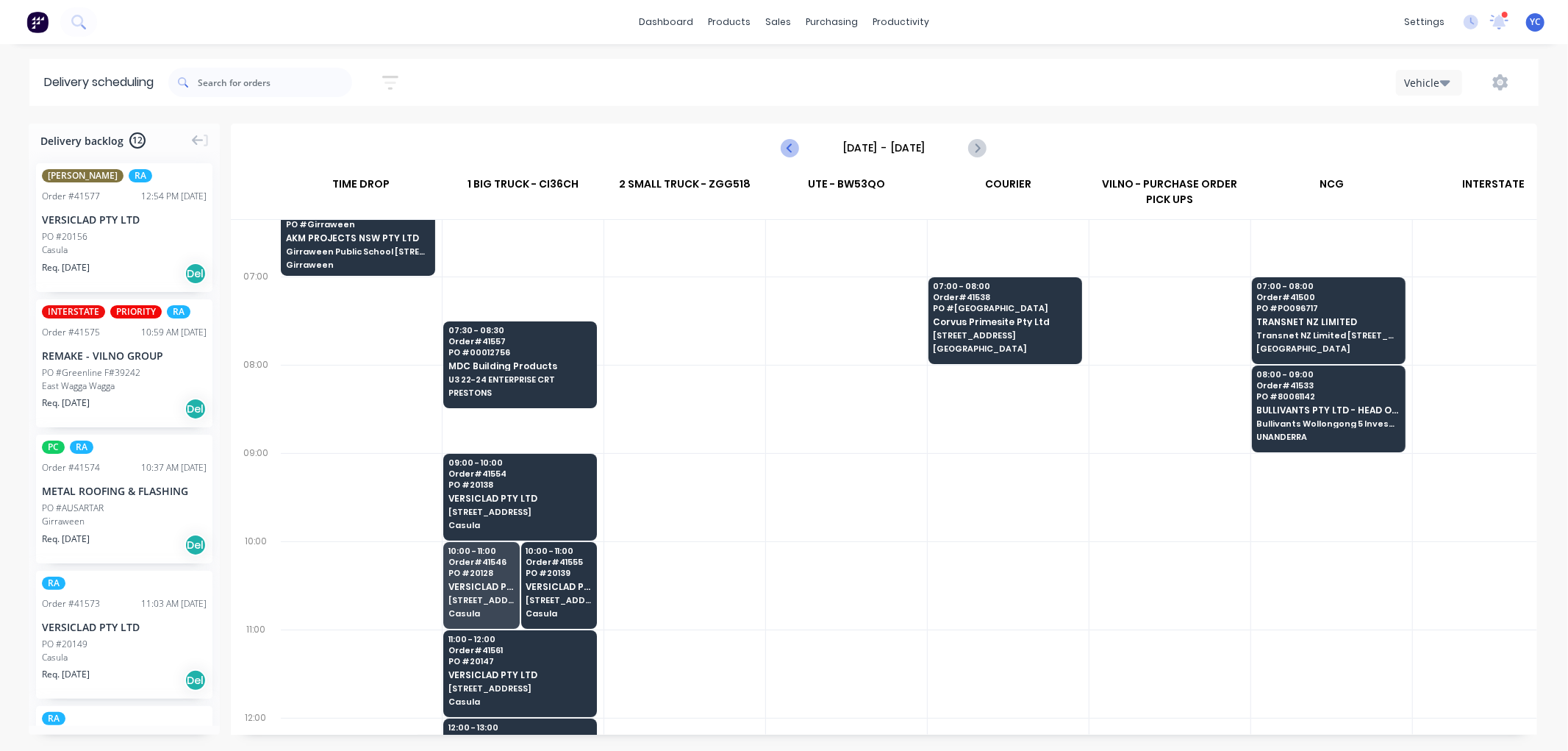
click at [788, 146] on icon "Previous page" at bounding box center [791, 147] width 18 height 18
type input "[DATE] - [DATE]"
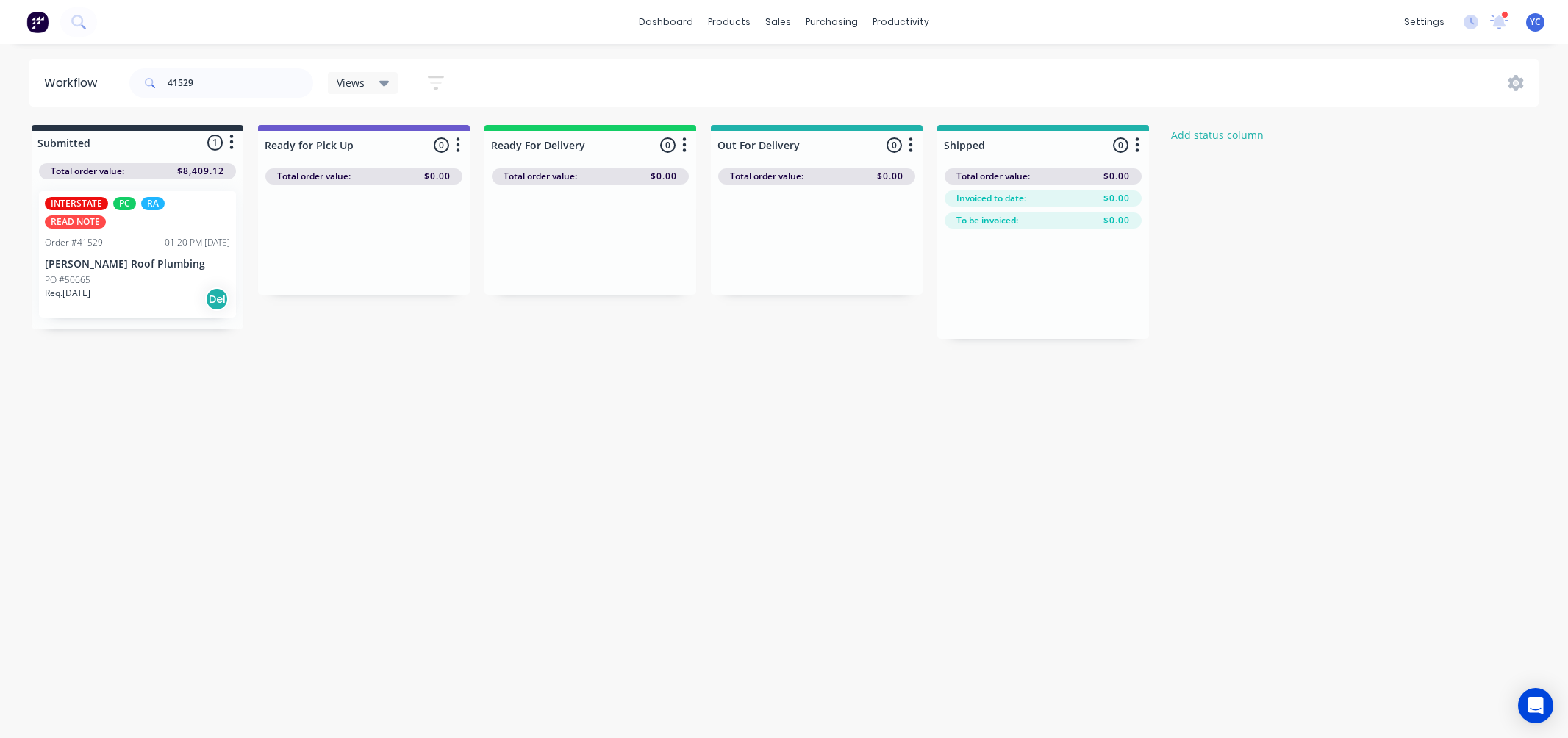
click at [248, 81] on input "41529" at bounding box center [241, 83] width 146 height 29
click at [129, 258] on p "[PERSON_NAME] Roof Plumbing" at bounding box center [137, 264] width 185 height 13
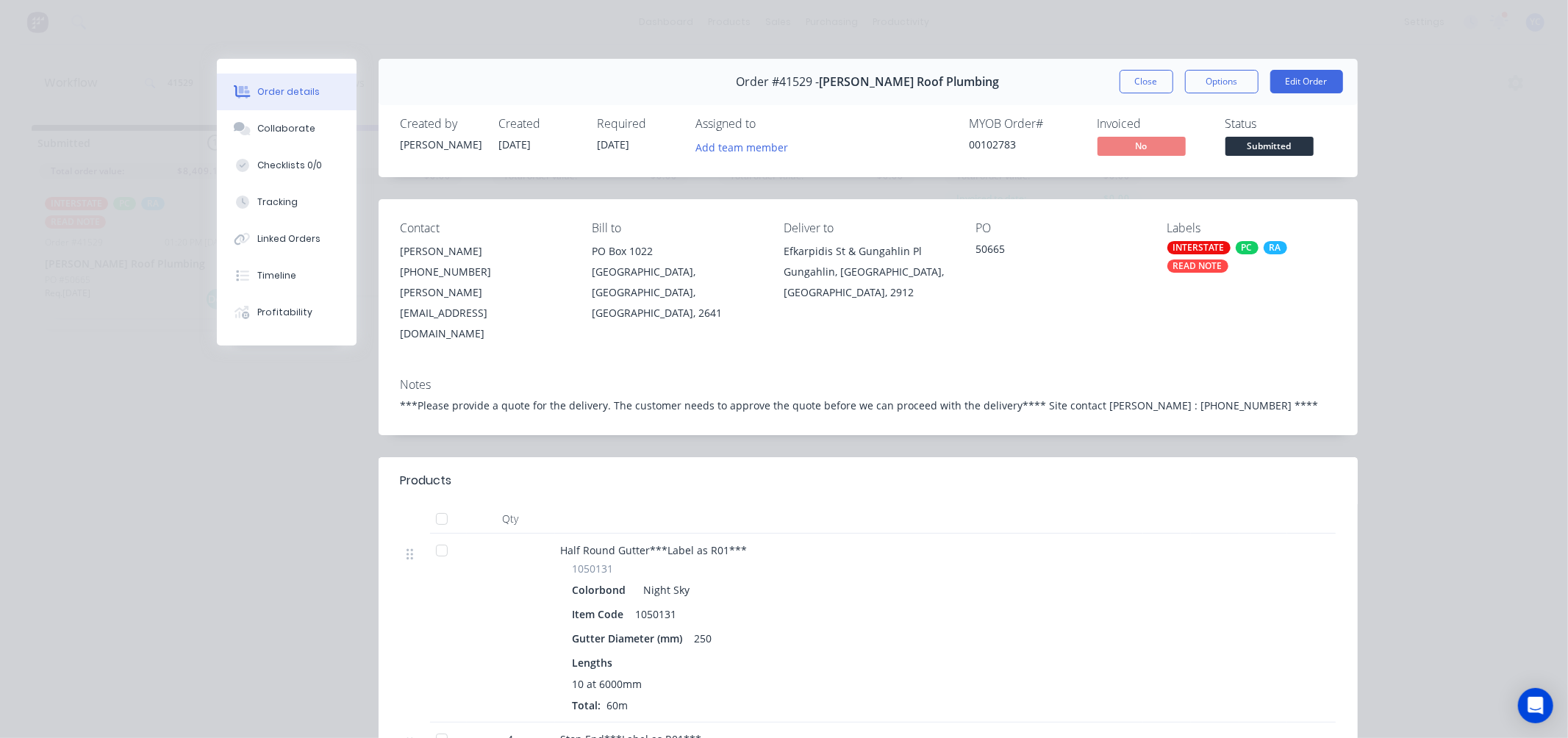
drag, startPoint x: 593, startPoint y: 147, endPoint x: 641, endPoint y: 146, distance: 48.0
click at [641, 146] on div "Required [DATE]" at bounding box center [637, 138] width 81 height 43
click at [644, 173] on div "Created by [PERSON_NAME] Created [DATE] Required [DATE] Assigned to Add team me…" at bounding box center [868, 138] width 979 height 78
click at [1140, 87] on button "Close" at bounding box center [1146, 81] width 54 height 23
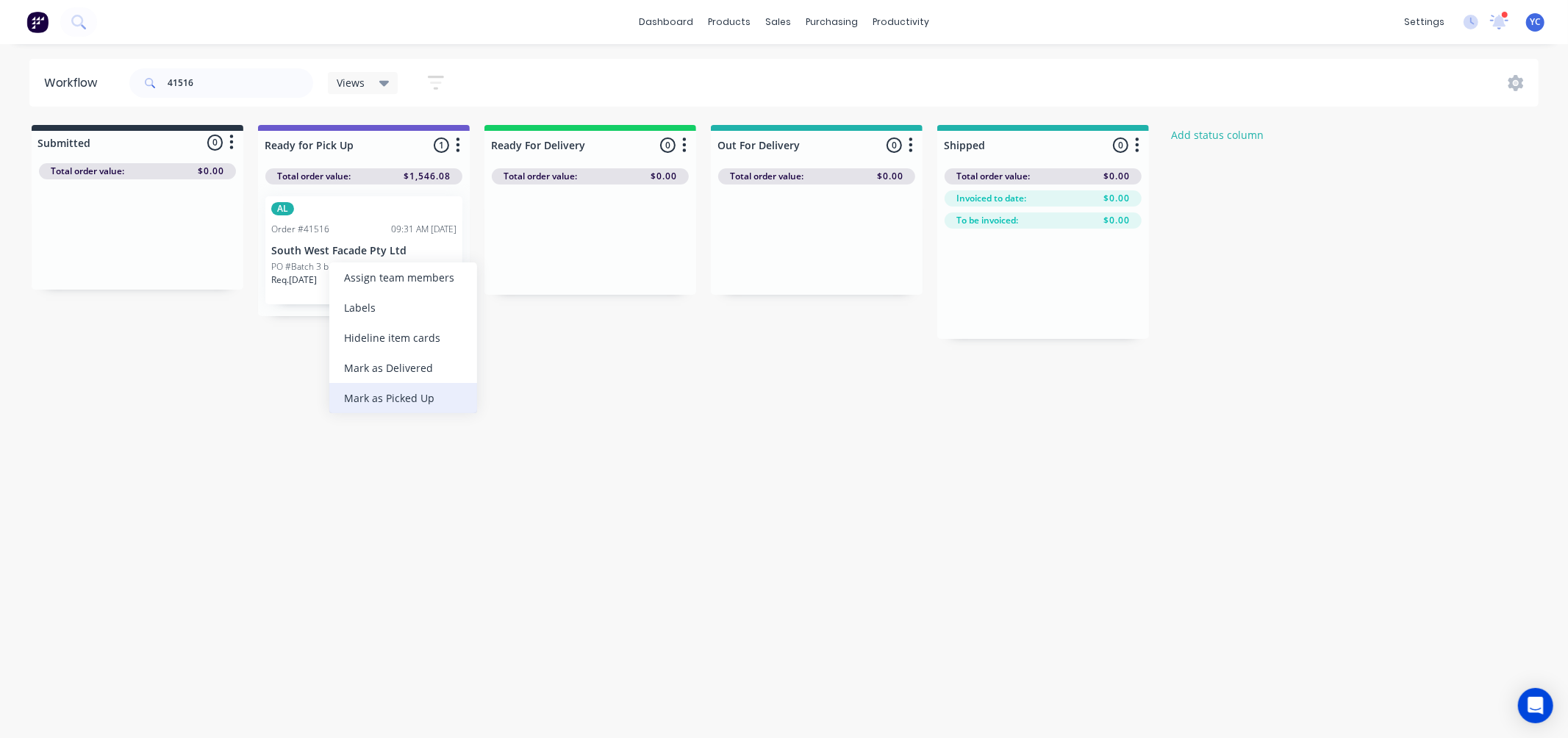
click at [422, 397] on div "Mark as Picked Up" at bounding box center [403, 398] width 147 height 30
click at [268, 92] on input "41516" at bounding box center [241, 83] width 146 height 29
click at [390, 395] on div "Mark as Picked Up" at bounding box center [371, 398] width 147 height 30
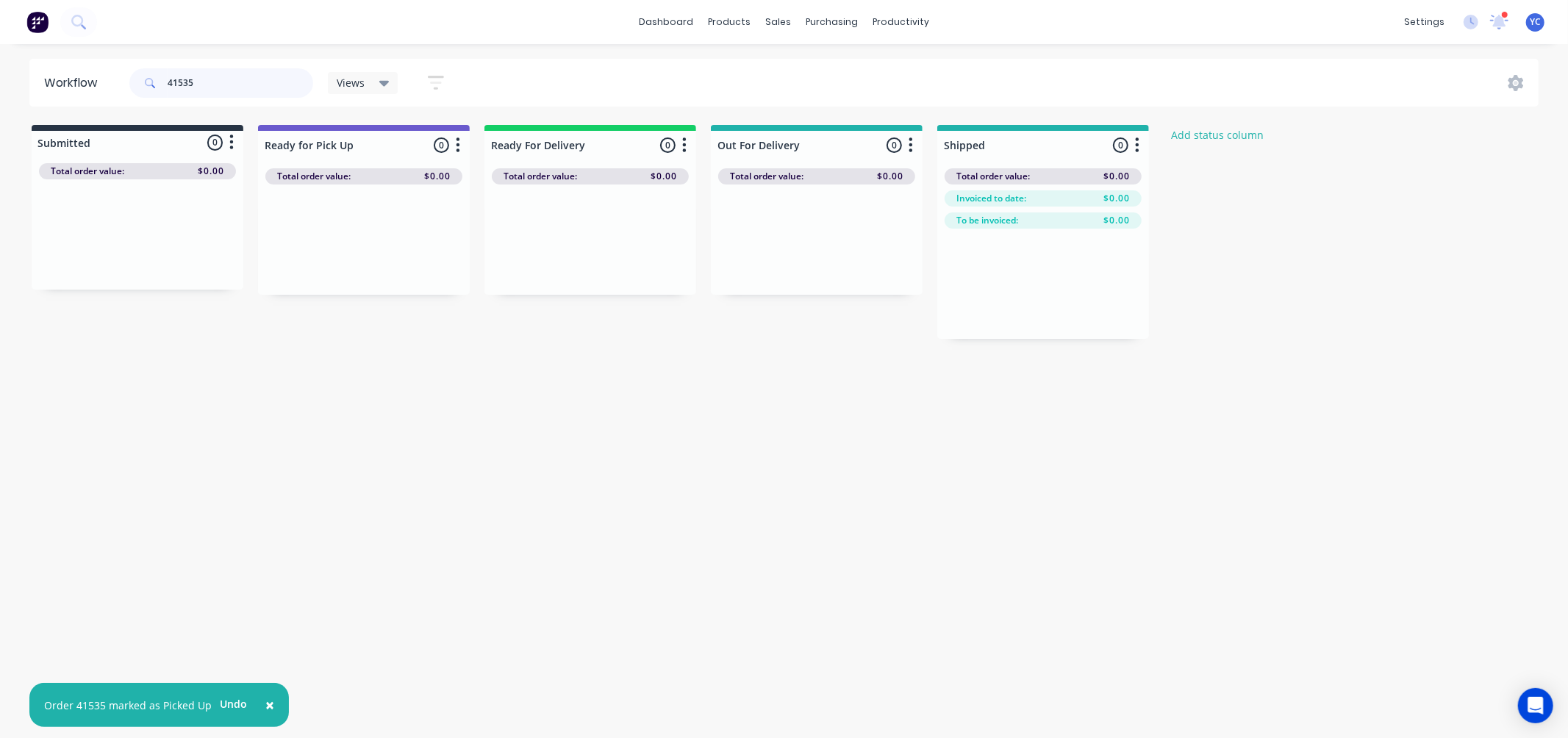
click at [273, 91] on input "41535" at bounding box center [241, 83] width 146 height 29
type input "41516"
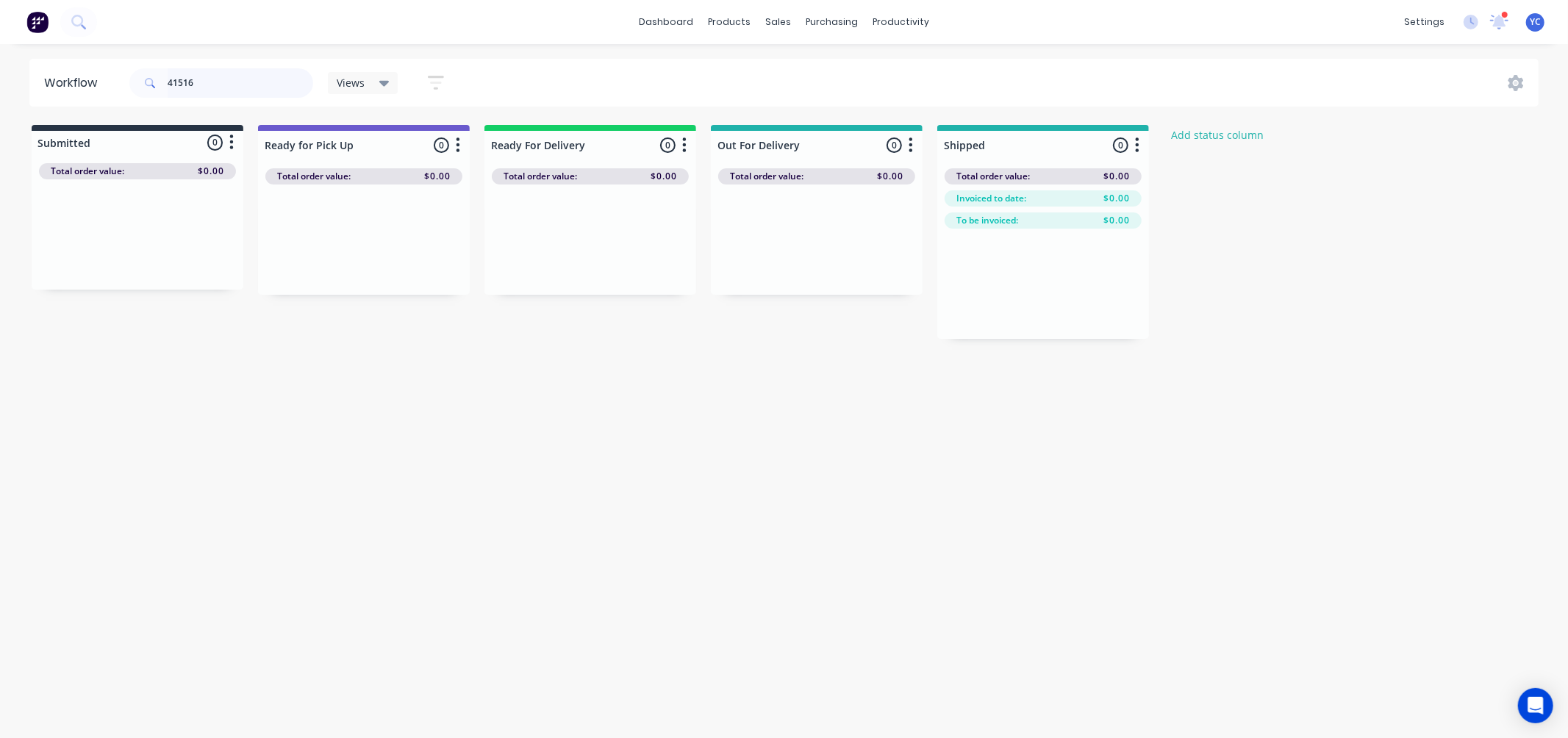
click at [236, 85] on input "41516" at bounding box center [241, 83] width 146 height 29
paste input "41529"
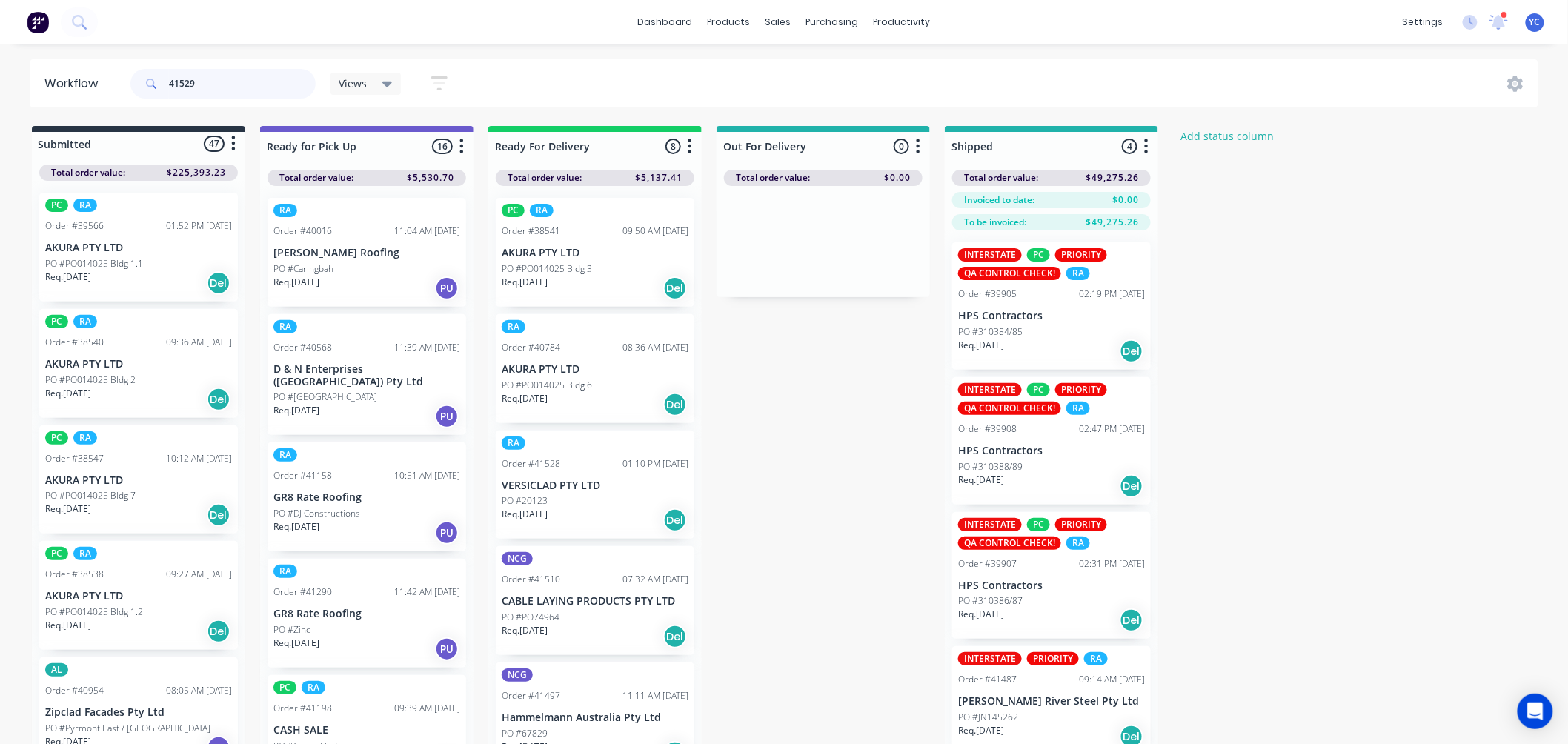
click at [205, 86] on input "41529" at bounding box center [243, 84] width 147 height 29
type input "41529"
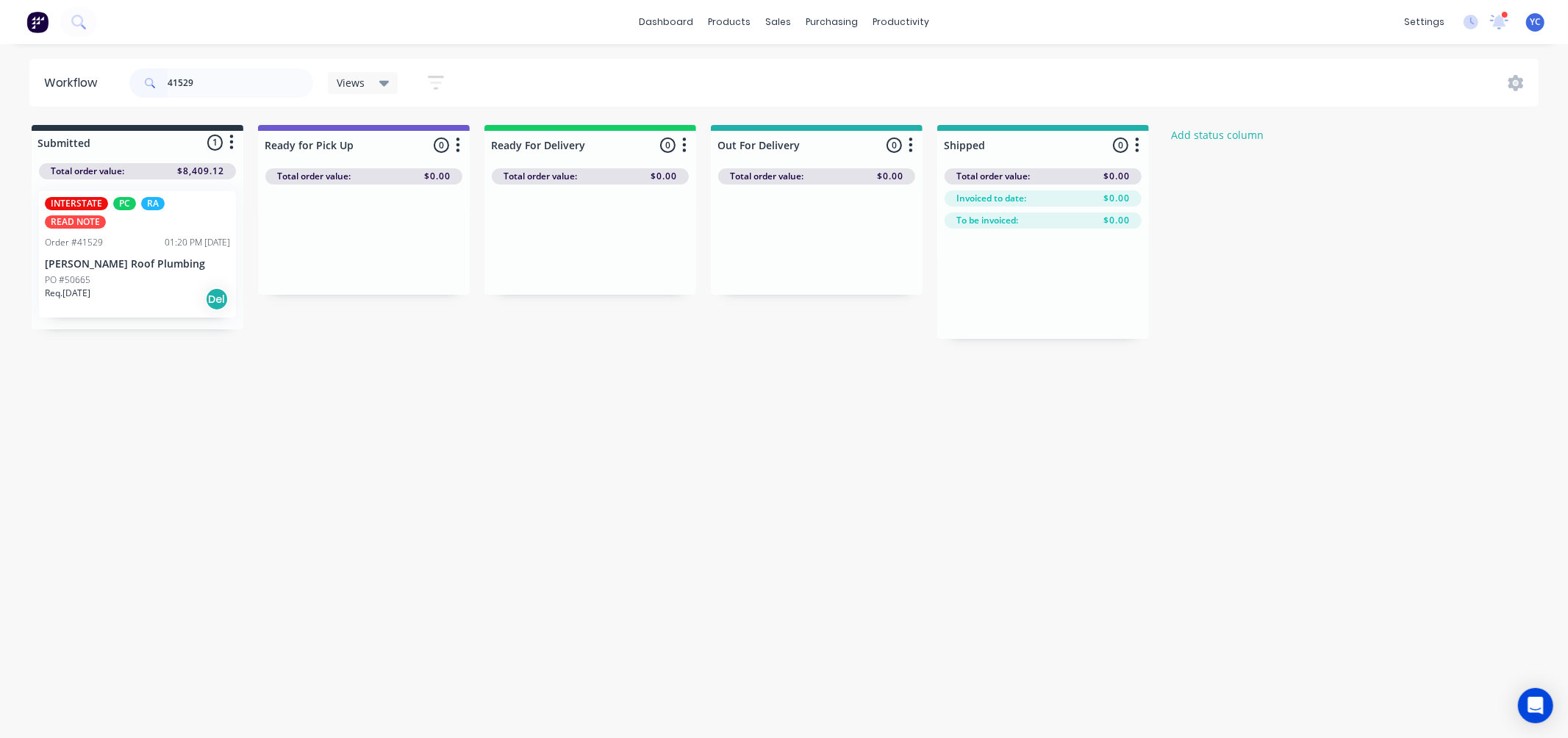
click at [163, 273] on div "PO #50665" at bounding box center [137, 279] width 185 height 13
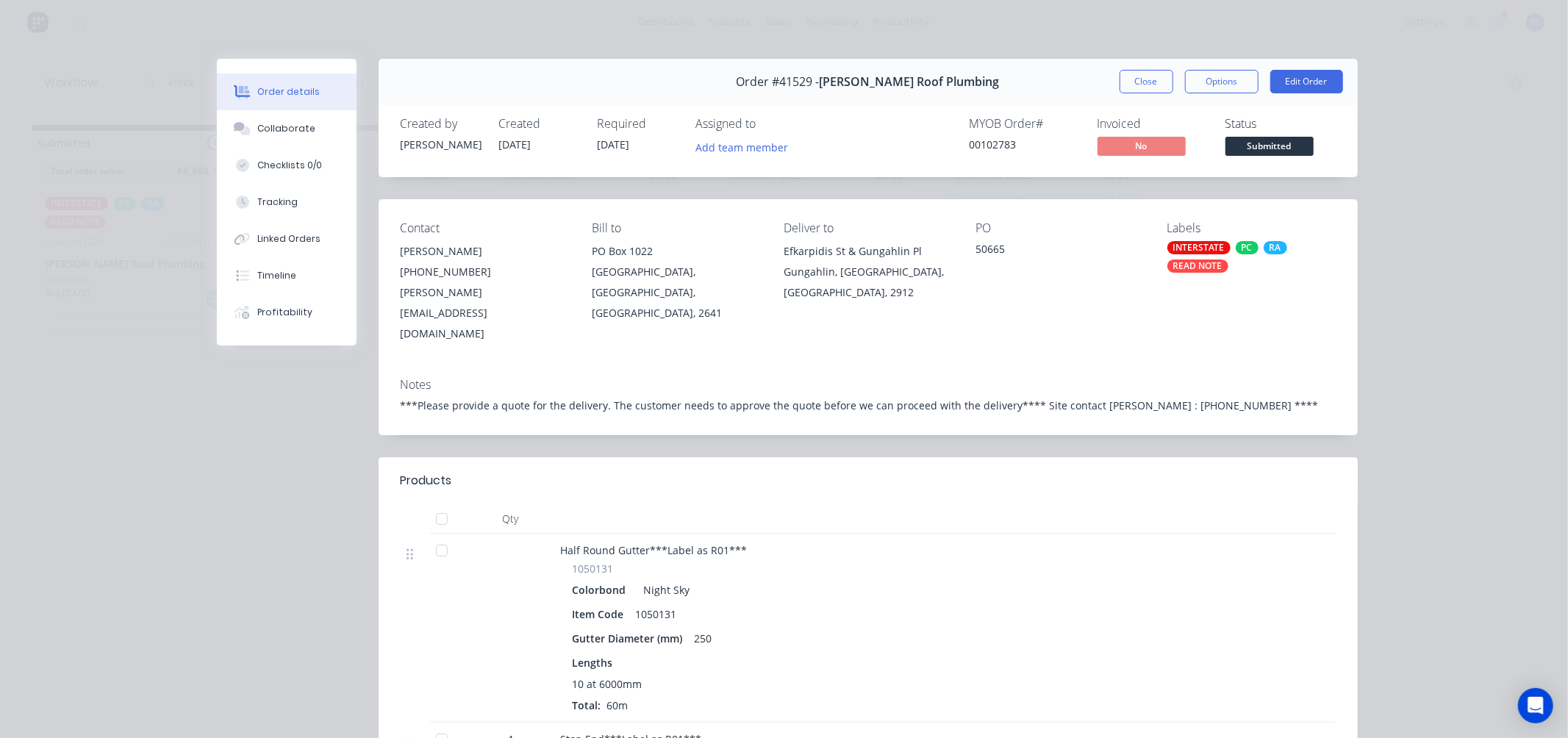
click at [851, 76] on span "[PERSON_NAME] Roof Plumbing" at bounding box center [909, 81] width 180 height 14
copy span "Meredith"
drag, startPoint x: 1149, startPoint y: 81, endPoint x: 463, endPoint y: 151, distance: 689.6
click at [1148, 81] on button "Close" at bounding box center [1146, 81] width 54 height 23
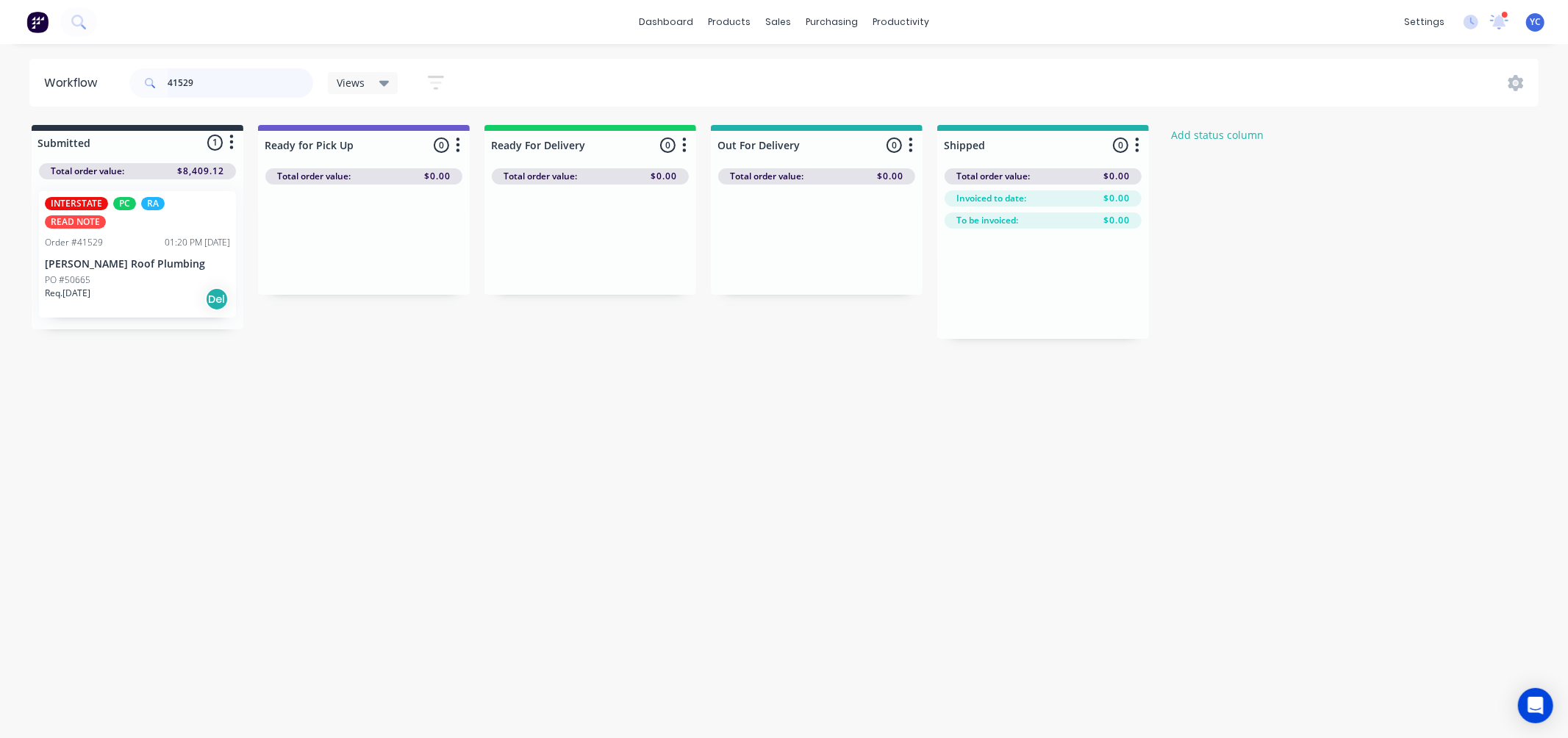
click at [276, 87] on input "41529" at bounding box center [241, 83] width 146 height 29
click at [277, 87] on input "41529" at bounding box center [241, 83] width 146 height 29
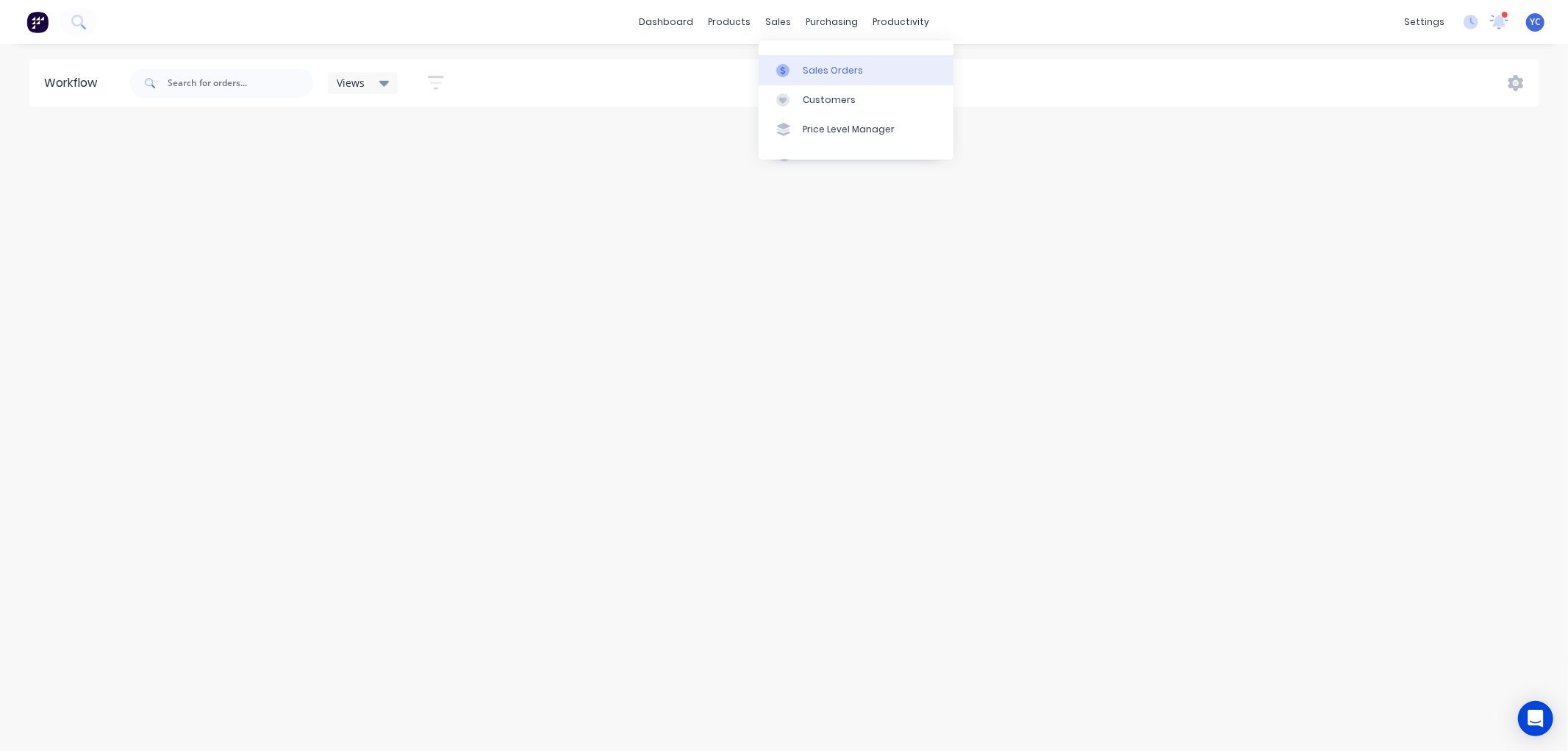
click at [841, 64] on div "Sales Orders" at bounding box center [833, 70] width 60 height 13
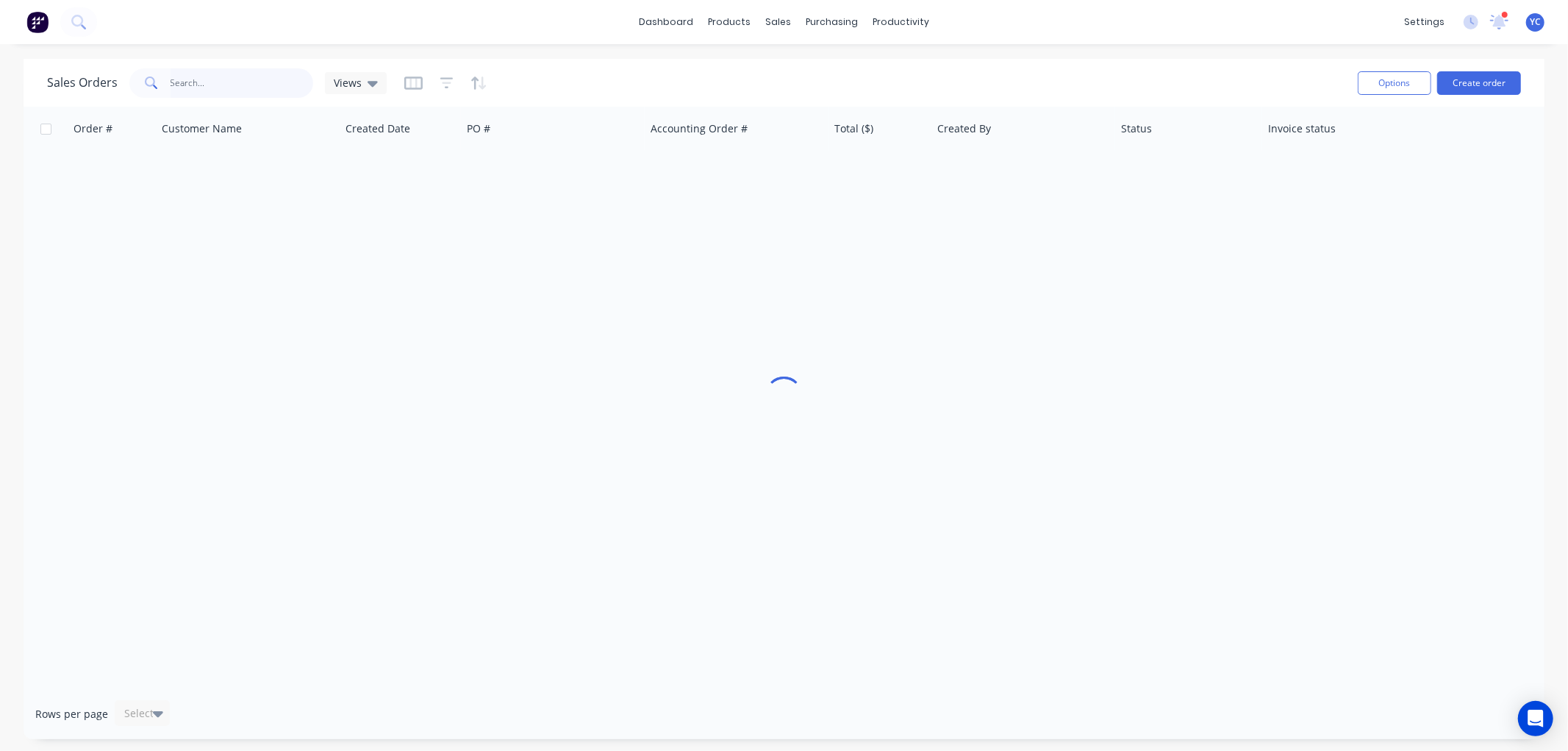
click at [229, 87] on input "text" at bounding box center [242, 83] width 143 height 29
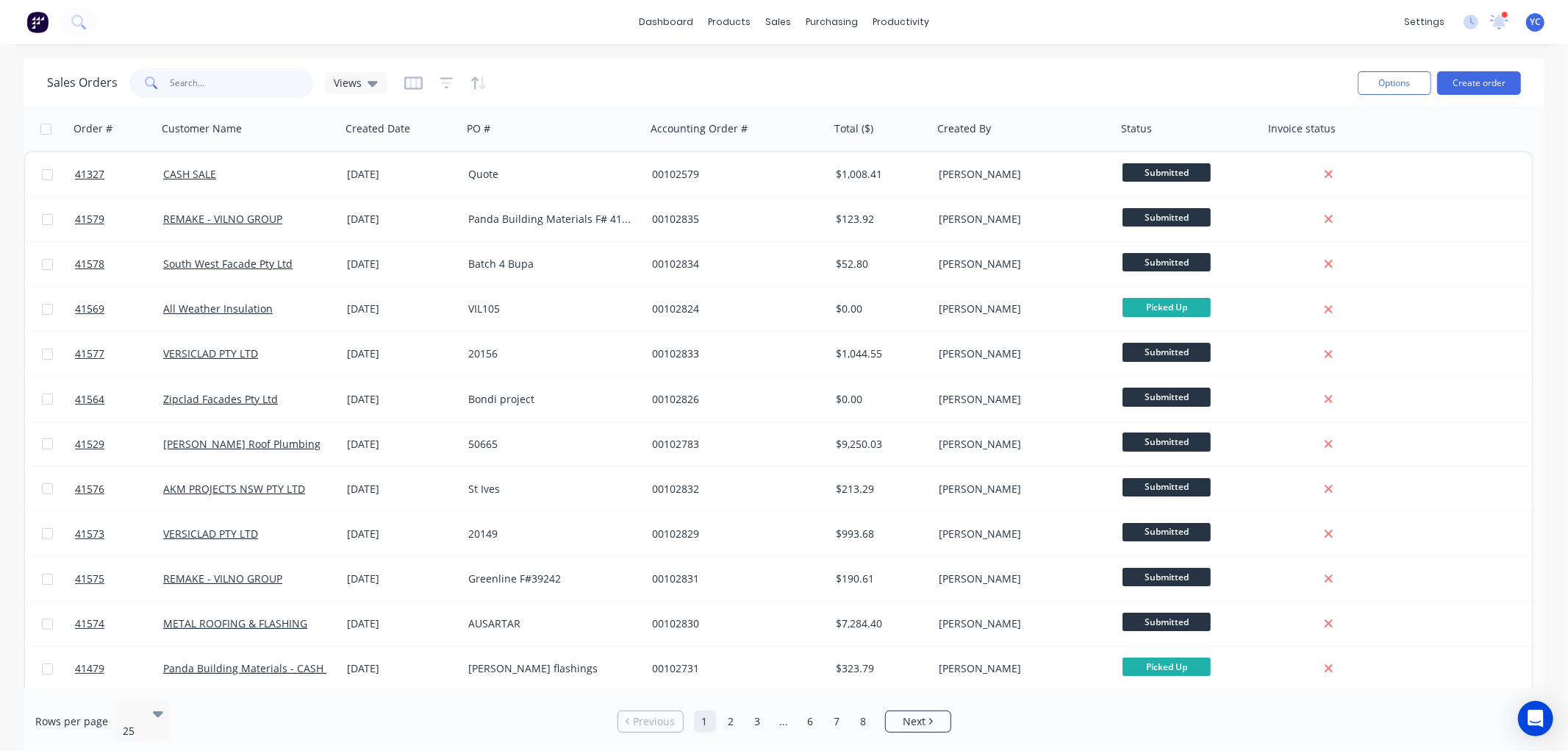
paste input "Meredith"
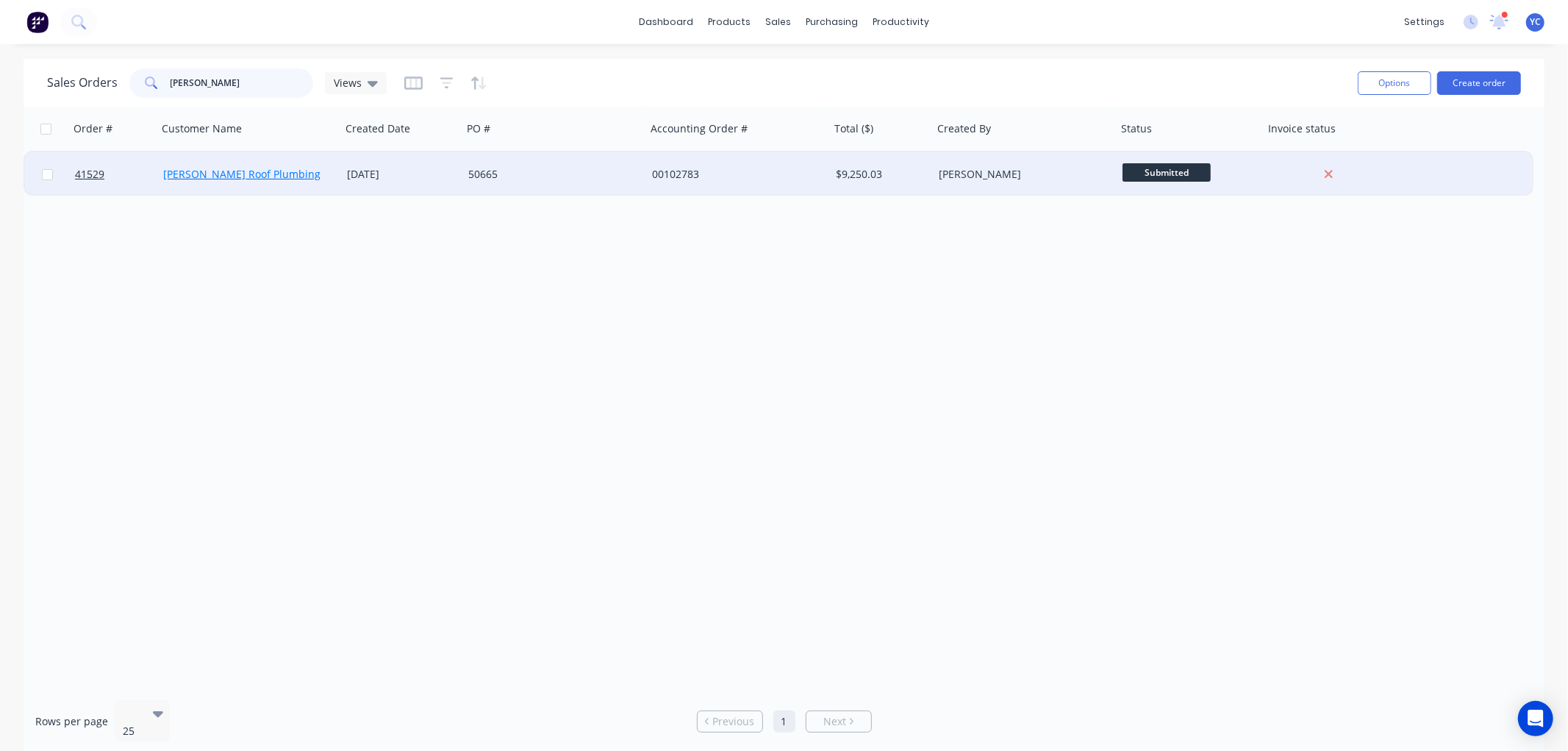
type input "Meredith"
click at [250, 169] on link "[PERSON_NAME] Roof Plumbing" at bounding box center [242, 174] width 158 height 14
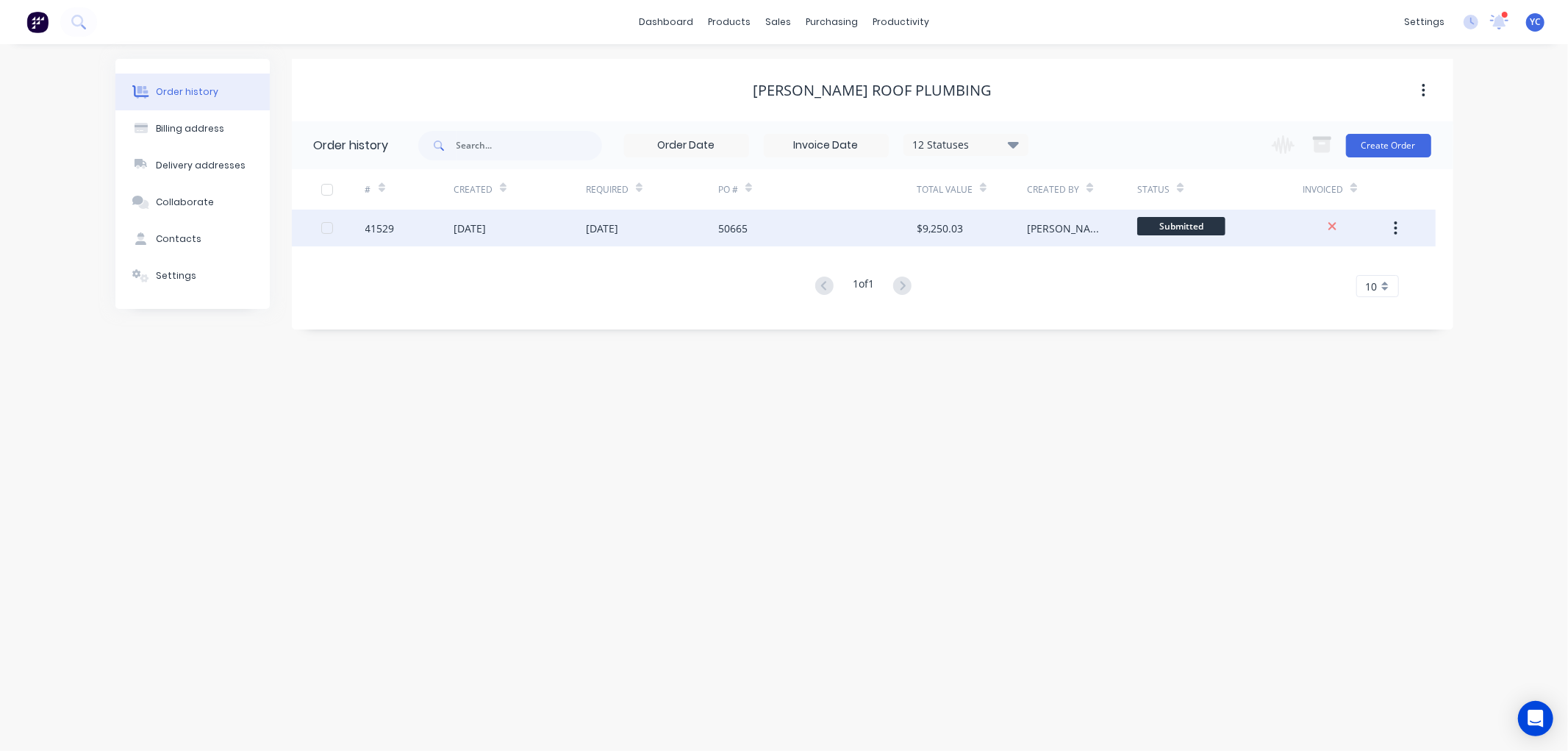
click at [383, 224] on div "41529" at bounding box center [380, 228] width 29 height 15
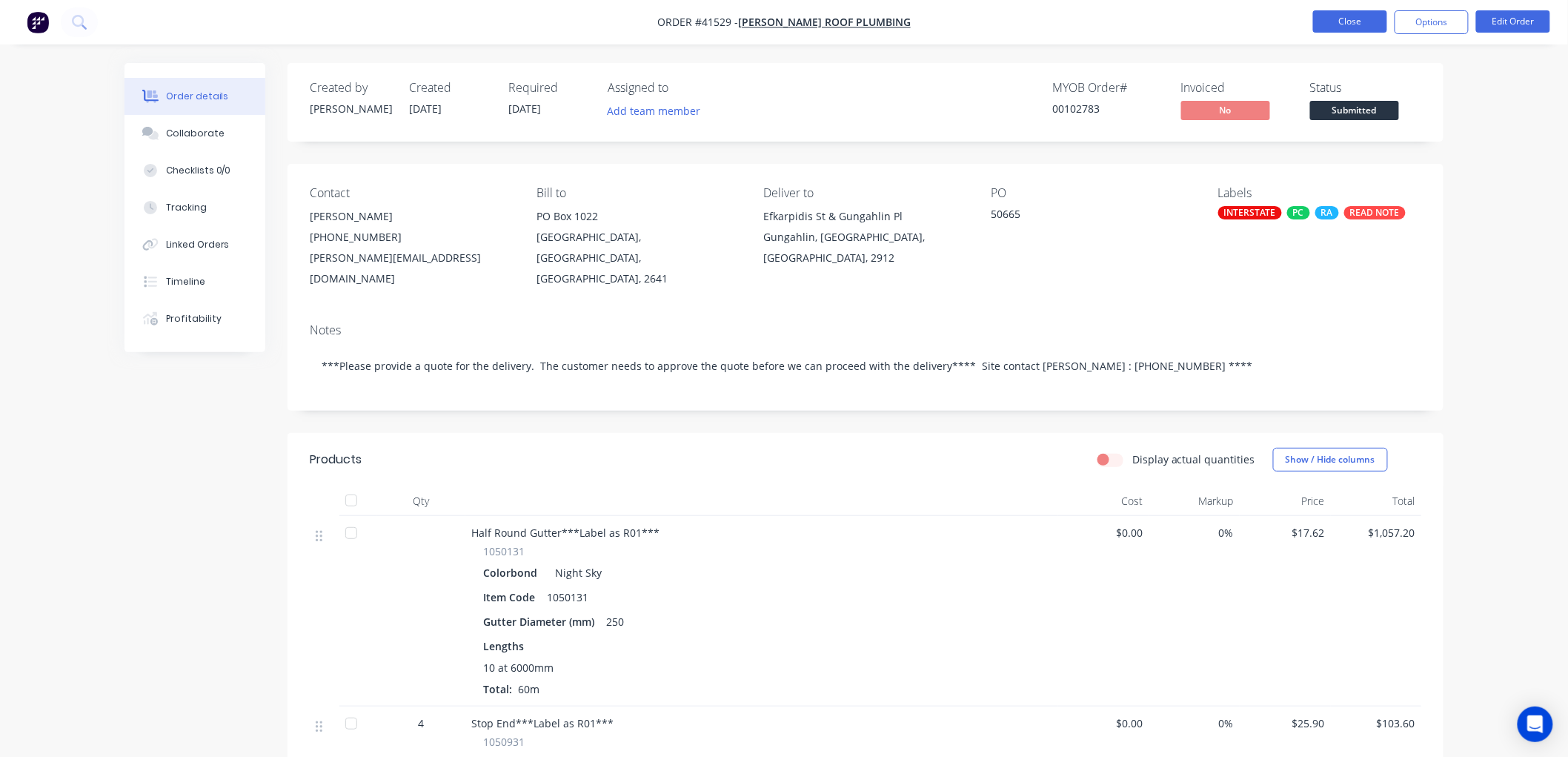
click at [1355, 28] on button "Close" at bounding box center [1350, 22] width 74 height 22
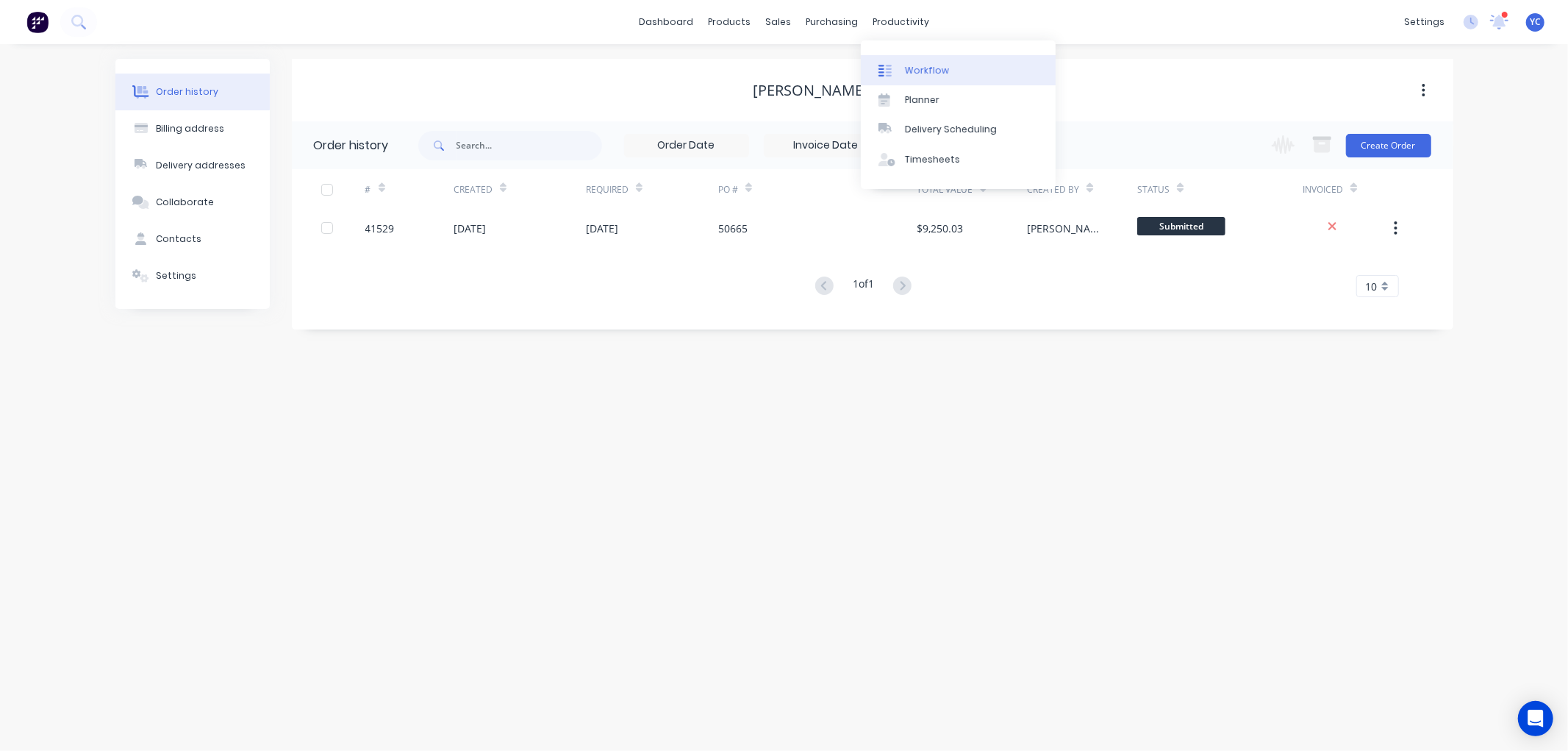
click at [931, 62] on link "Workflow" at bounding box center [957, 69] width 195 height 29
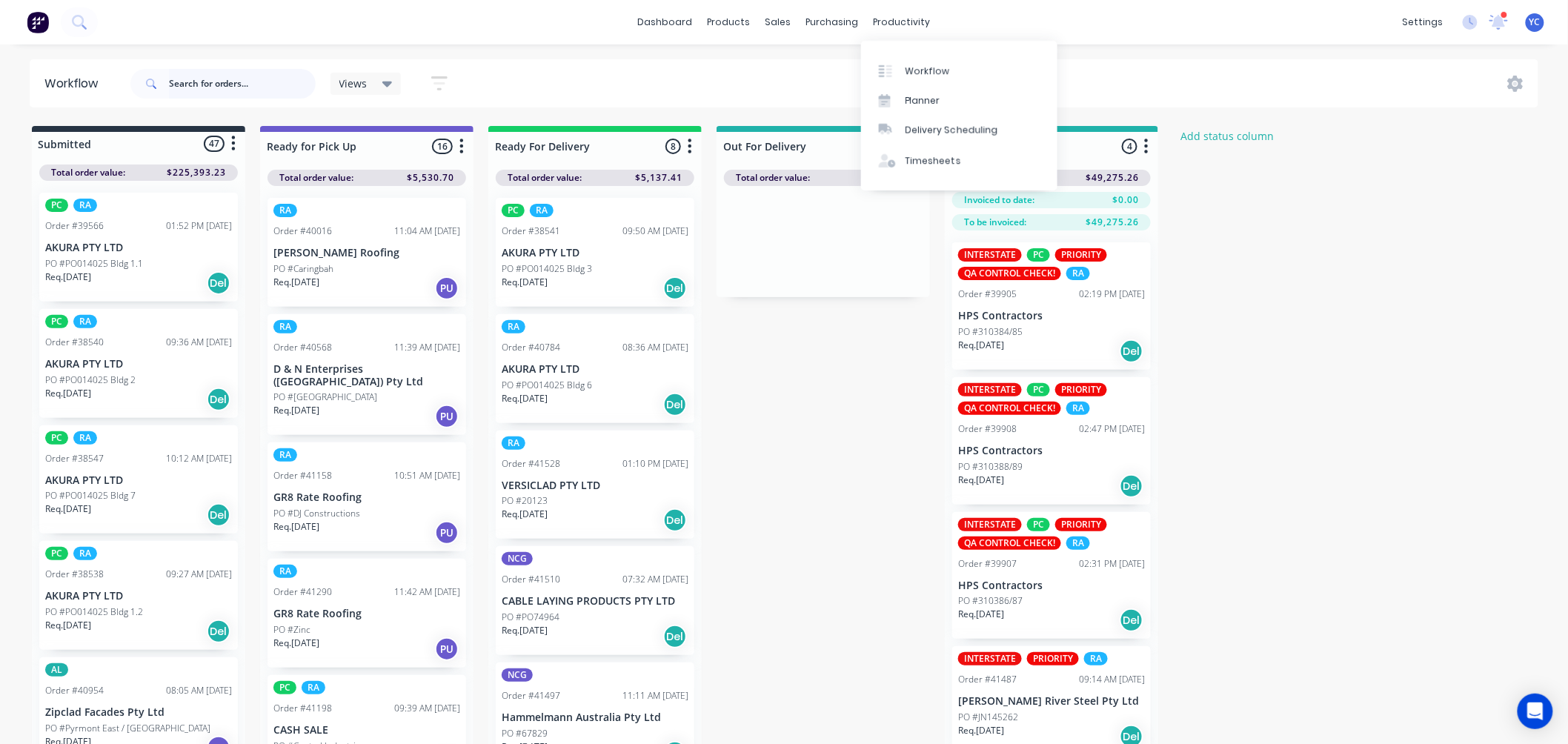
click at [246, 92] on input "text" at bounding box center [243, 84] width 147 height 29
click at [242, 82] on input "text" at bounding box center [243, 84] width 147 height 29
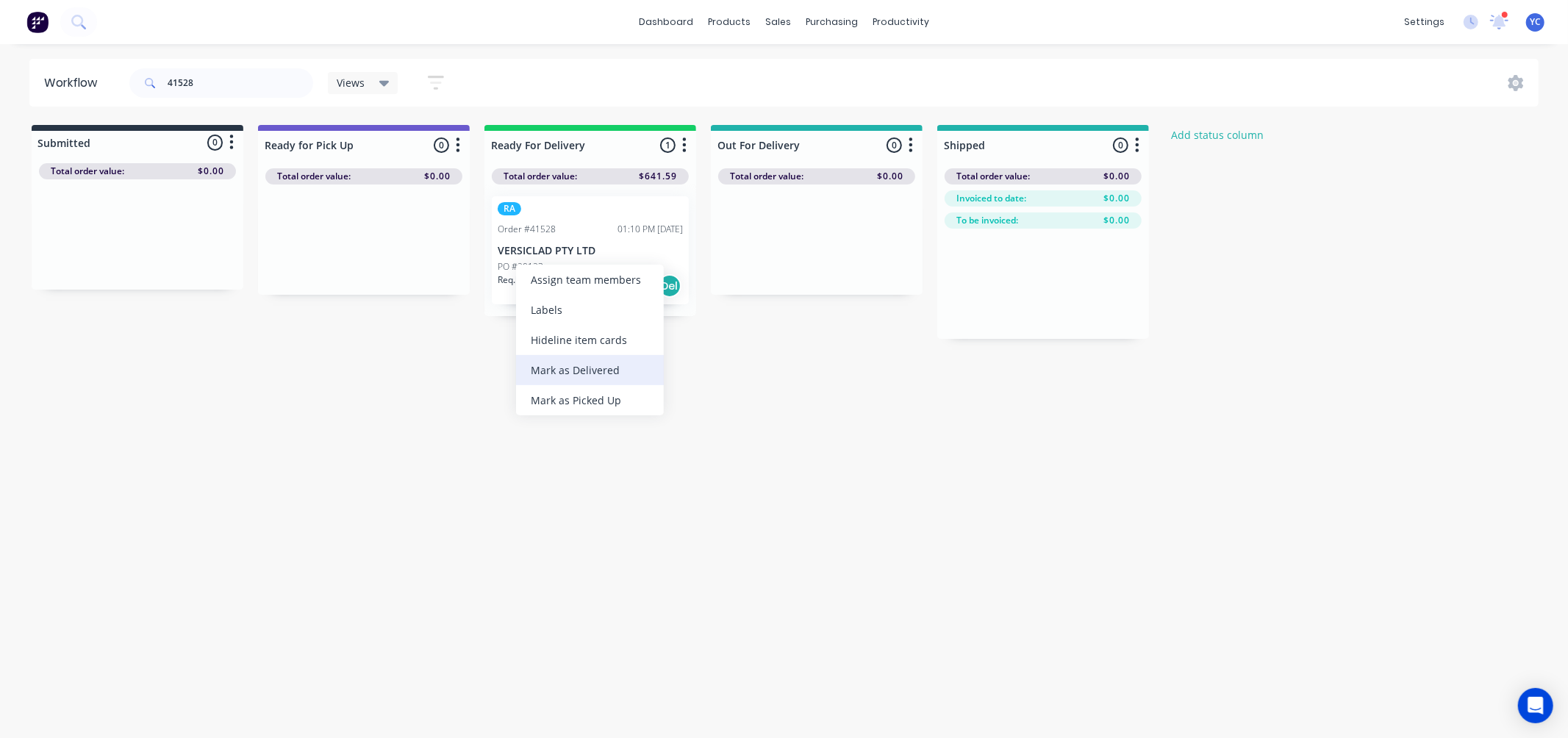
click at [602, 372] on div "Mark as Delivered" at bounding box center [589, 369] width 147 height 30
click at [266, 92] on input "41528" at bounding box center [241, 83] width 146 height 29
type input "41507"
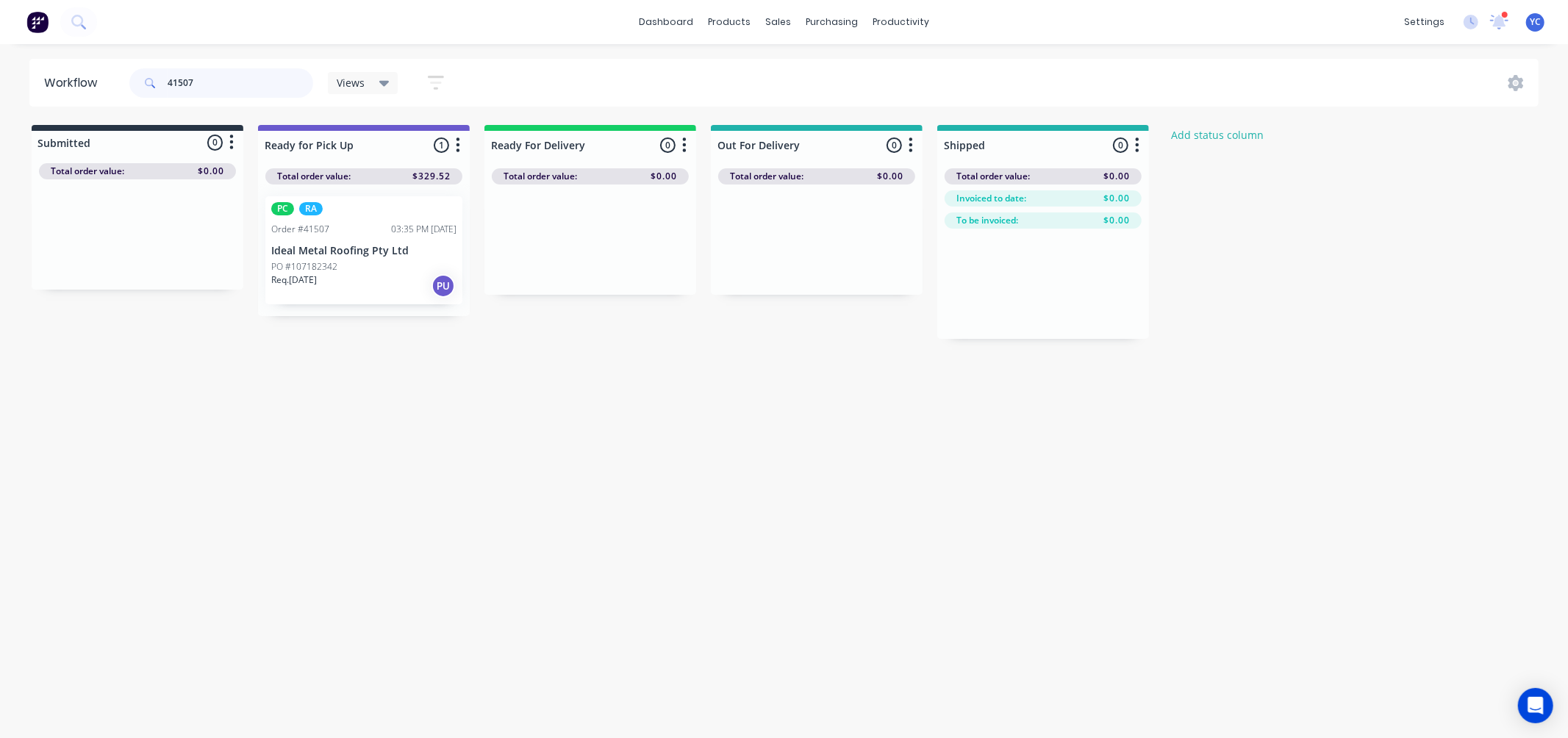
click at [240, 81] on input "41507" at bounding box center [241, 83] width 146 height 29
click at [287, 349] on div "Workflow 41507 Views Save new view None (Default) edit AL edit ALL edit BB & TH…" at bounding box center [784, 384] width 1568 height 650
click at [322, 262] on p "PO #107182342" at bounding box center [304, 267] width 66 height 13
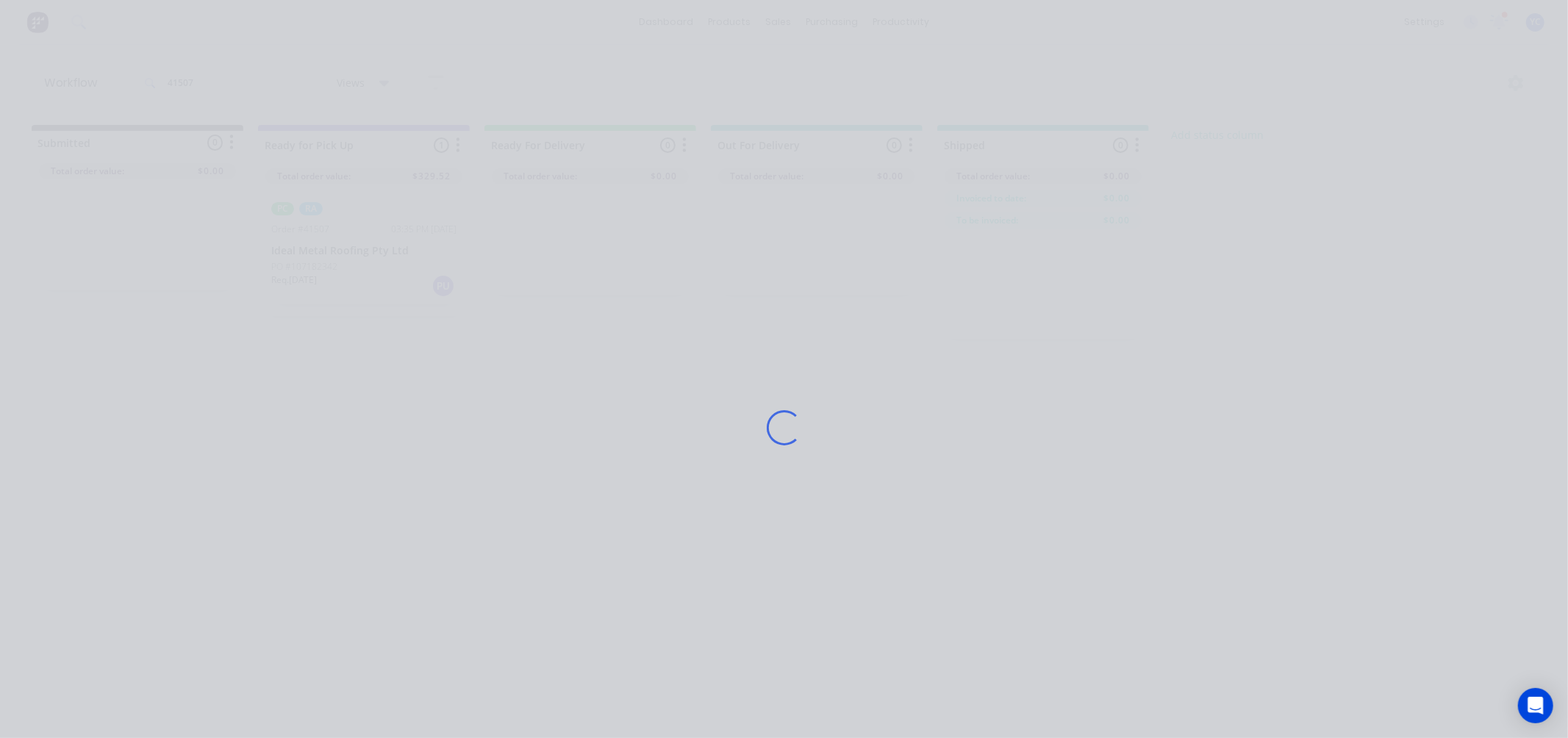
click at [322, 262] on div "Loading..." at bounding box center [784, 428] width 1176 height 738
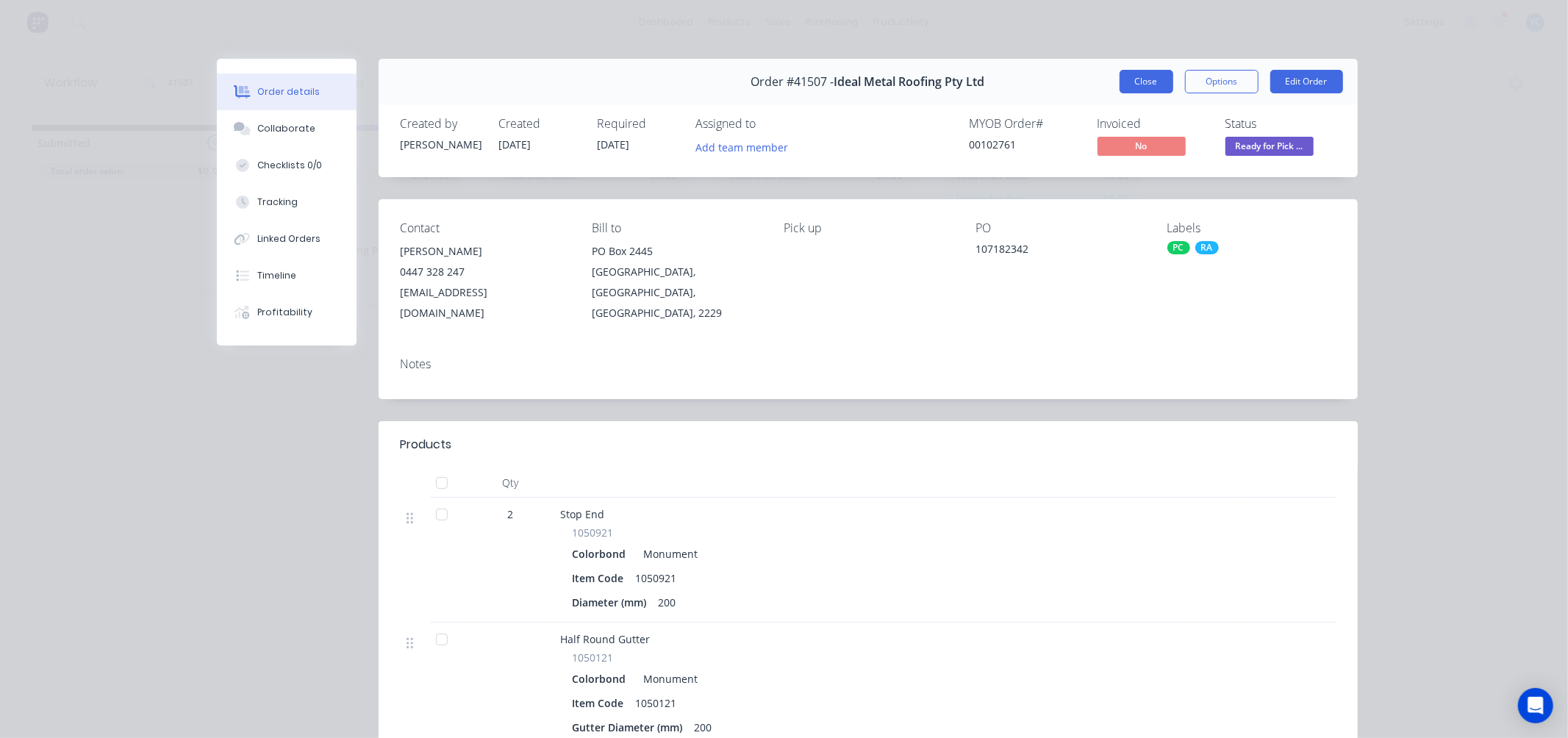
click at [1125, 83] on button "Close" at bounding box center [1146, 81] width 54 height 23
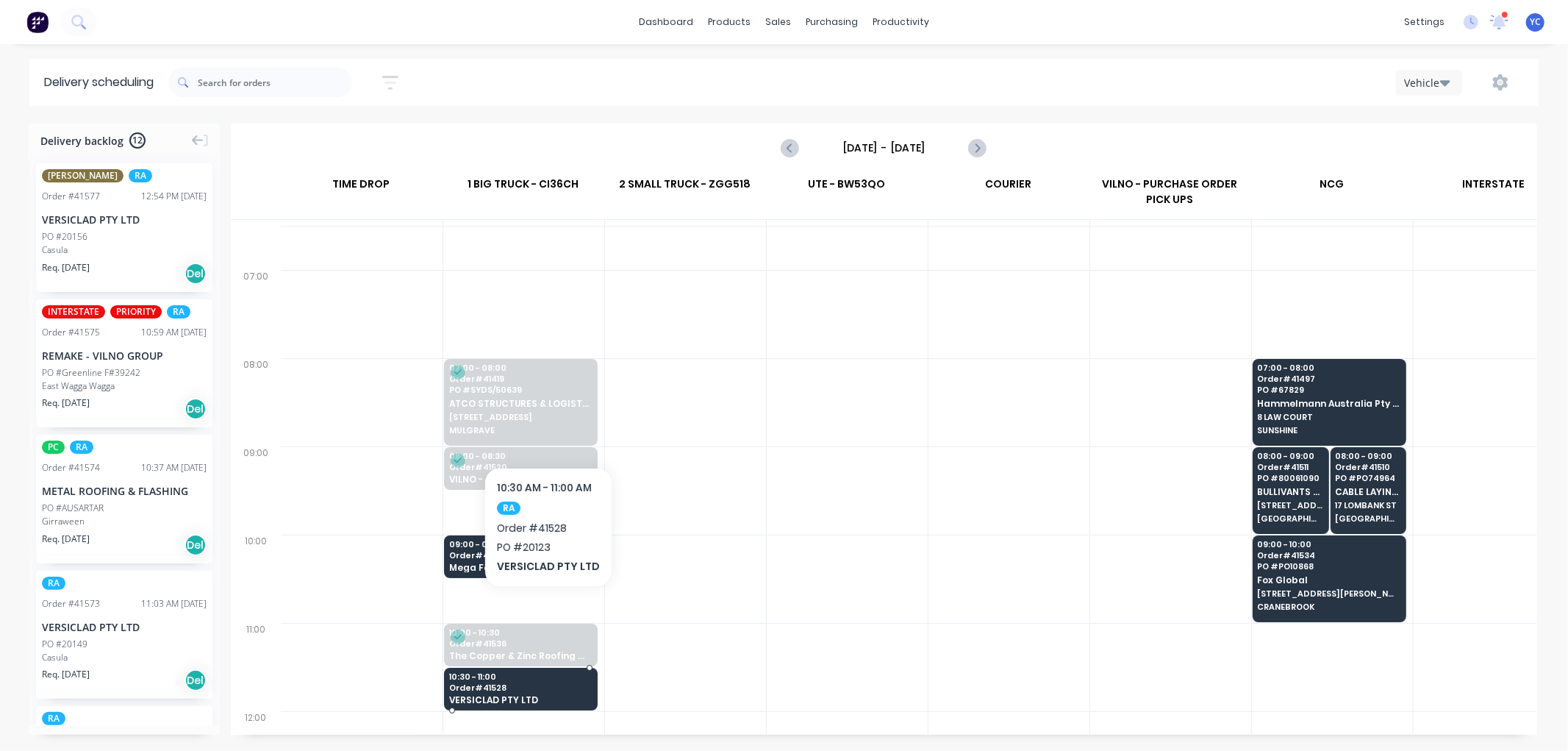
scroll to position [81, 1]
